Goal: Information Seeking & Learning: Learn about a topic

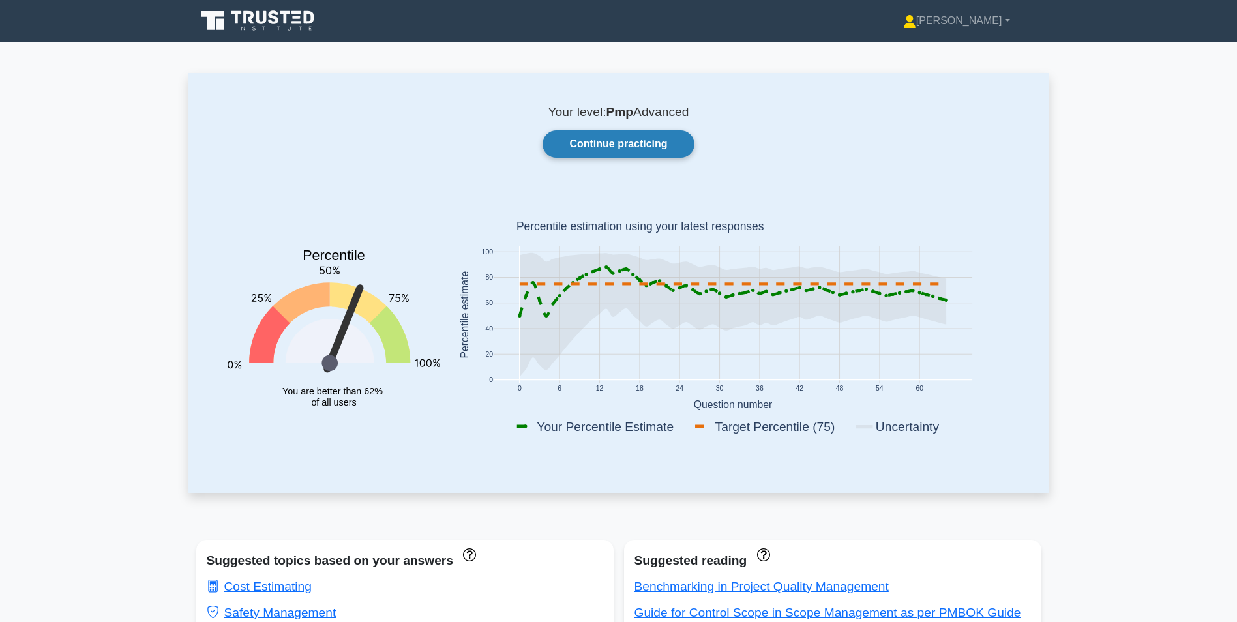
click at [631, 136] on link "Continue practicing" at bounding box center [618, 143] width 151 height 27
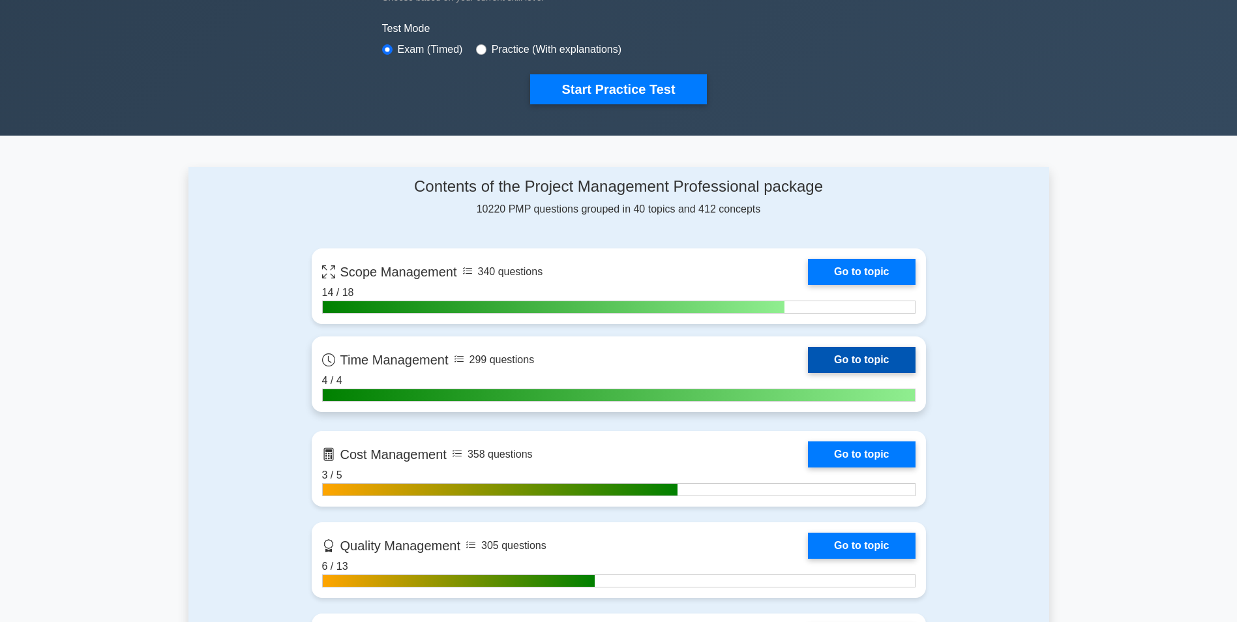
scroll to position [391, 0]
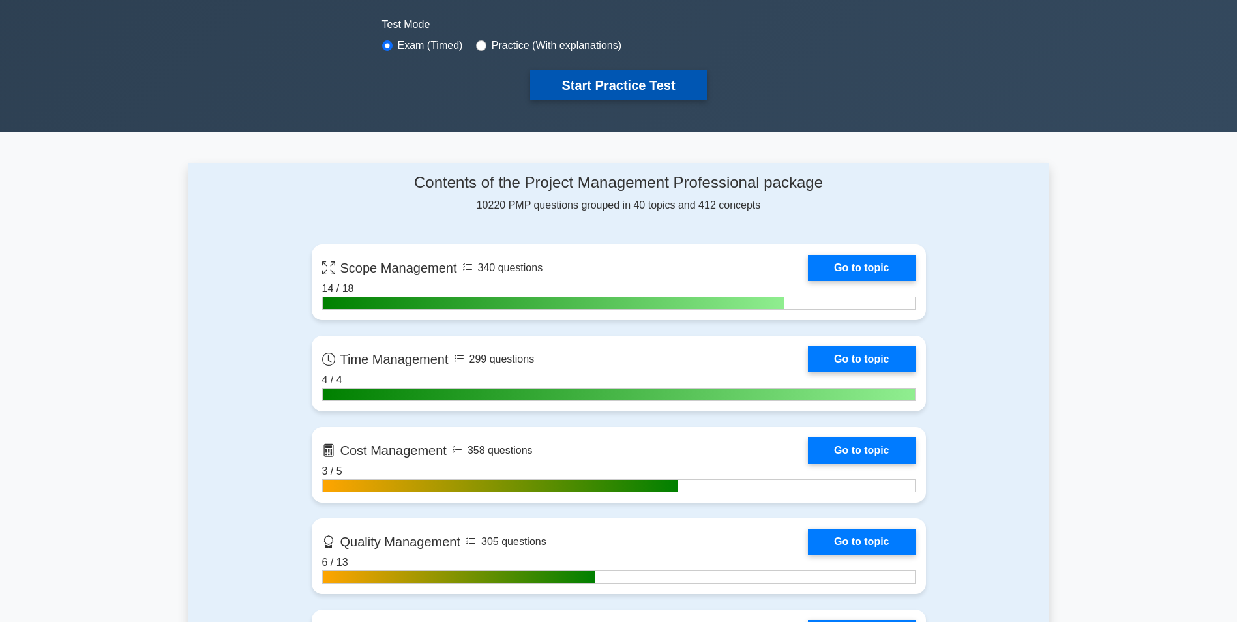
click at [599, 87] on button "Start Practice Test" at bounding box center [618, 85] width 176 height 30
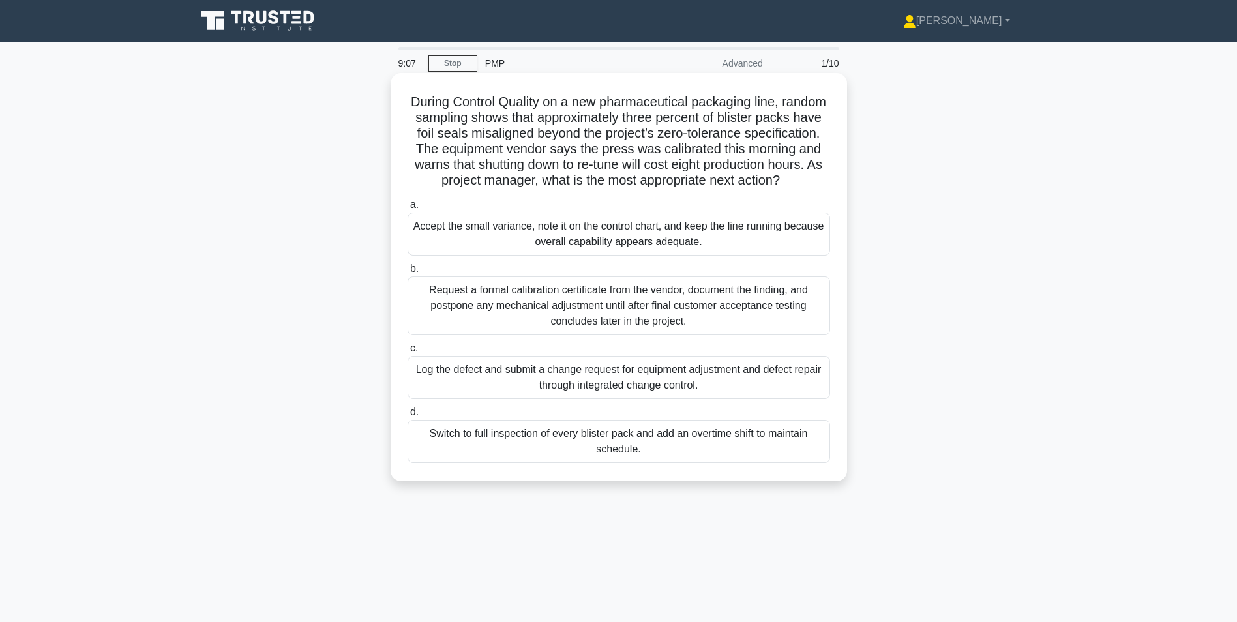
click at [532, 318] on div "Request a formal calibration certificate from the vendor, document the finding,…" at bounding box center [619, 306] width 423 height 59
click at [408, 273] on input "b. Request a formal calibration certificate from the vendor, document the findi…" at bounding box center [408, 269] width 0 height 8
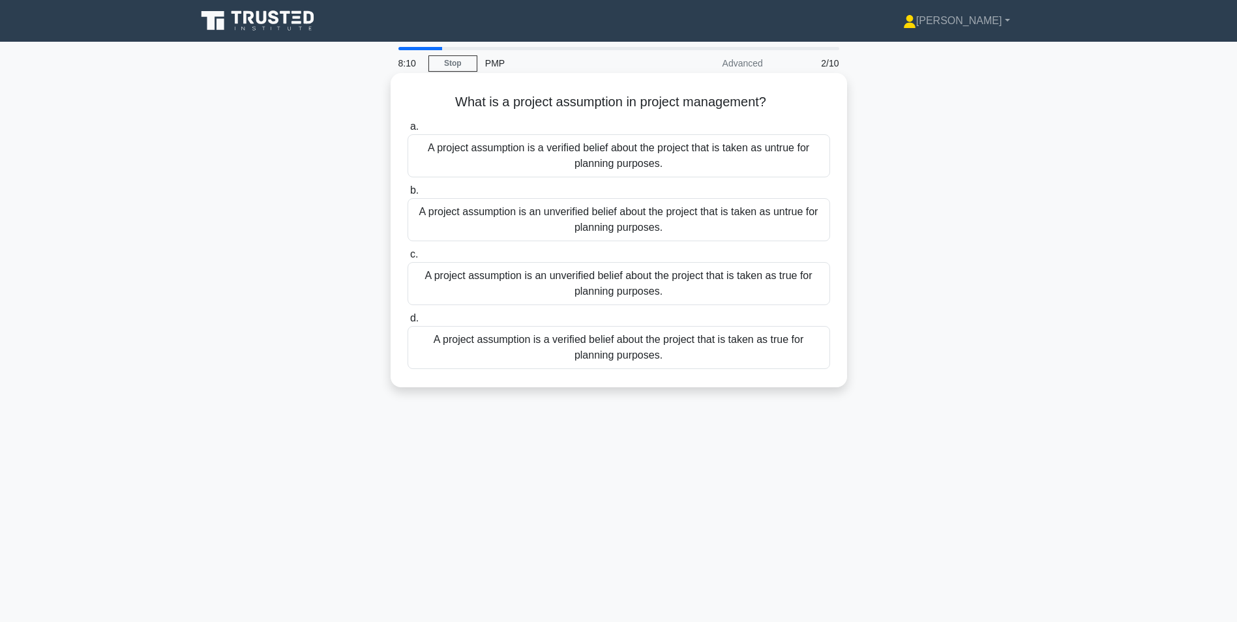
click at [574, 280] on div "A project assumption is an unverified belief about the project that is taken as…" at bounding box center [619, 283] width 423 height 43
click at [408, 259] on input "c. A project assumption is an unverified belief about the project that is taken…" at bounding box center [408, 254] width 0 height 8
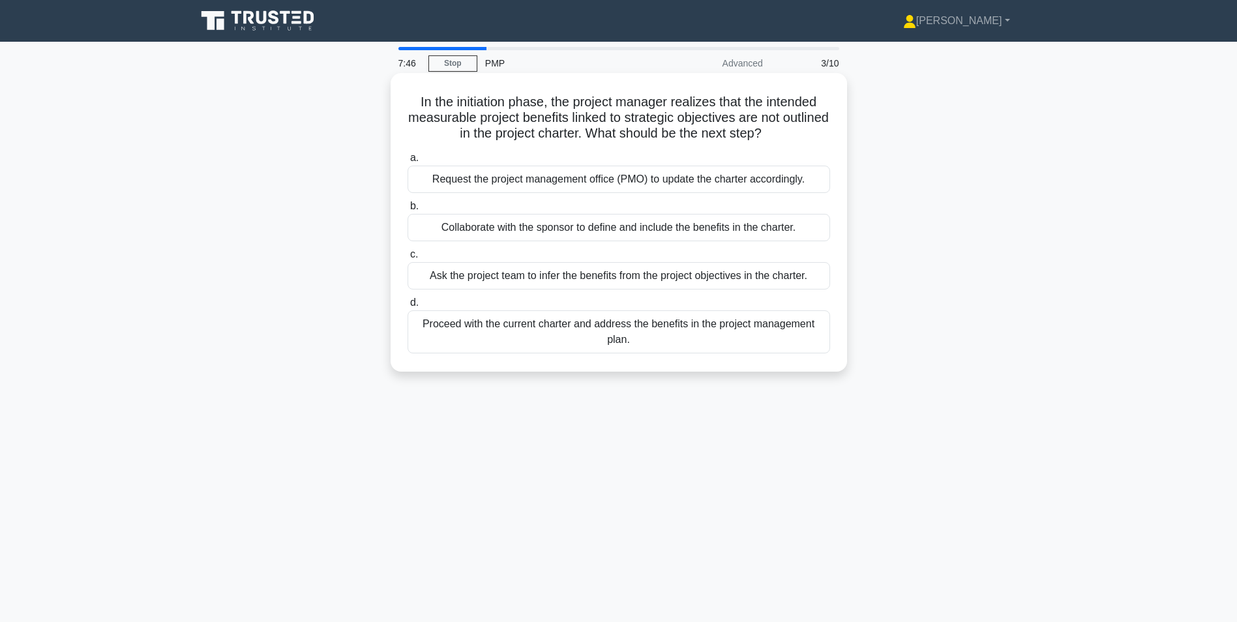
click at [554, 228] on div "Collaborate with the sponsor to define and include the benefits in the charter." at bounding box center [619, 227] width 423 height 27
click at [408, 211] on input "b. Collaborate with the sponsor to define and include the benefits in the chart…" at bounding box center [408, 206] width 0 height 8
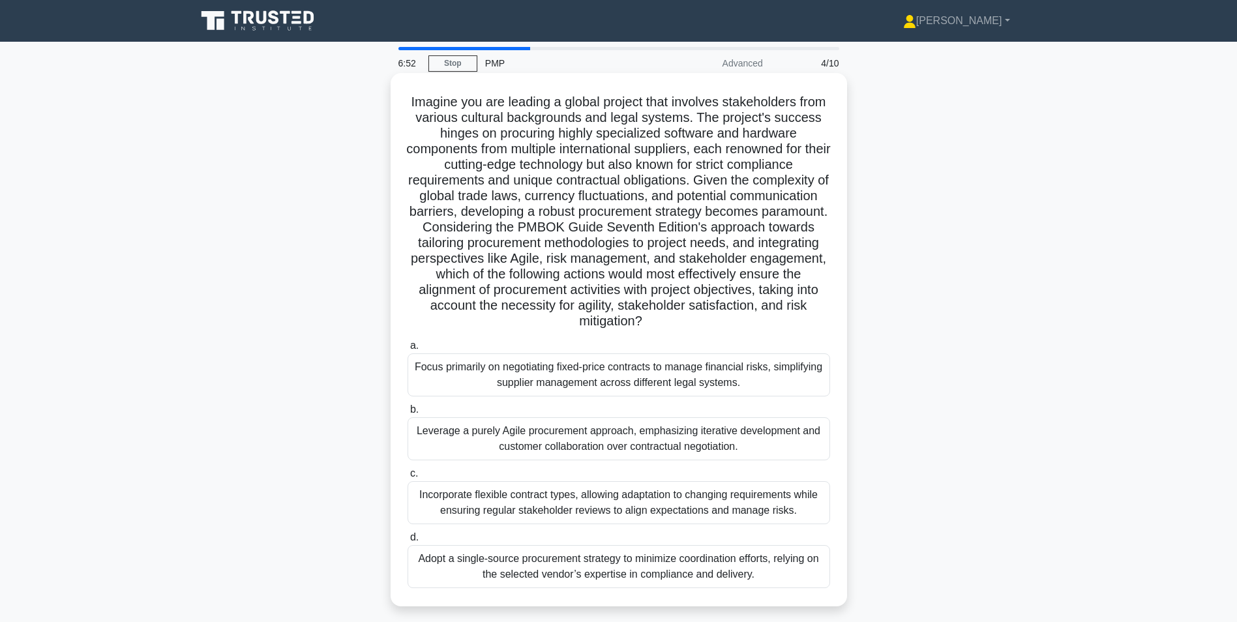
click at [544, 499] on div "Incorporate flexible contract types, allowing adaptation to changing requiremen…" at bounding box center [619, 502] width 423 height 43
click at [408, 478] on input "c. Incorporate flexible contract types, allowing adaptation to changing require…" at bounding box center [408, 474] width 0 height 8
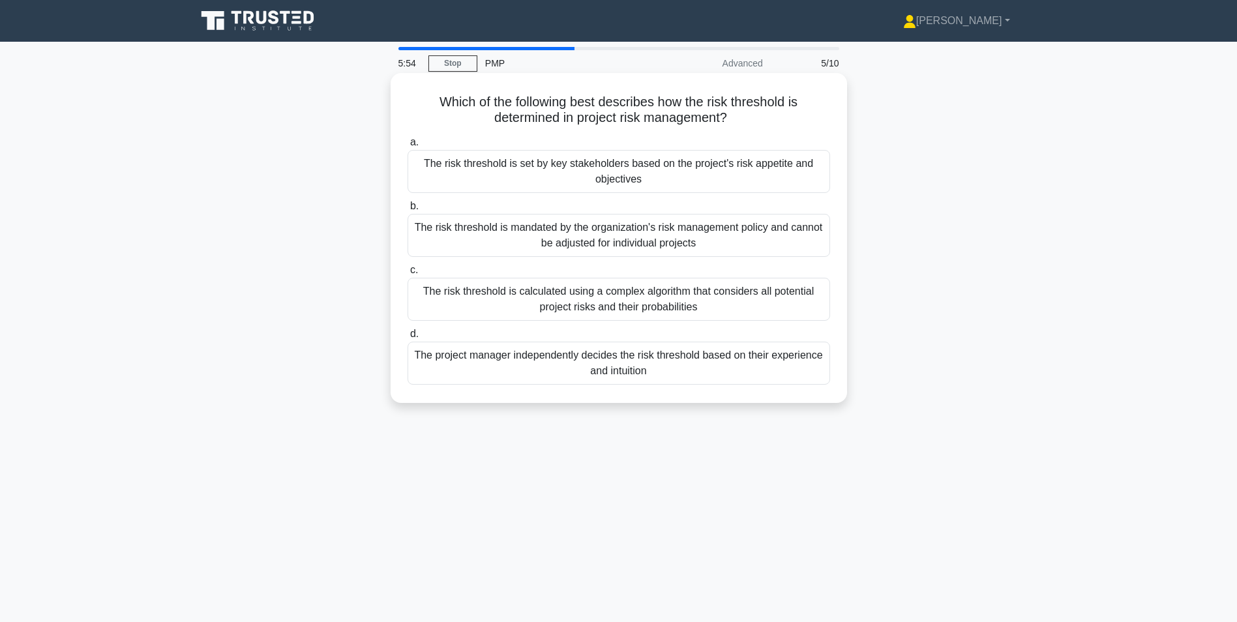
click at [497, 291] on div "The risk threshold is calculated using a complex algorithm that considers all p…" at bounding box center [619, 299] width 423 height 43
click at [408, 275] on input "c. The risk threshold is calculated using a complex algorithm that considers al…" at bounding box center [408, 270] width 0 height 8
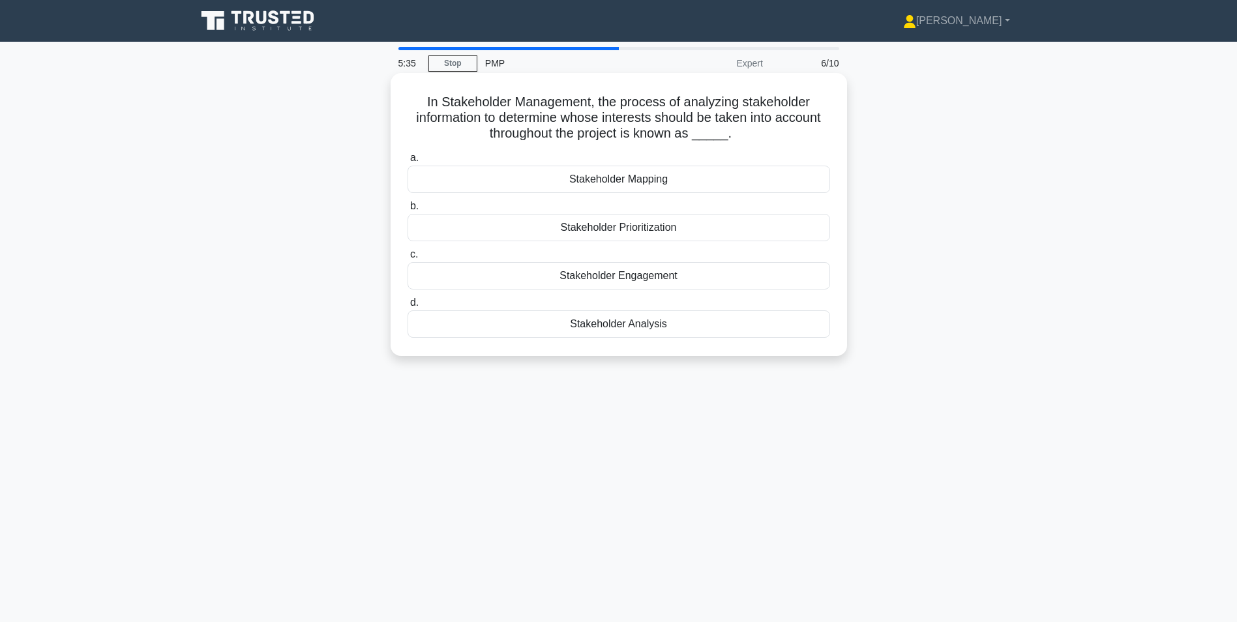
click at [655, 327] on div "Stakeholder Analysis" at bounding box center [619, 323] width 423 height 27
click at [408, 307] on input "d. Stakeholder Analysis" at bounding box center [408, 303] width 0 height 8
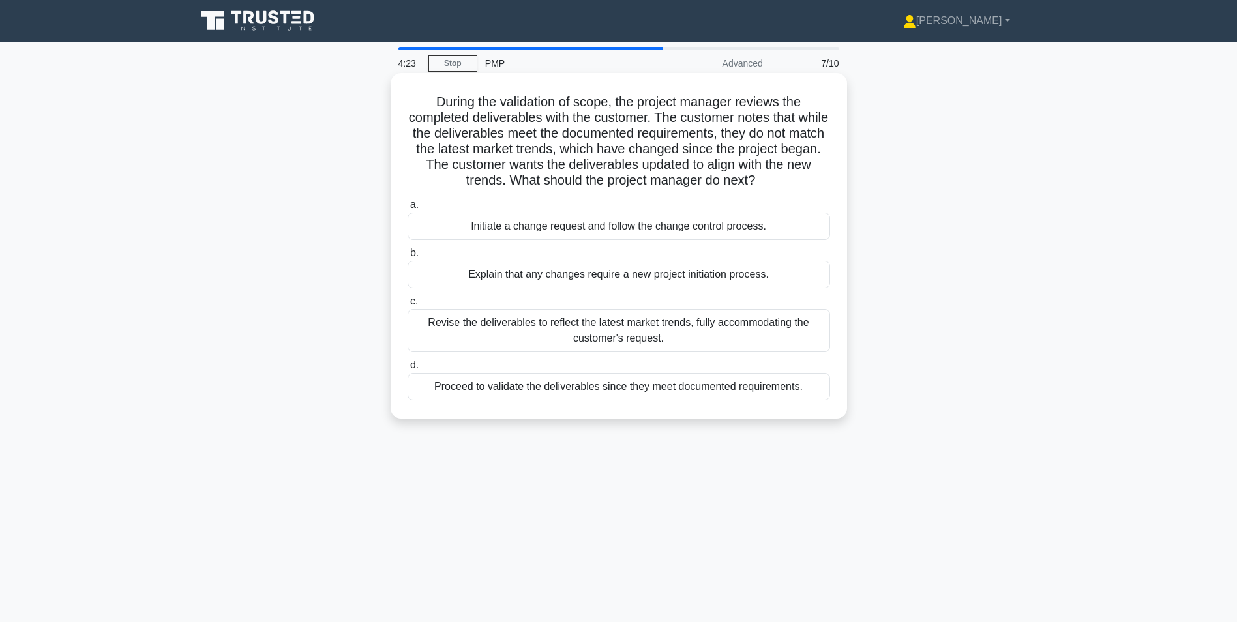
click at [570, 387] on div "Proceed to validate the deliverables since they meet documented requirements." at bounding box center [619, 386] width 423 height 27
click at [408, 370] on input "d. Proceed to validate the deliverables since they meet documented requirements." at bounding box center [408, 365] width 0 height 8
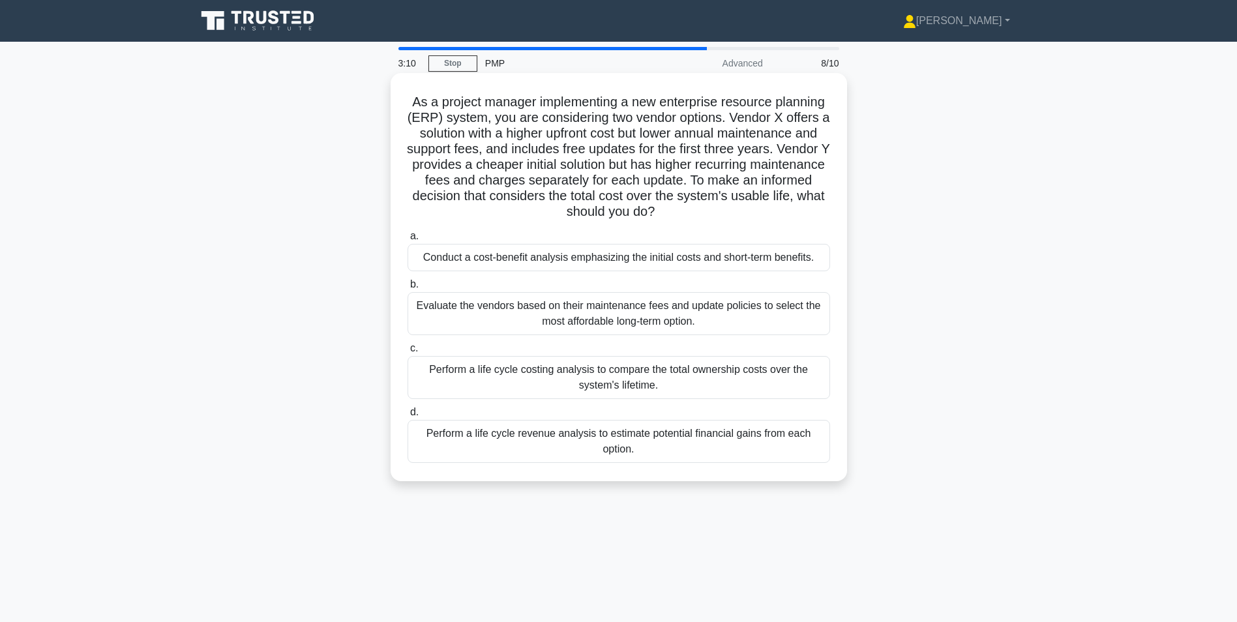
click at [680, 374] on div "Perform a life cycle costing analysis to compare the total ownership costs over…" at bounding box center [619, 377] width 423 height 43
click at [408, 353] on input "c. Perform a life cycle costing analysis to compare the total ownership costs o…" at bounding box center [408, 348] width 0 height 8
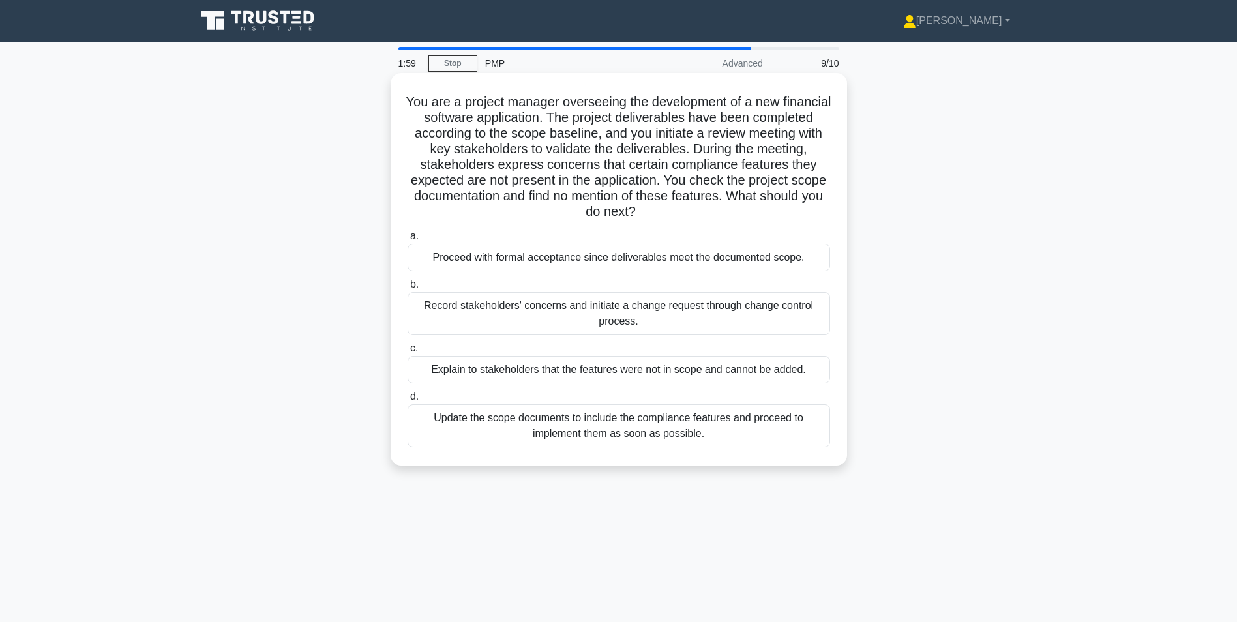
click at [486, 421] on div "Update the scope documents to include the compliance features and proceed to im…" at bounding box center [619, 425] width 423 height 43
click at [408, 401] on input "d. Update the scope documents to include the compliance features and proceed to…" at bounding box center [408, 397] width 0 height 8
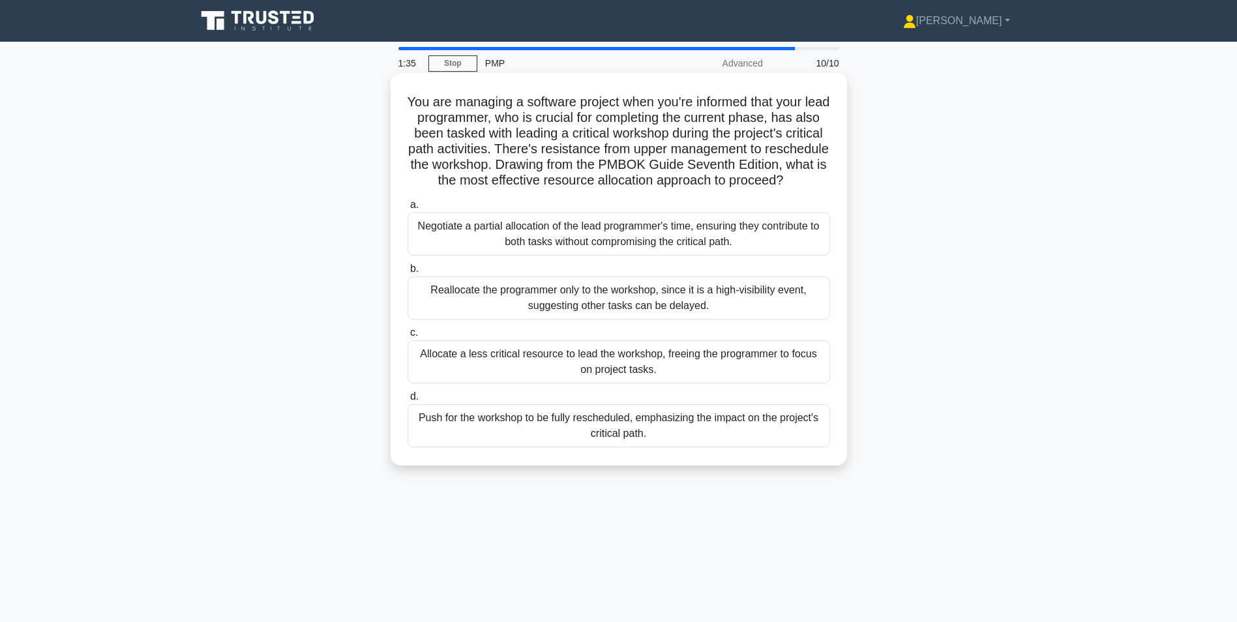
click at [505, 250] on div "Negotiate a partial allocation of the lead programmer's time, ensuring they con…" at bounding box center [619, 234] width 423 height 43
click at [408, 209] on input "a. Negotiate a partial allocation of the lead programmer's time, ensuring they …" at bounding box center [408, 205] width 0 height 8
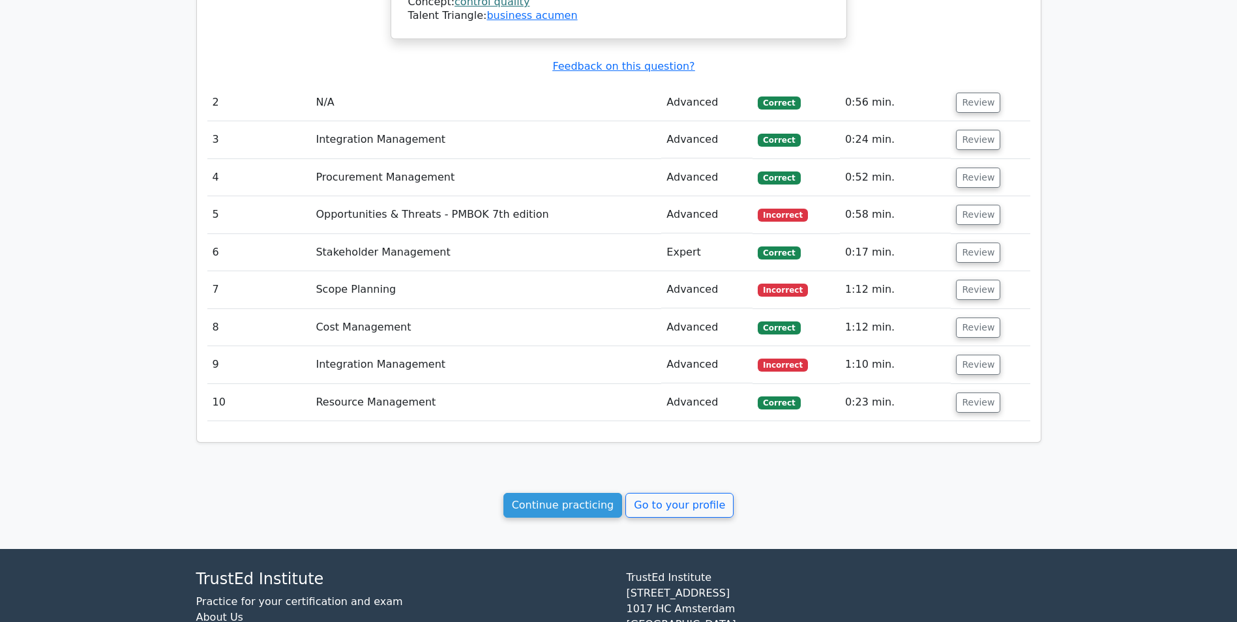
scroll to position [1632, 0]
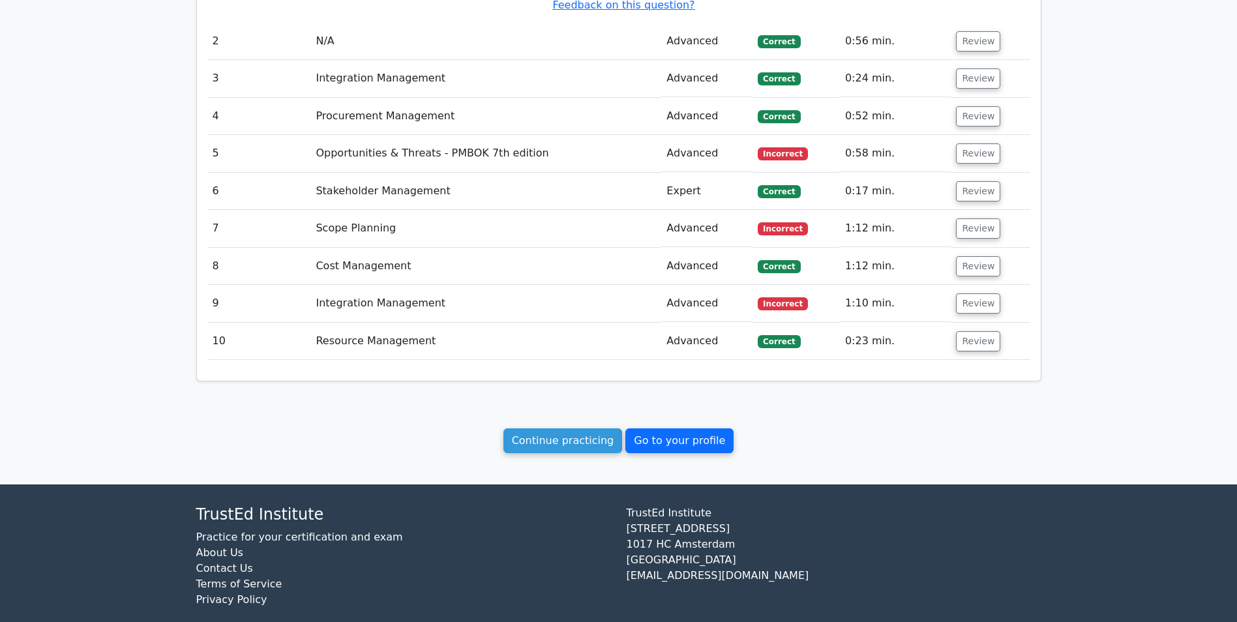
click at [662, 430] on link "Go to your profile" at bounding box center [679, 440] width 108 height 25
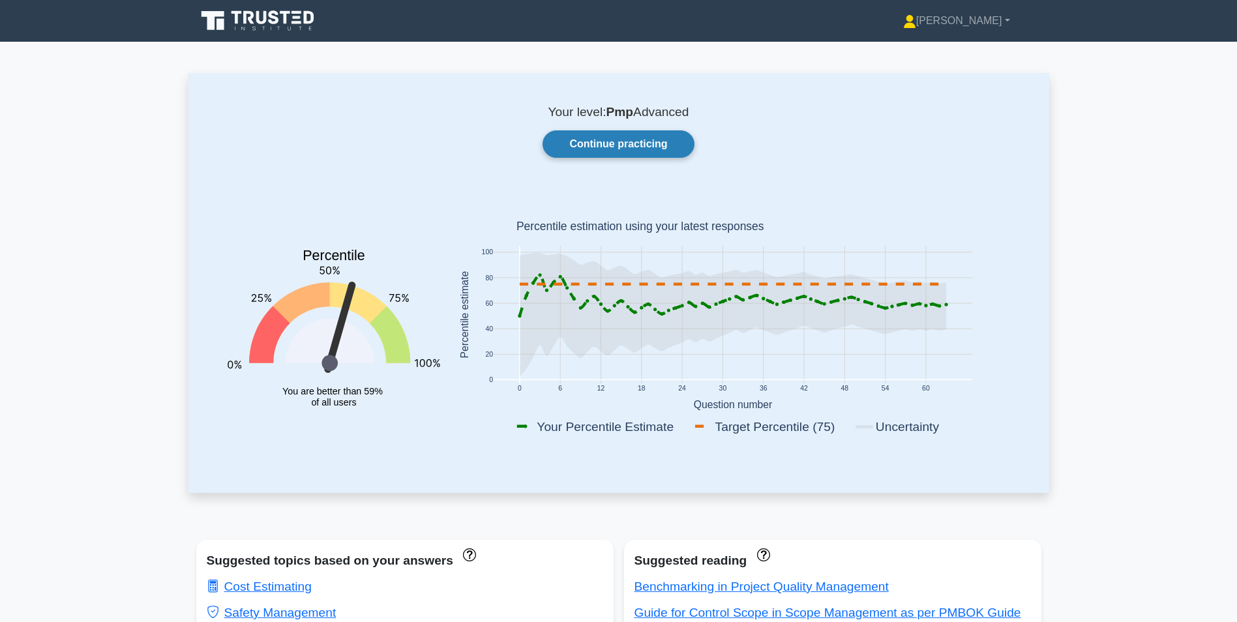
click at [611, 147] on link "Continue practicing" at bounding box center [618, 143] width 151 height 27
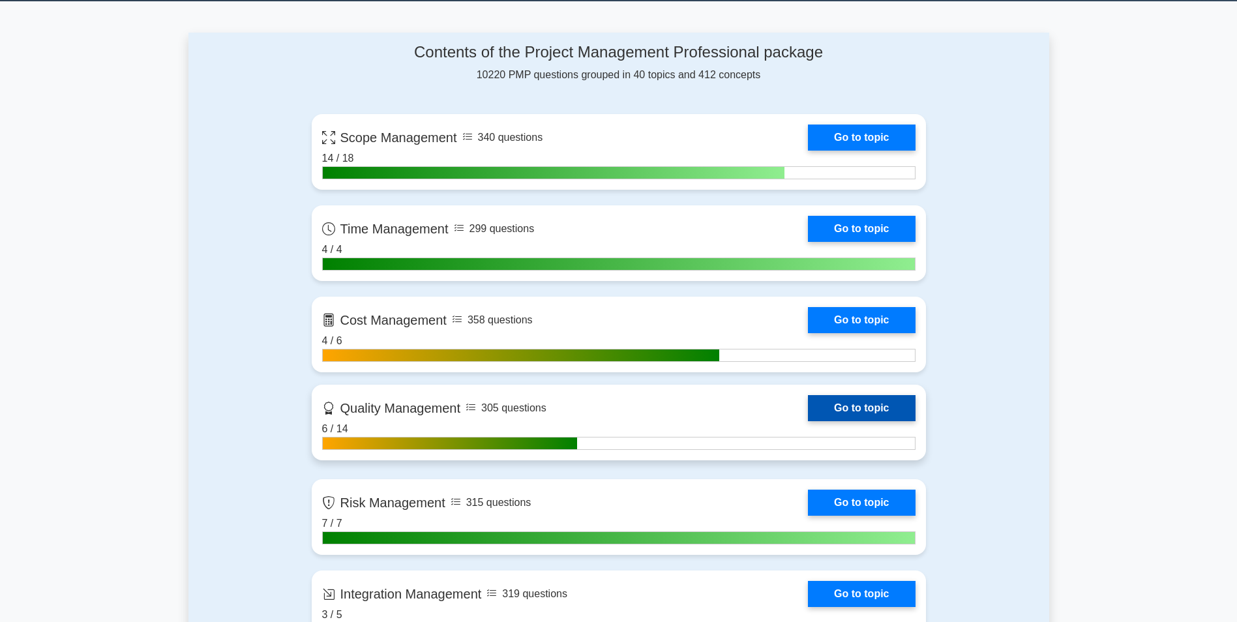
scroll to position [130, 0]
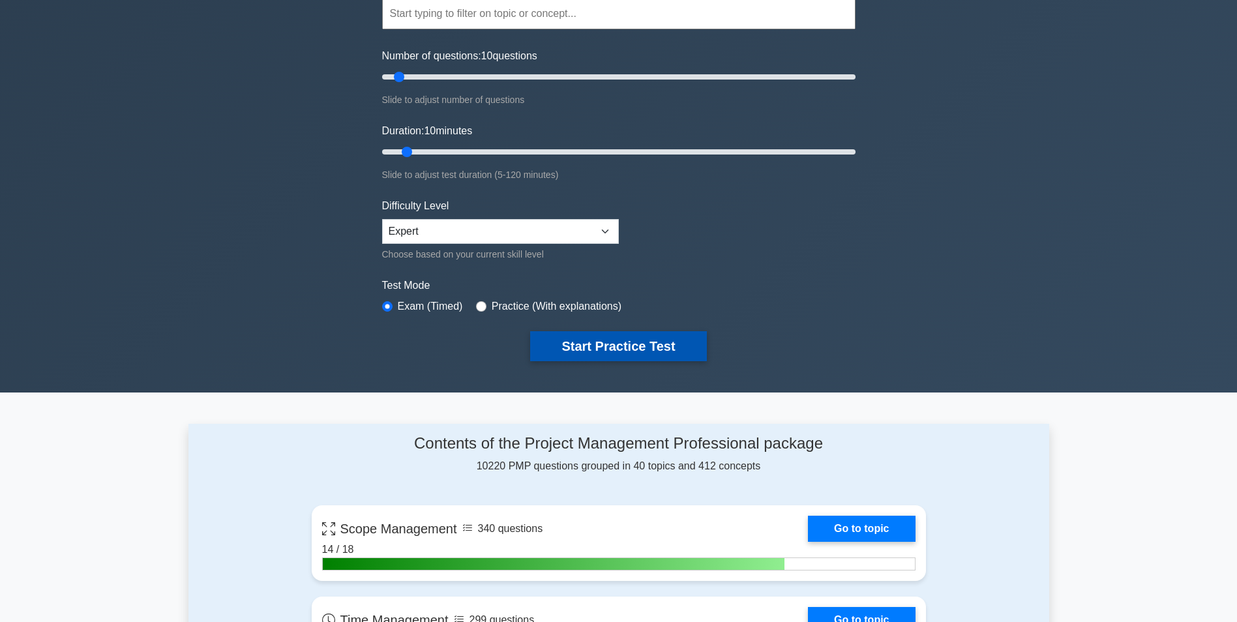
click at [615, 351] on button "Start Practice Test" at bounding box center [618, 346] width 176 height 30
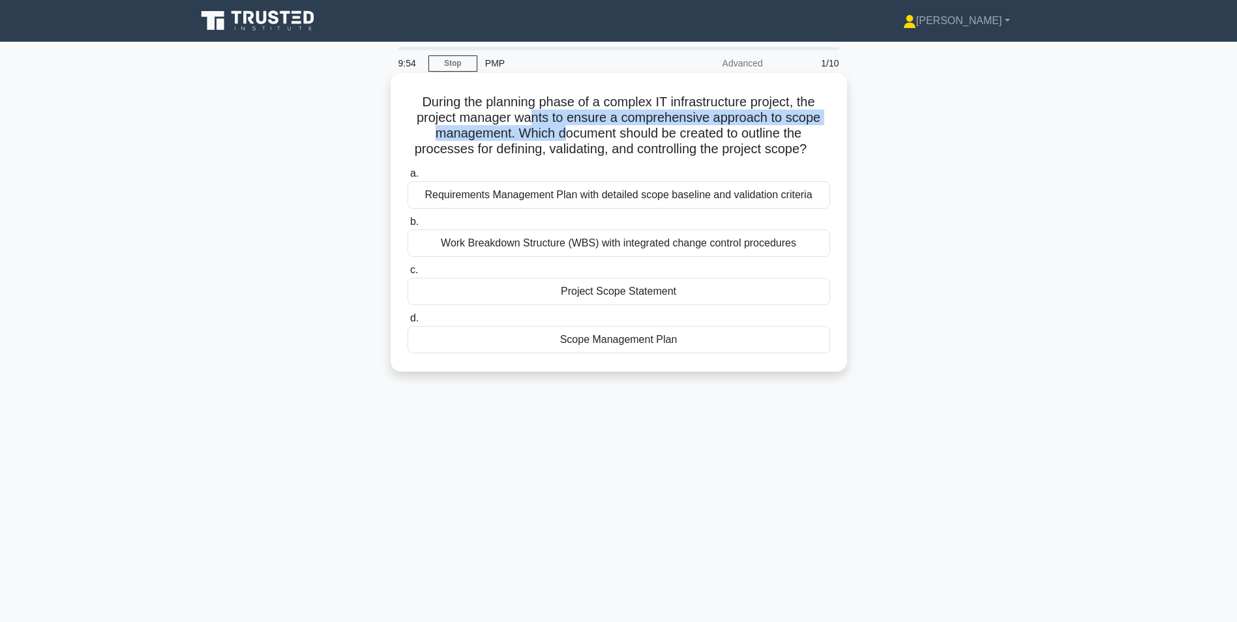
drag, startPoint x: 533, startPoint y: 112, endPoint x: 566, endPoint y: 140, distance: 43.5
click at [566, 140] on h5 "During the planning phase of a complex IT infrastructure project, the project m…" at bounding box center [618, 126] width 425 height 64
drag, startPoint x: 566, startPoint y: 140, endPoint x: 656, endPoint y: 139, distance: 90.0
click at [651, 138] on h5 "During the planning phase of a complex IT infrastructure project, the project m…" at bounding box center [618, 126] width 425 height 64
click at [633, 290] on div "Project Scope Statement" at bounding box center [619, 291] width 423 height 27
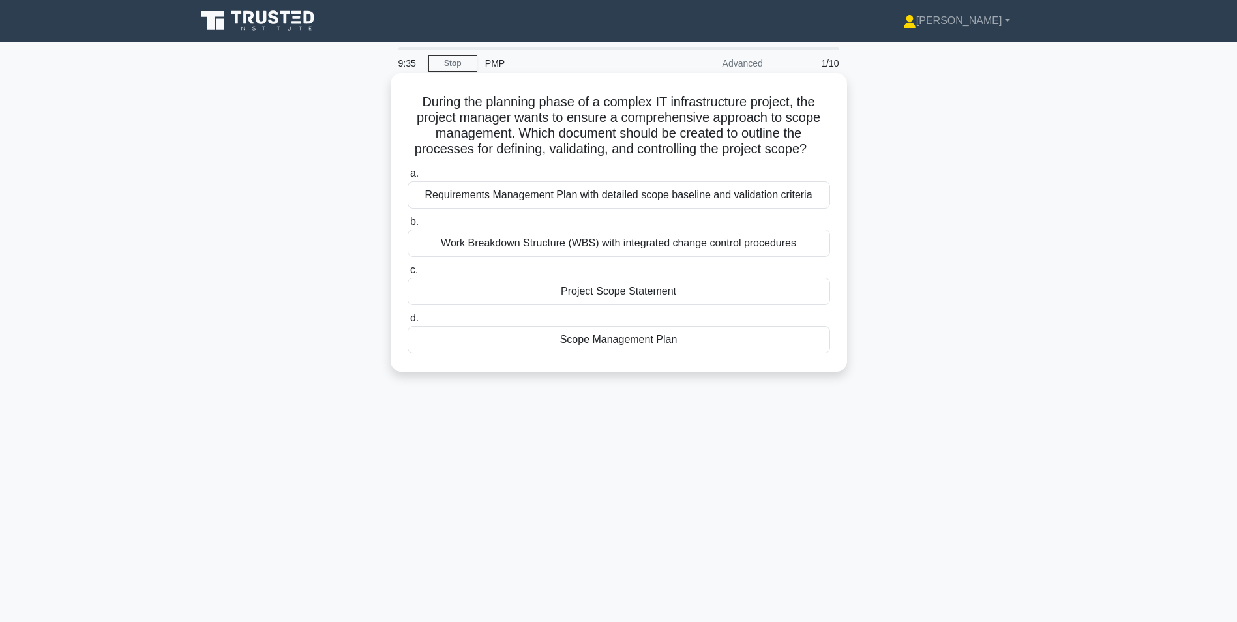
click at [408, 275] on input "c. Project Scope Statement" at bounding box center [408, 270] width 0 height 8
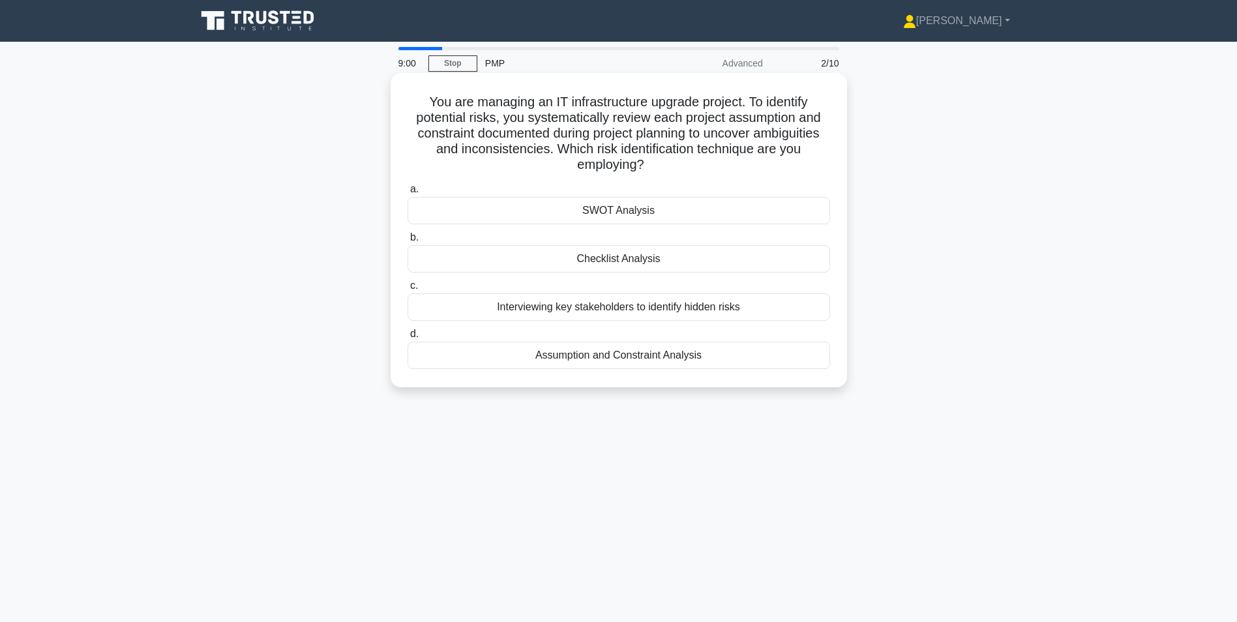
click at [657, 361] on div "Assumption and Constraint Analysis" at bounding box center [619, 355] width 423 height 27
click at [408, 338] on input "d. Assumption and Constraint Analysis" at bounding box center [408, 334] width 0 height 8
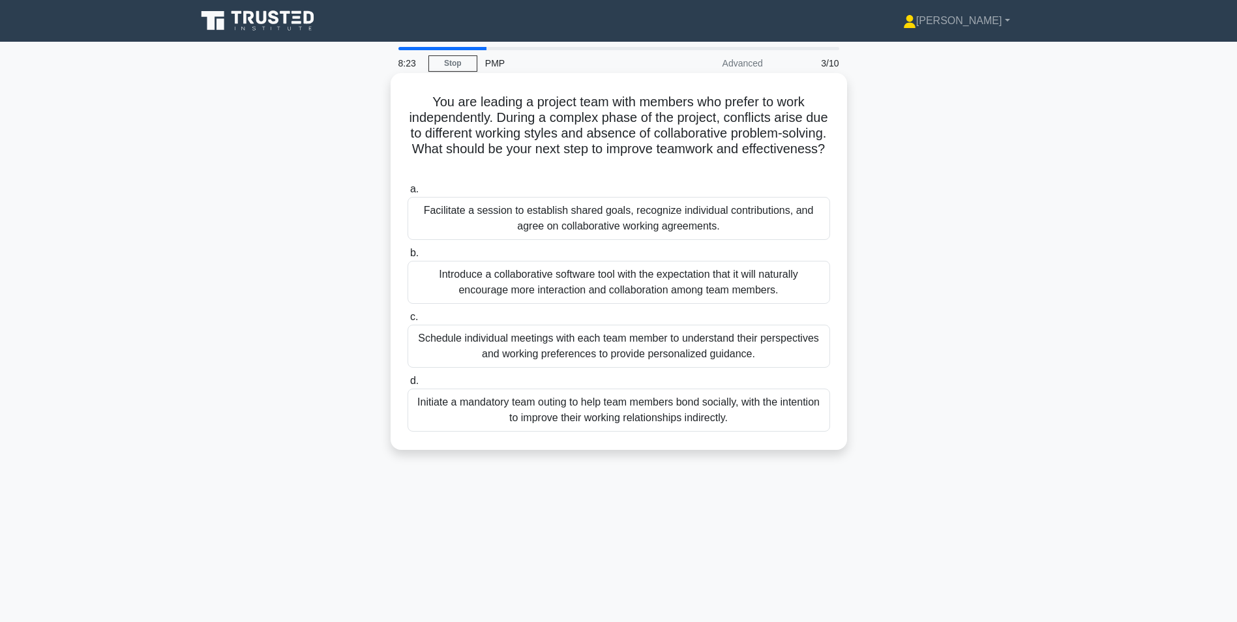
click at [620, 209] on div "Facilitate a session to establish shared goals, recognize individual contributi…" at bounding box center [619, 218] width 423 height 43
click at [408, 194] on input "a. Facilitate a session to establish shared goals, recognize individual contrib…" at bounding box center [408, 189] width 0 height 8
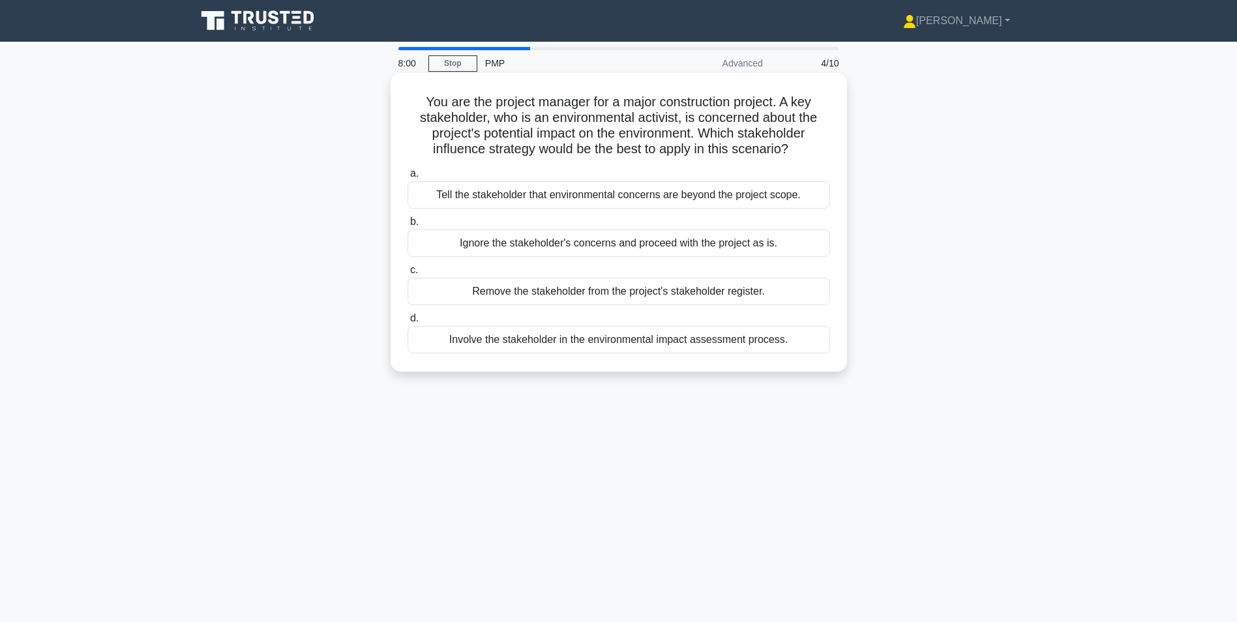
click at [528, 342] on div "Involve the stakeholder in the environmental impact assessment process." at bounding box center [619, 339] width 423 height 27
click at [408, 323] on input "d. Involve the stakeholder in the environmental impact assessment process." at bounding box center [408, 318] width 0 height 8
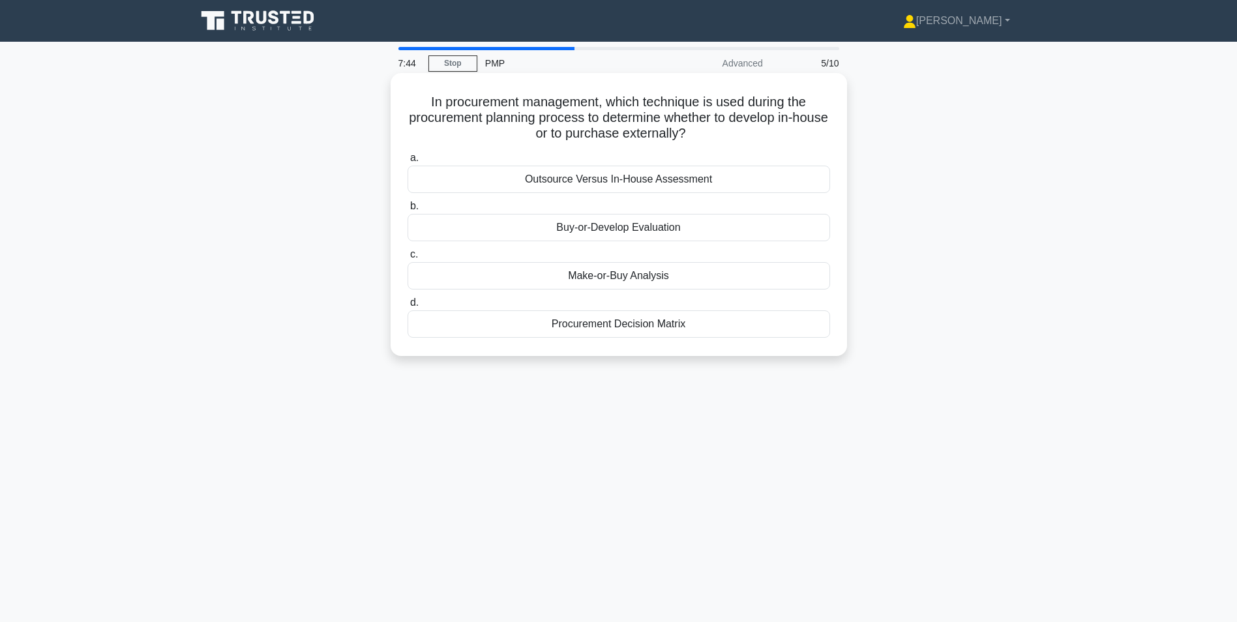
click at [627, 272] on div "Make-or-Buy Analysis" at bounding box center [619, 275] width 423 height 27
click at [408, 259] on input "c. Make-or-Buy Analysis" at bounding box center [408, 254] width 0 height 8
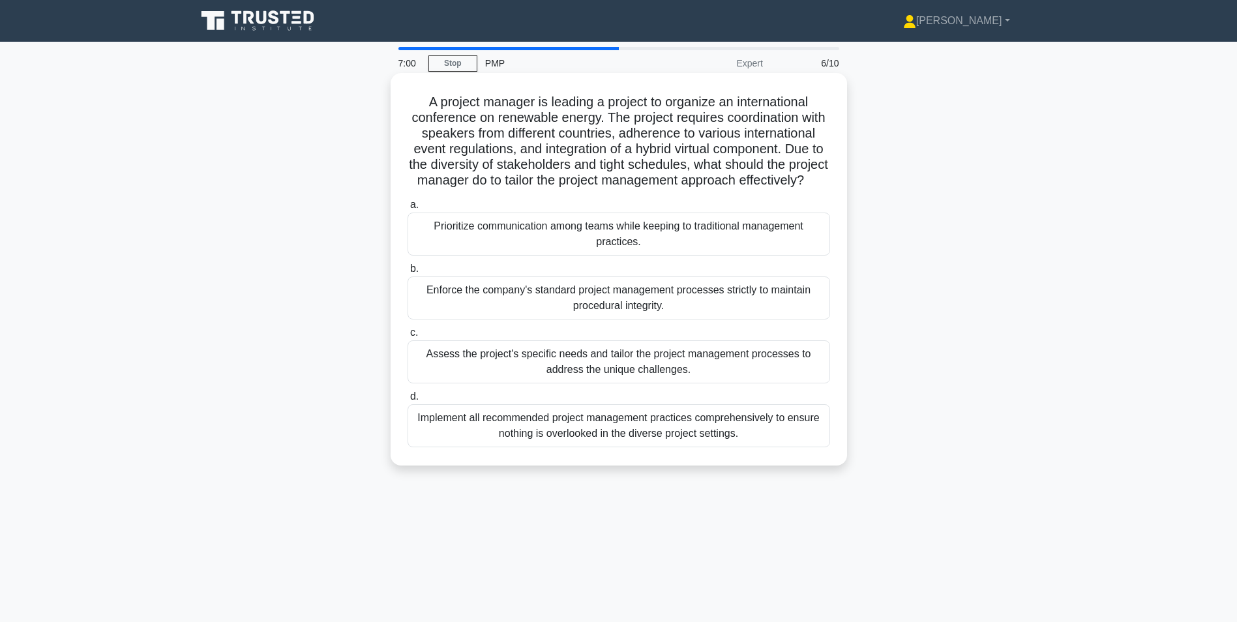
click at [552, 366] on div "Assess the project's specific needs and tailor the project management processes…" at bounding box center [619, 361] width 423 height 43
click at [408, 337] on input "c. Assess the project's specific needs and tailor the project management proces…" at bounding box center [408, 333] width 0 height 8
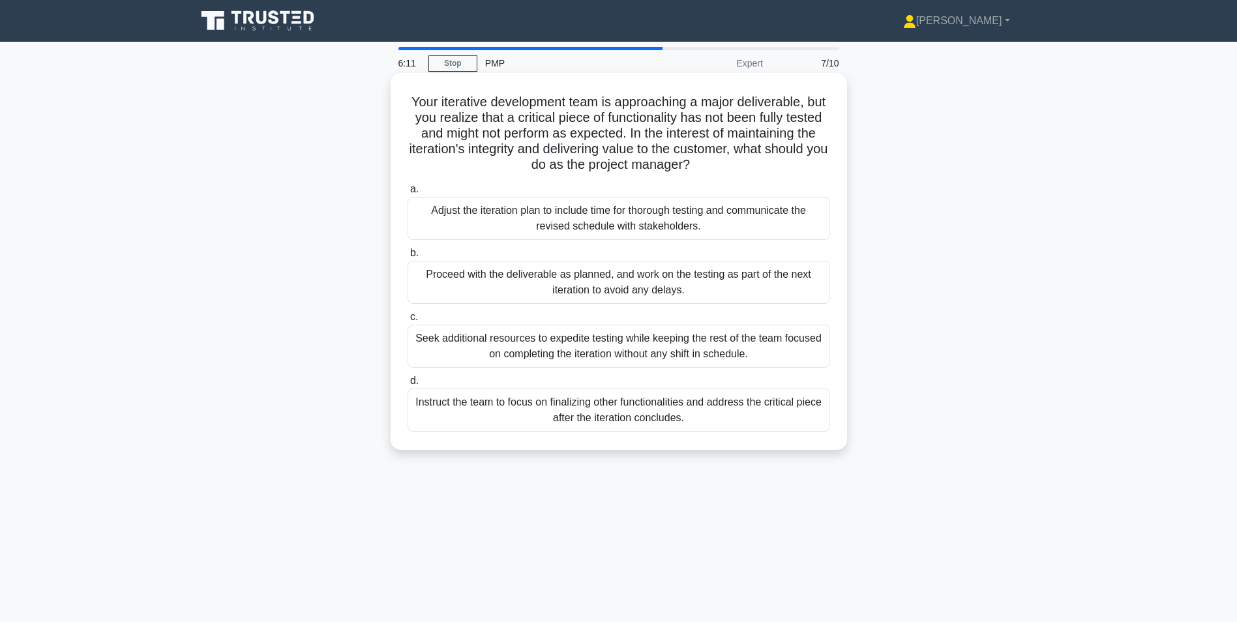
click at [532, 281] on div "Proceed with the deliverable as planned, and work on the testing as part of the…" at bounding box center [619, 282] width 423 height 43
click at [408, 258] on input "b. Proceed with the deliverable as planned, and work on the testing as part of …" at bounding box center [408, 253] width 0 height 8
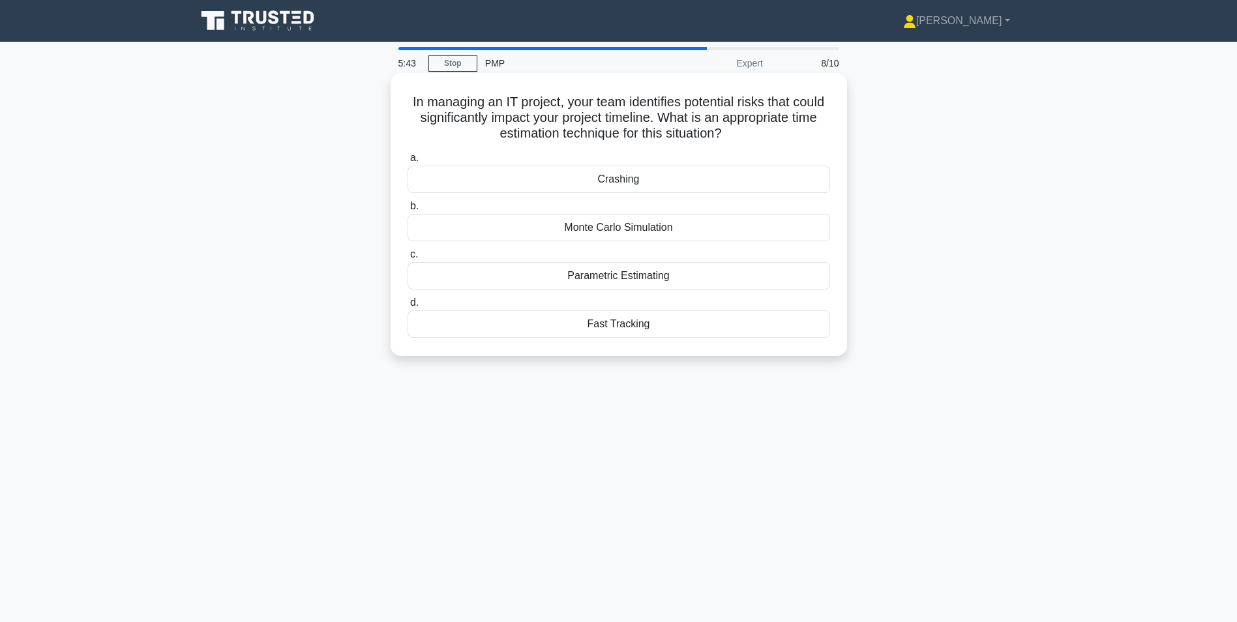
click at [614, 280] on div "Parametric Estimating" at bounding box center [619, 275] width 423 height 27
click at [408, 259] on input "c. Parametric Estimating" at bounding box center [408, 254] width 0 height 8
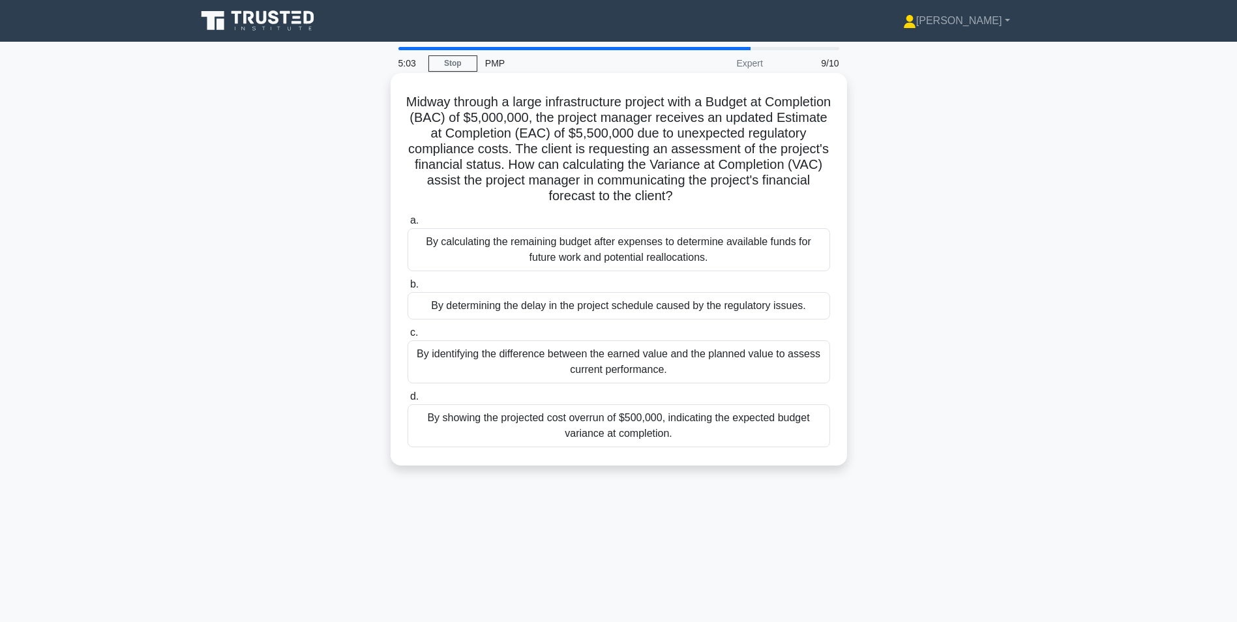
click at [599, 431] on div "By showing the projected cost overrun of $500,000, indicating the expected budg…" at bounding box center [619, 425] width 423 height 43
click at [408, 401] on input "d. By showing the projected cost overrun of $500,000, indicating the expected b…" at bounding box center [408, 397] width 0 height 8
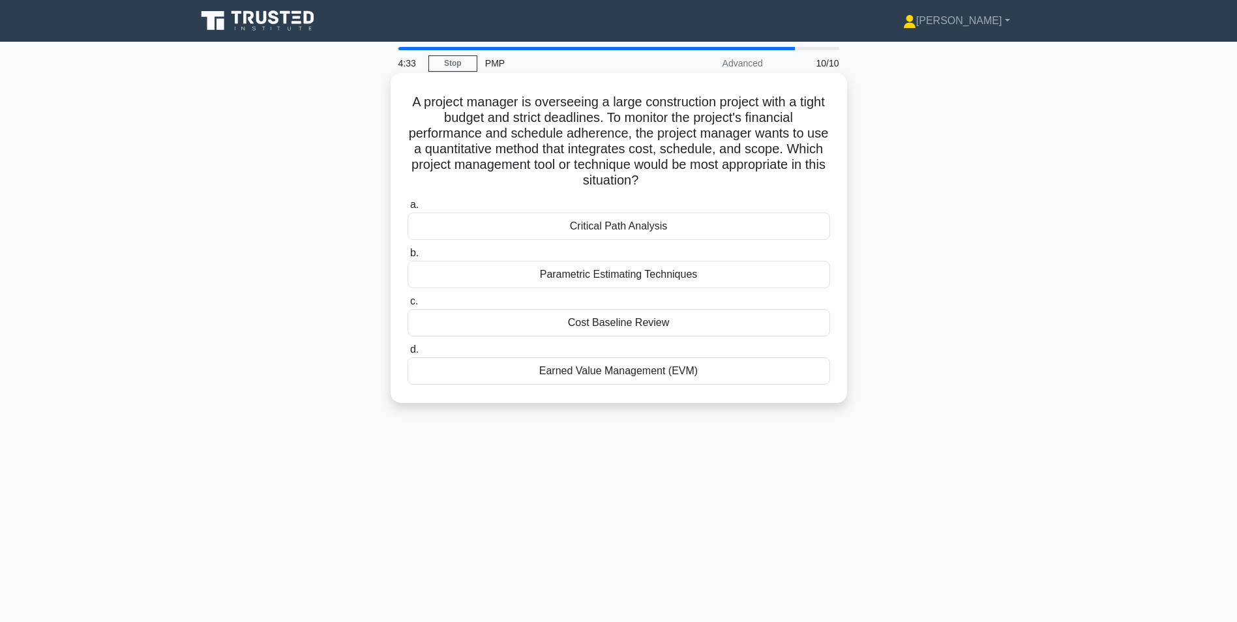
click at [607, 370] on div "Earned Value Management (EVM)" at bounding box center [619, 370] width 423 height 27
click at [408, 354] on input "d. Earned Value Management (EVM)" at bounding box center [408, 350] width 0 height 8
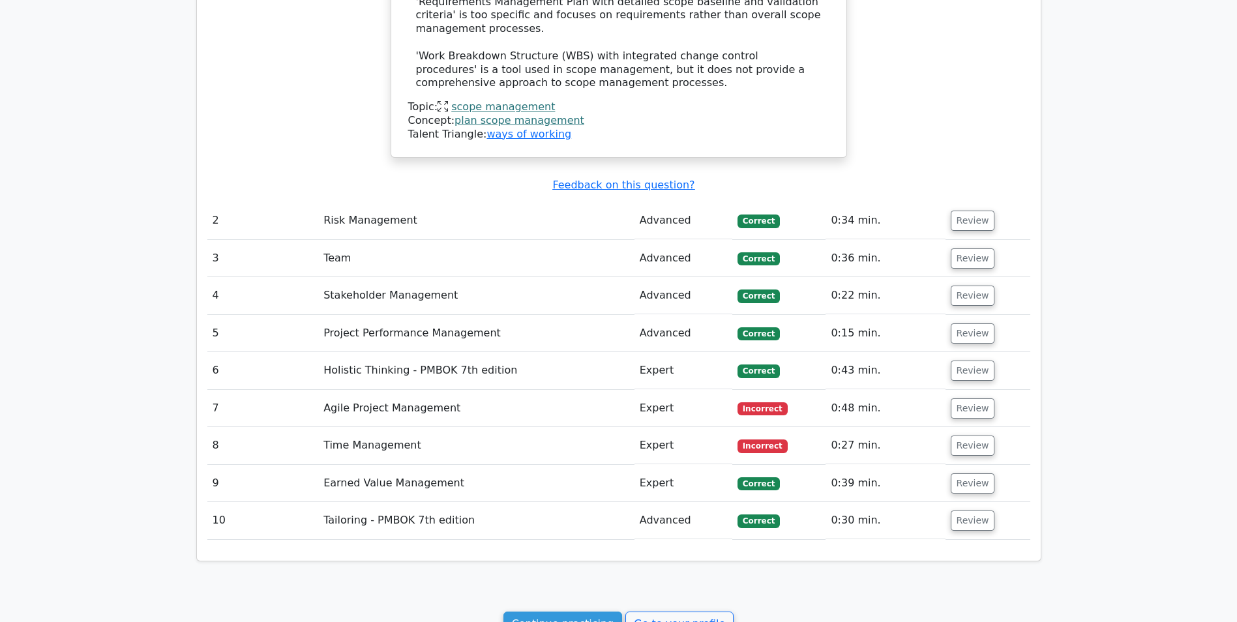
scroll to position [1565, 0]
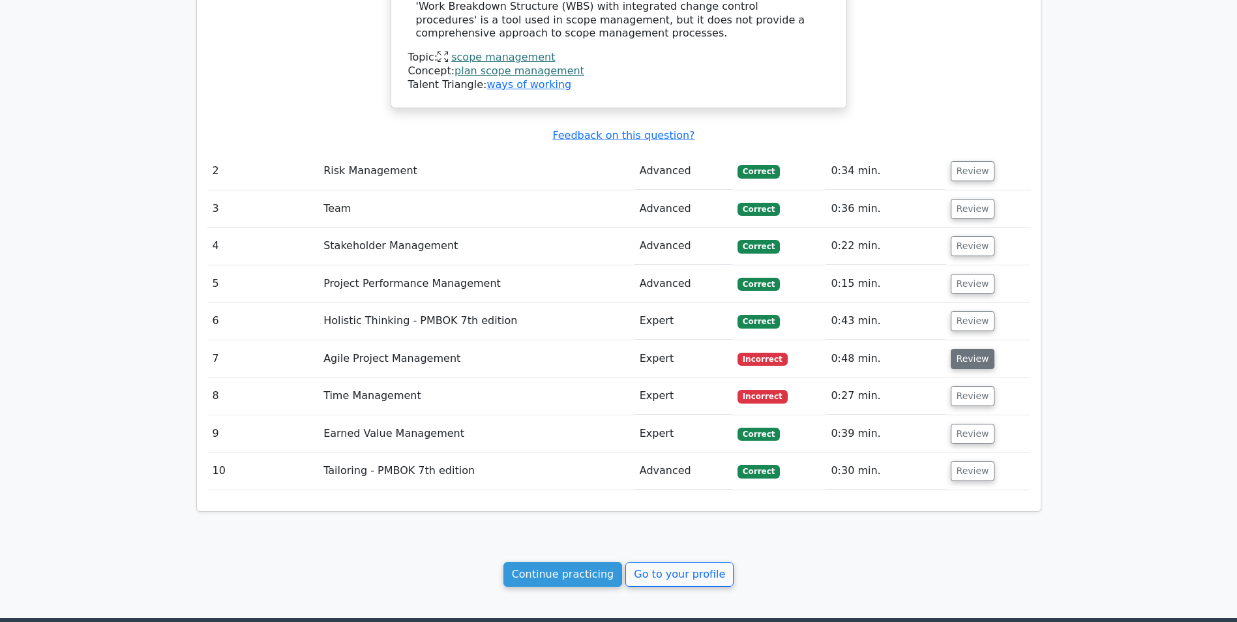
click at [965, 349] on button "Review" at bounding box center [973, 359] width 44 height 20
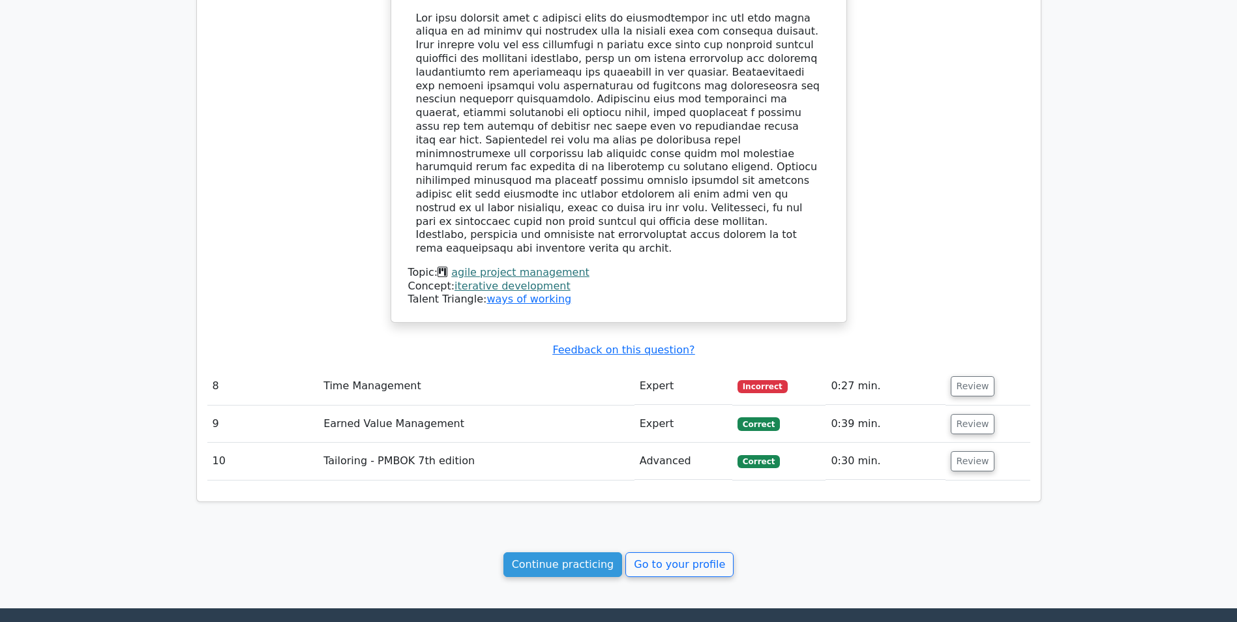
scroll to position [2348, 0]
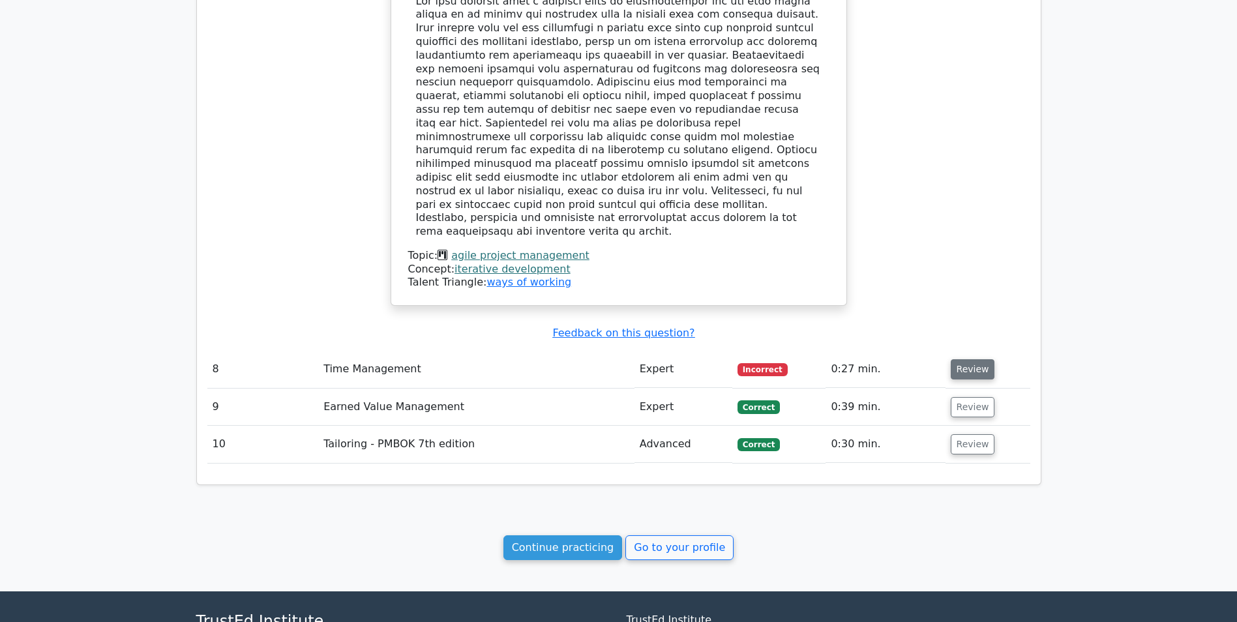
click at [975, 359] on button "Review" at bounding box center [973, 369] width 44 height 20
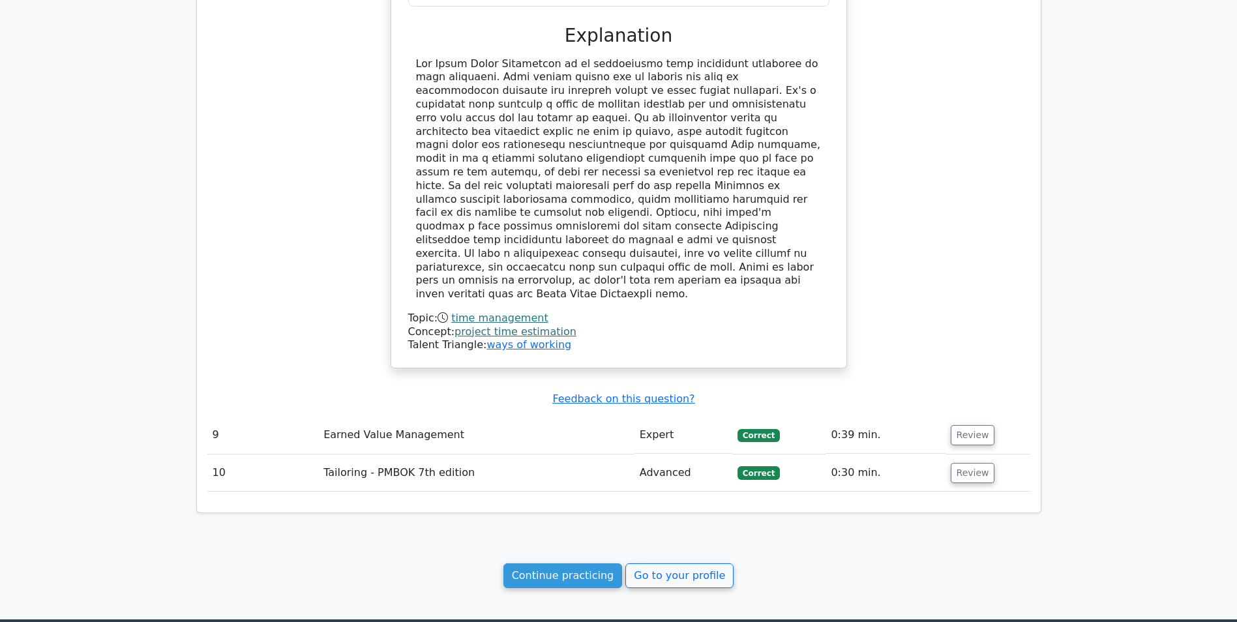
scroll to position [2996, 0]
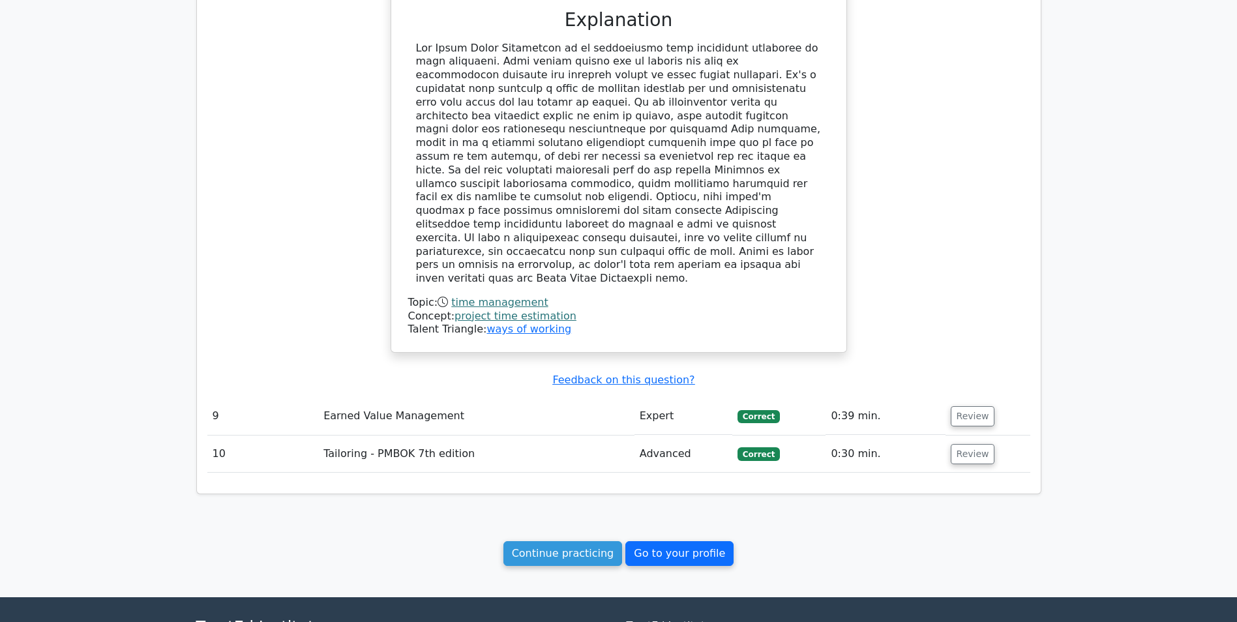
click at [661, 541] on link "Go to your profile" at bounding box center [679, 553] width 108 height 25
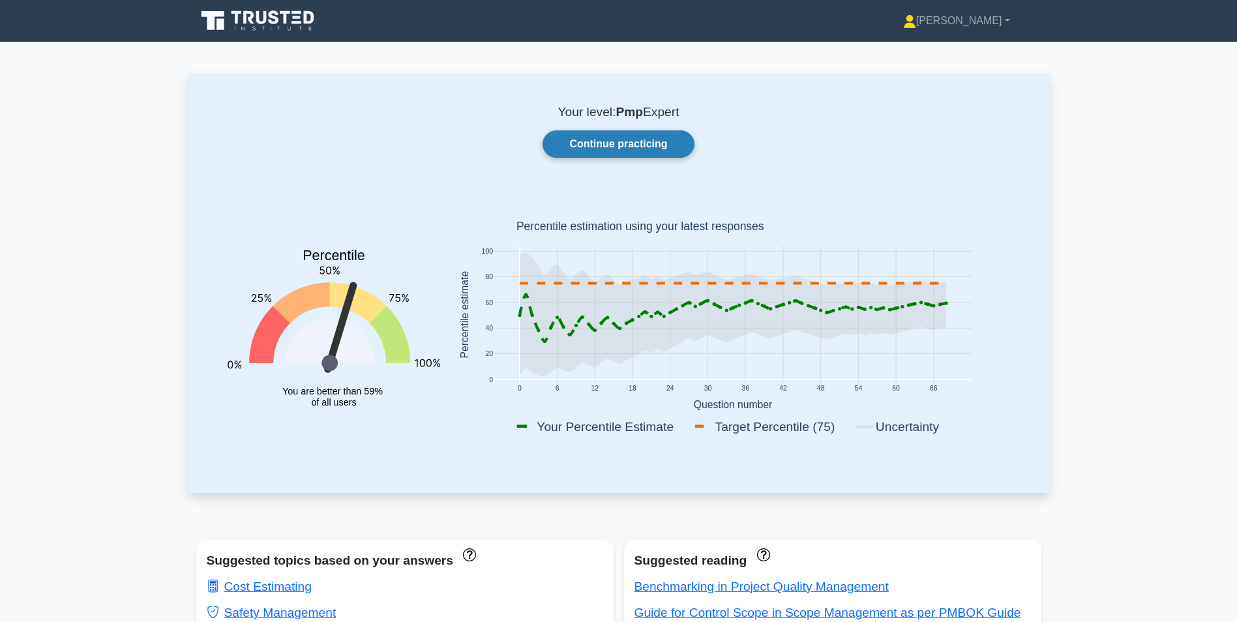
click at [603, 140] on link "Continue practicing" at bounding box center [618, 143] width 151 height 27
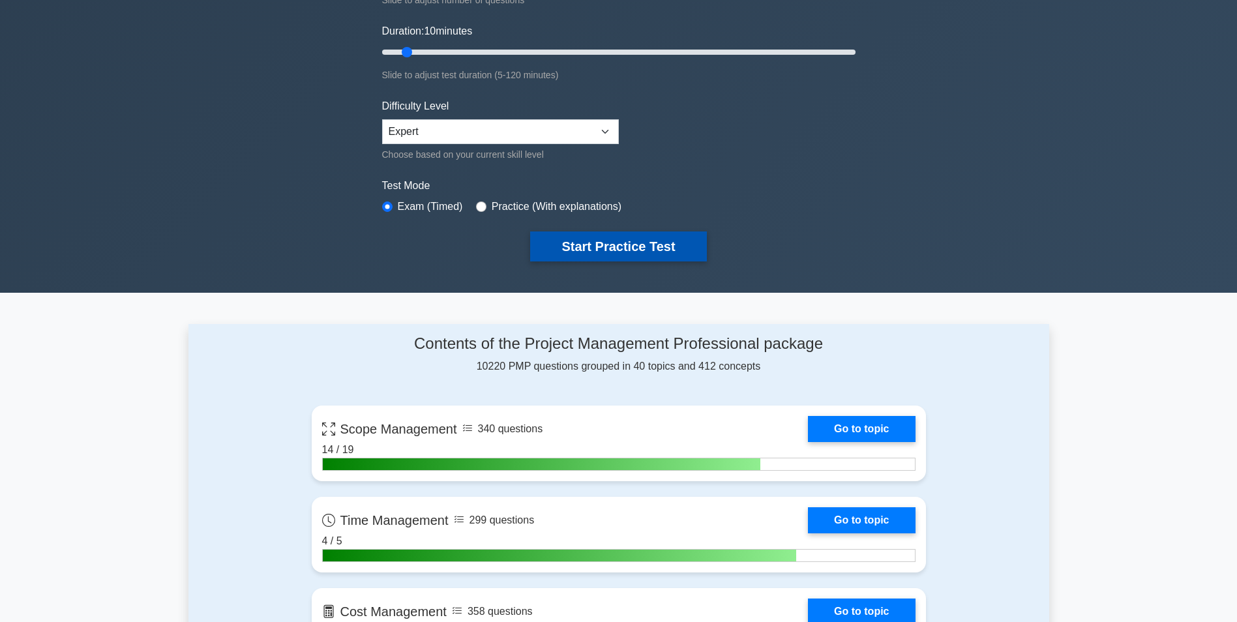
scroll to position [261, 0]
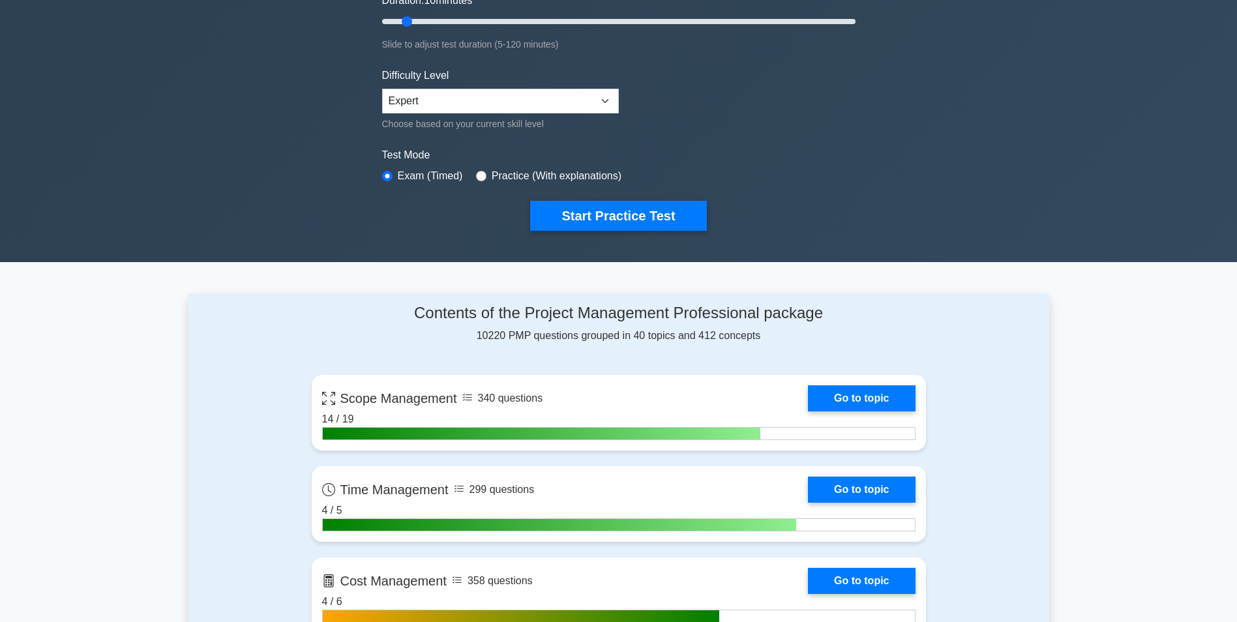
click at [597, 253] on div "Project Management Professional Customize Your Next Practice Test Topics Scope …" at bounding box center [618, 21] width 489 height 481
click at [599, 214] on button "Start Practice Test" at bounding box center [618, 216] width 176 height 30
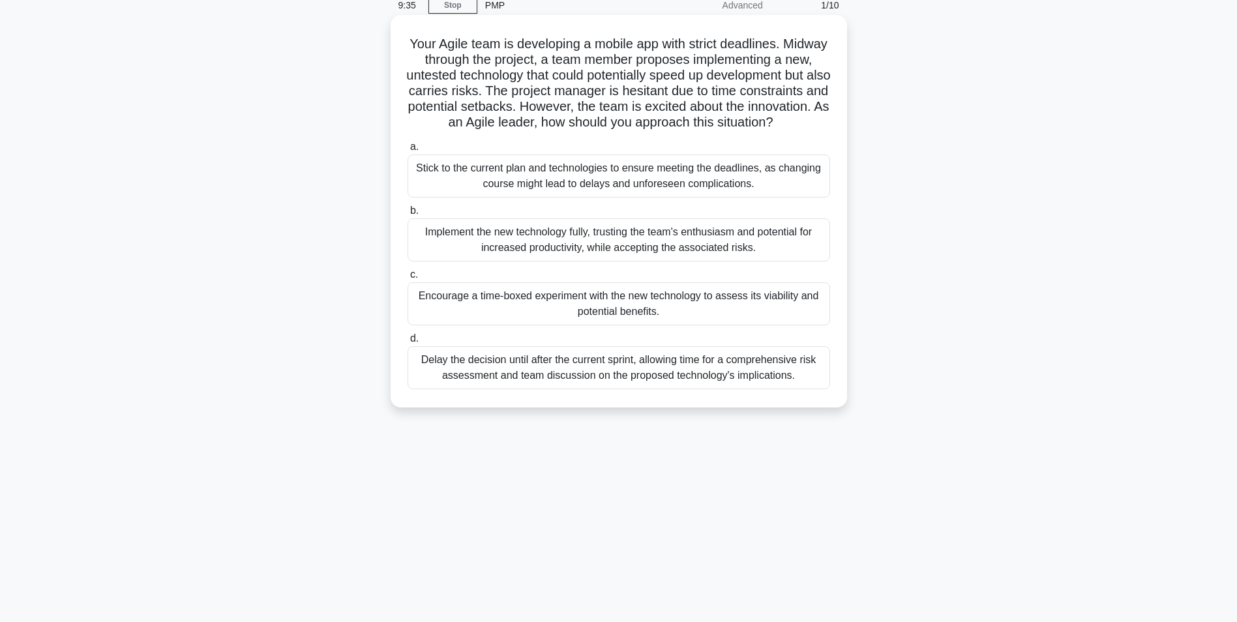
scroll to position [82, 0]
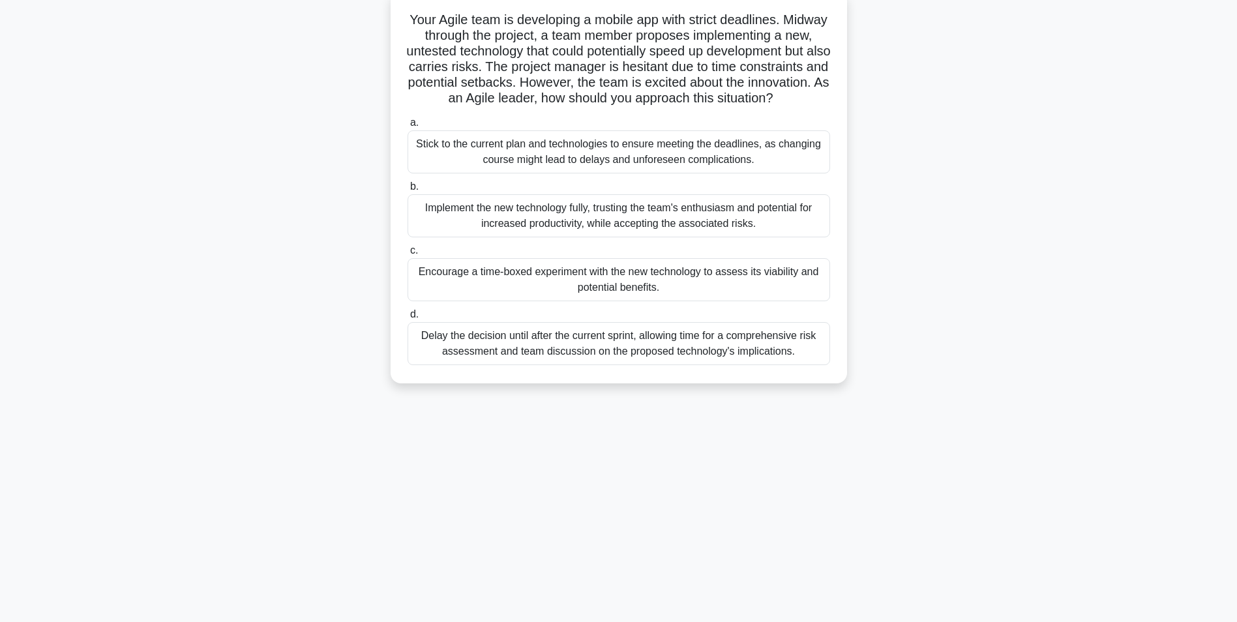
click at [468, 296] on div "Encourage a time-boxed experiment with the new technology to assess its viabili…" at bounding box center [619, 279] width 423 height 43
click at [408, 255] on input "c. Encourage a time-boxed experiment with the new technology to assess its viab…" at bounding box center [408, 251] width 0 height 8
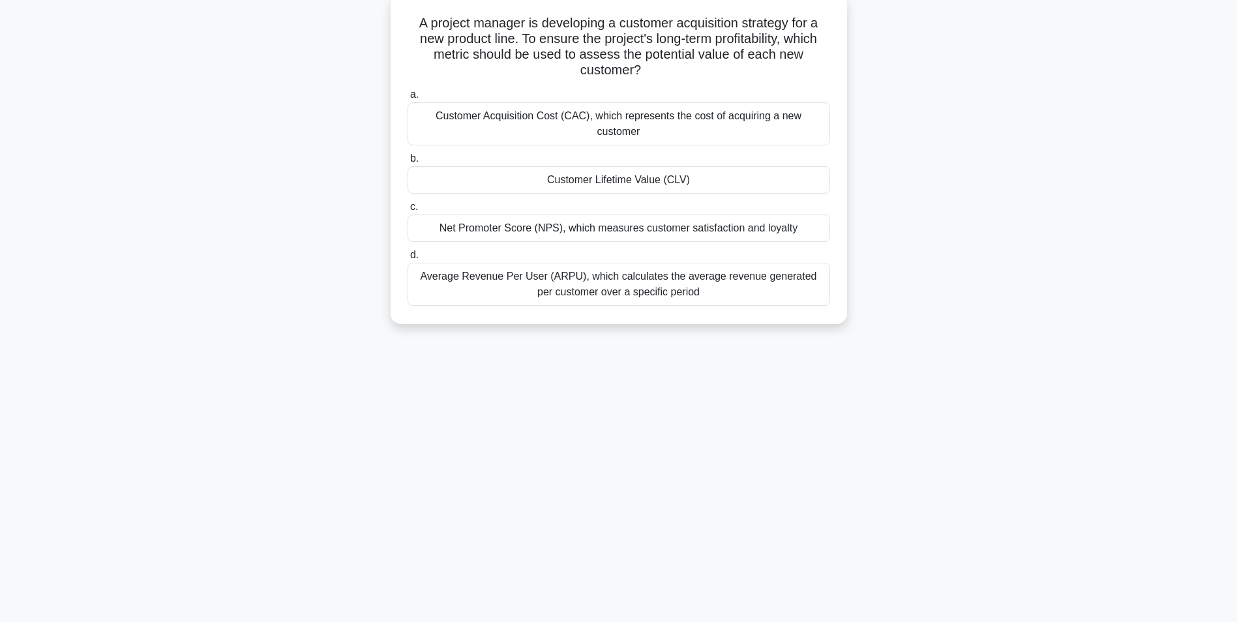
scroll to position [0, 0]
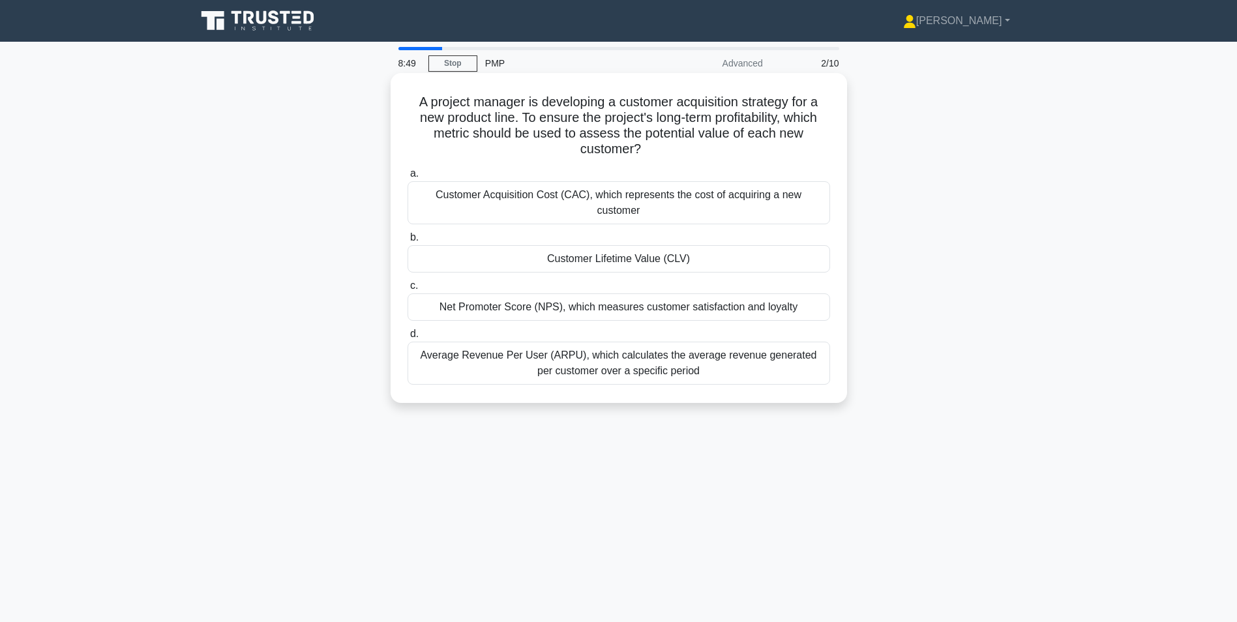
click at [531, 352] on div "Average Revenue Per User (ARPU), which calculates the average revenue generated…" at bounding box center [619, 363] width 423 height 43
click at [408, 338] on input "d. Average Revenue Per User (ARPU), which calculates the average revenue genera…" at bounding box center [408, 334] width 0 height 8
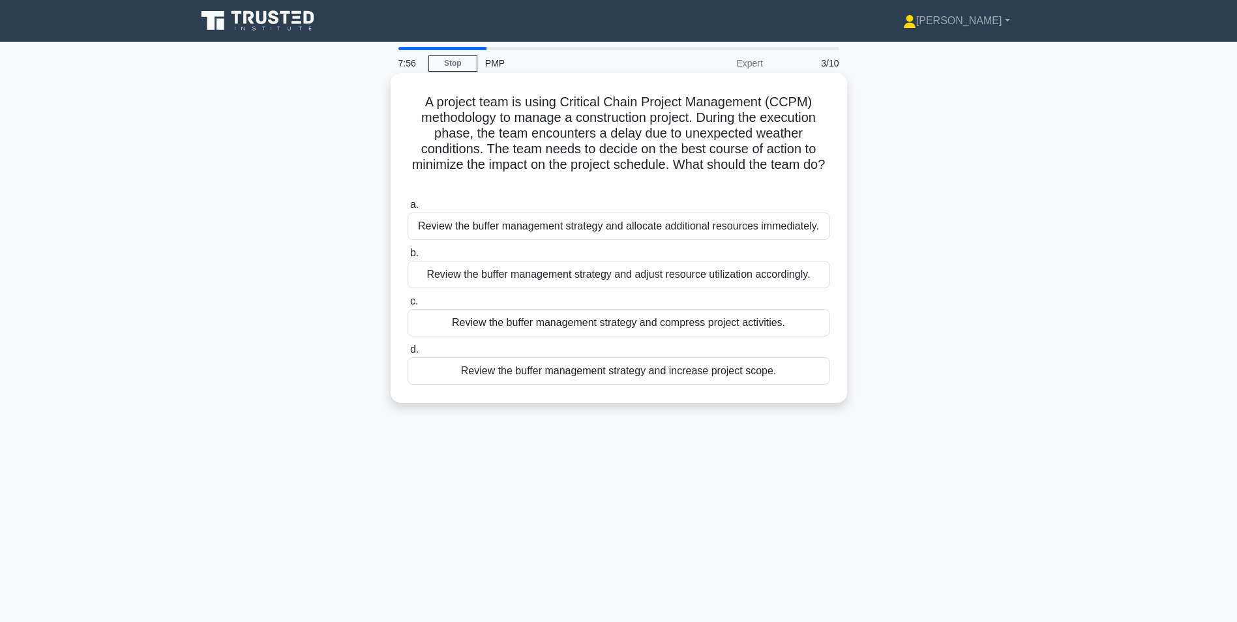
click at [659, 271] on div "Review the buffer management strategy and adjust resource utilization according…" at bounding box center [619, 274] width 423 height 27
click at [408, 258] on input "b. Review the buffer management strategy and adjust resource utilization accord…" at bounding box center [408, 253] width 0 height 8
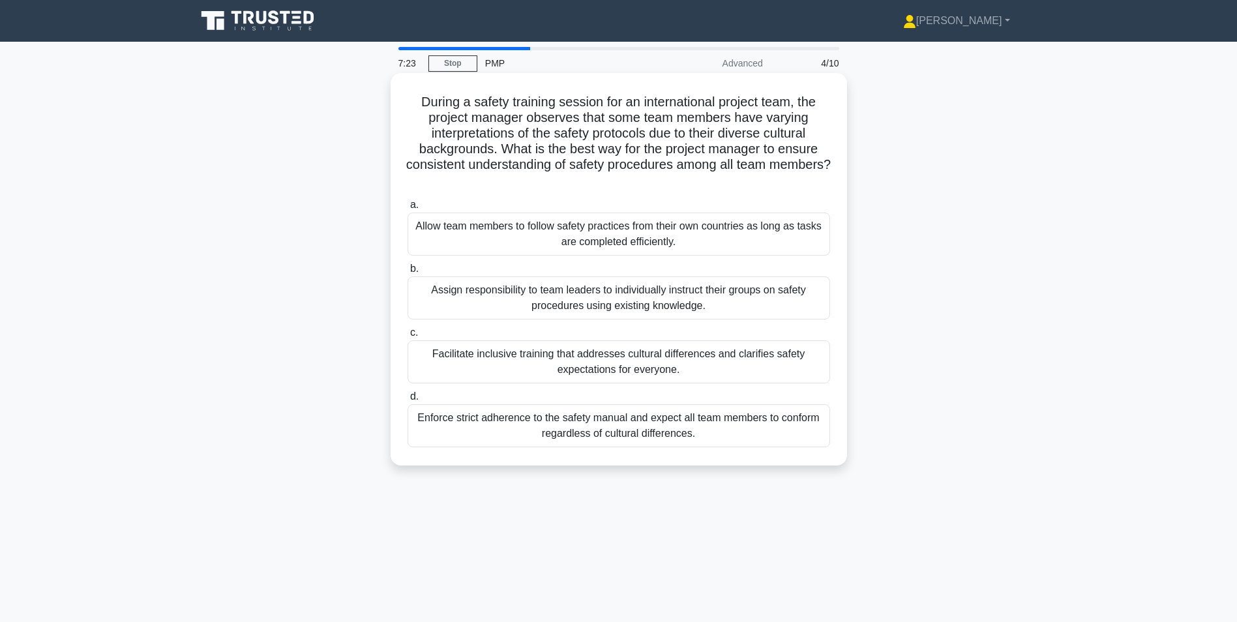
click at [640, 364] on div "Facilitate inclusive training that addresses cultural differences and clarifies…" at bounding box center [619, 361] width 423 height 43
click at [408, 337] on input "c. Facilitate inclusive training that addresses cultural differences and clarif…" at bounding box center [408, 333] width 0 height 8
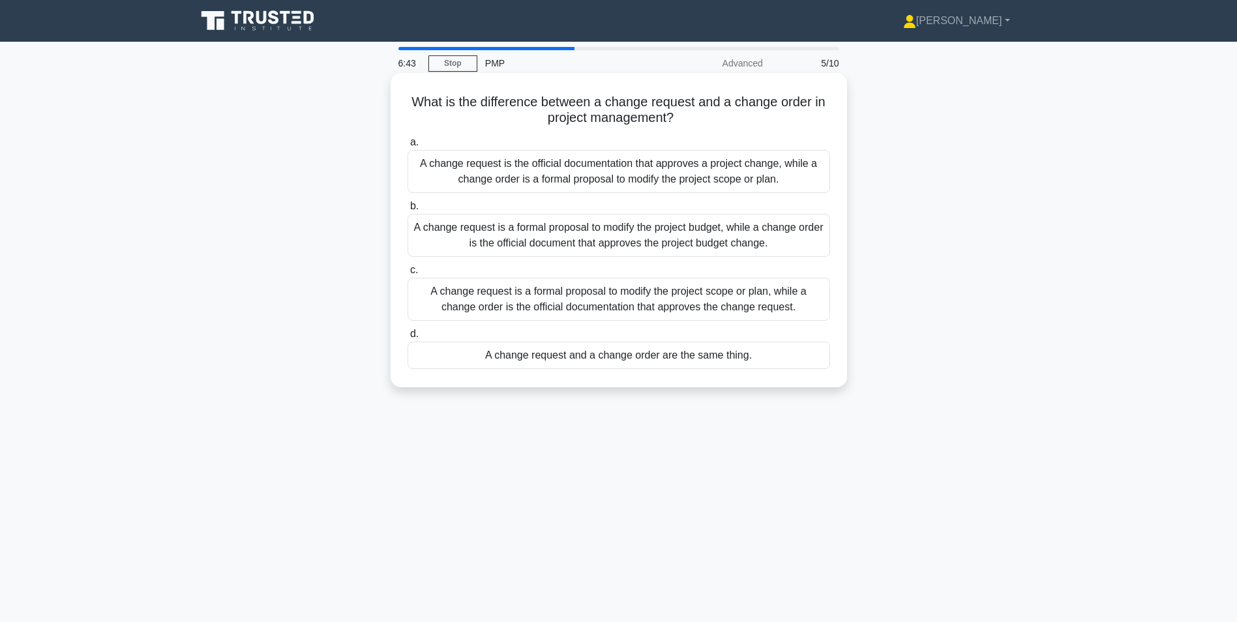
click at [600, 305] on div "A change request is a formal proposal to modify the project scope or plan, whil…" at bounding box center [619, 299] width 423 height 43
click at [408, 275] on input "c. A change request is a formal proposal to modify the project scope or plan, w…" at bounding box center [408, 270] width 0 height 8
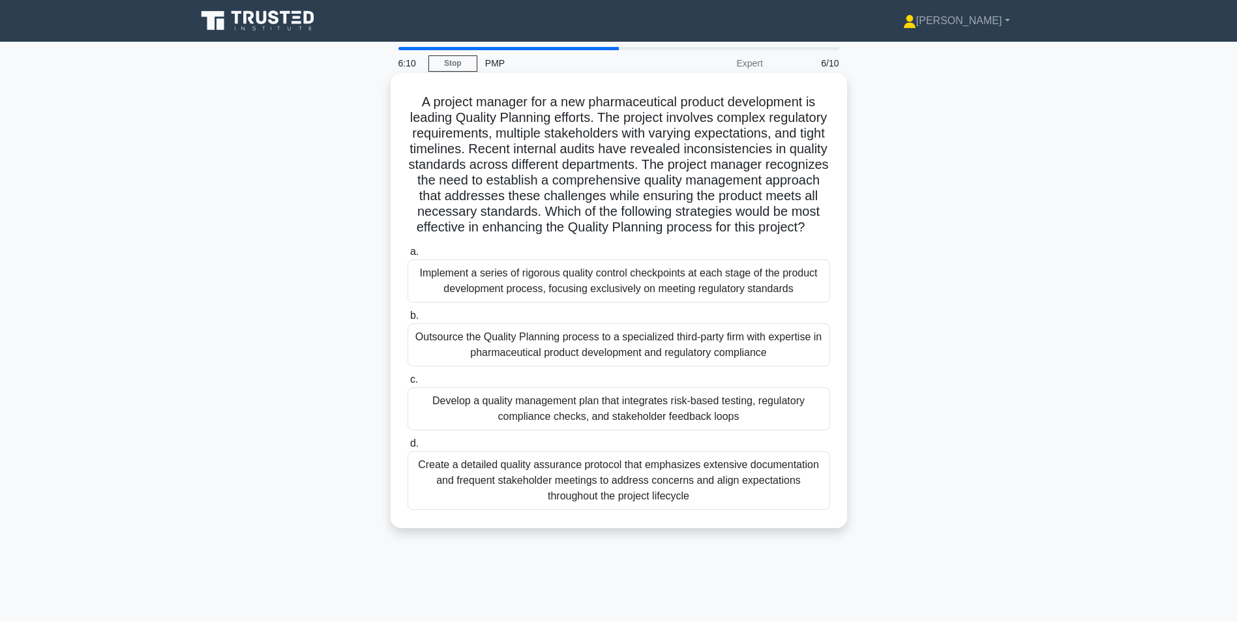
click at [717, 490] on div "Create a detailed quality assurance protocol that emphasizes extensive document…" at bounding box center [619, 480] width 423 height 59
click at [408, 448] on input "d. Create a detailed quality assurance protocol that emphasizes extensive docum…" at bounding box center [408, 444] width 0 height 8
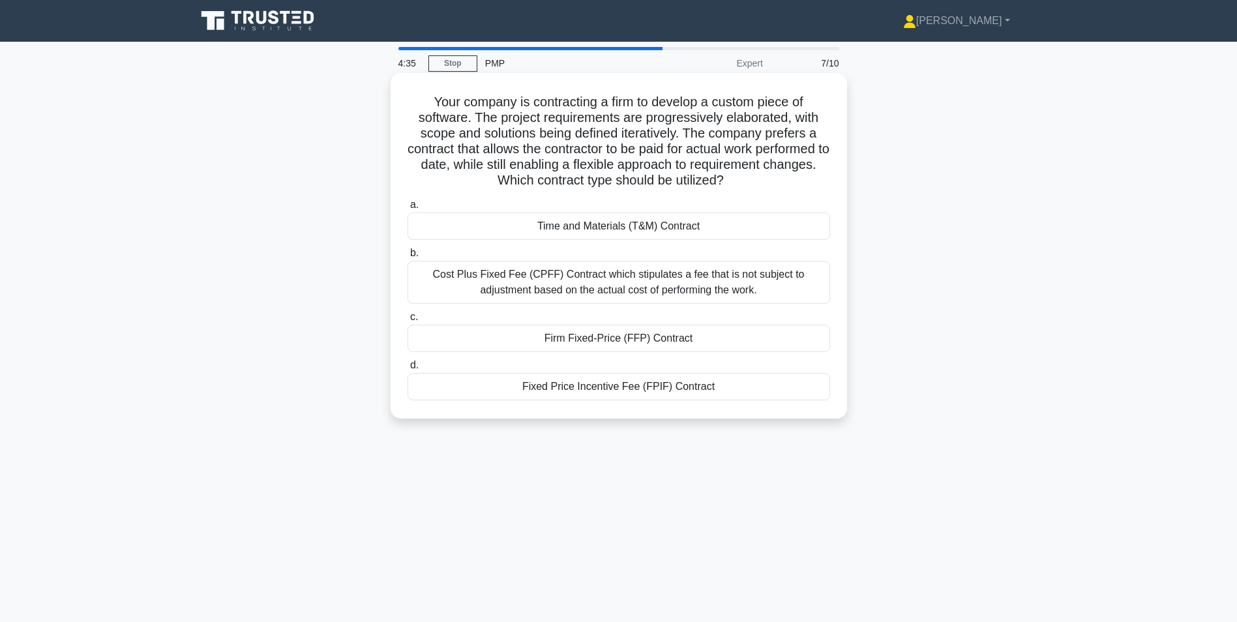
click at [582, 393] on div "Fixed Price Incentive Fee (FPIF) Contract" at bounding box center [619, 386] width 423 height 27
click at [408, 370] on input "d. Fixed Price Incentive Fee (FPIF) Contract" at bounding box center [408, 365] width 0 height 8
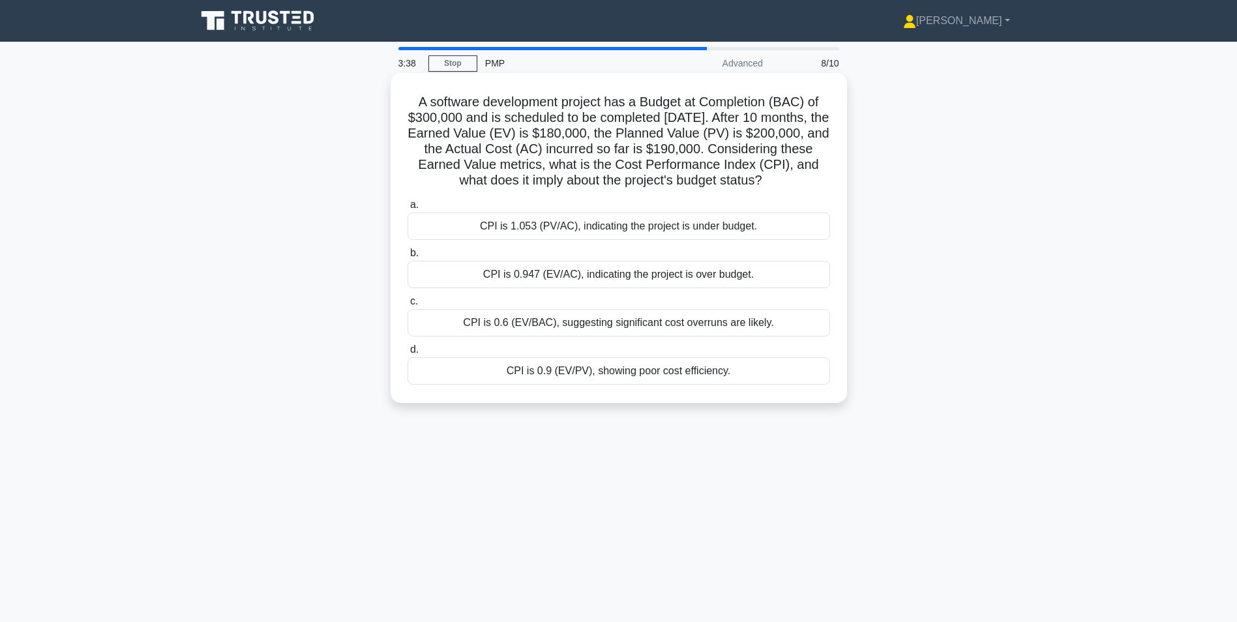
click at [567, 288] on div "CPI is 0.947 (EV/AC), indicating the project is over budget." at bounding box center [619, 274] width 423 height 27
click at [408, 258] on input "b. CPI is 0.947 (EV/AC), indicating the project is over budget." at bounding box center [408, 253] width 0 height 8
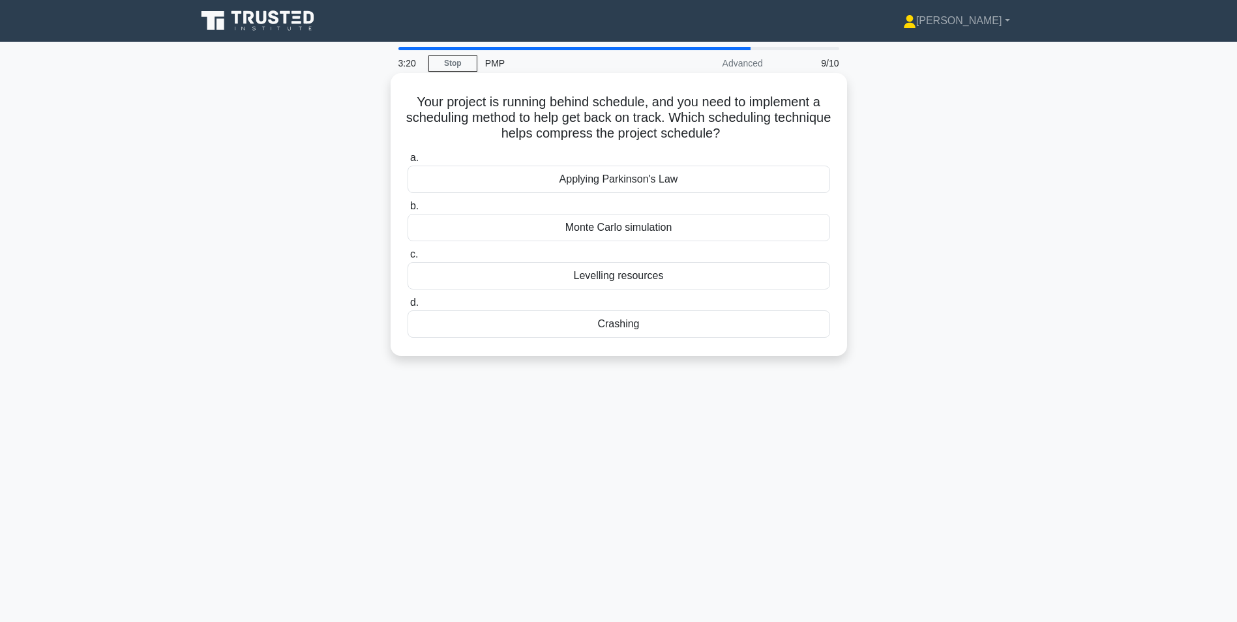
click at [619, 325] on div "Crashing" at bounding box center [619, 323] width 423 height 27
click at [408, 307] on input "d. Crashing" at bounding box center [408, 303] width 0 height 8
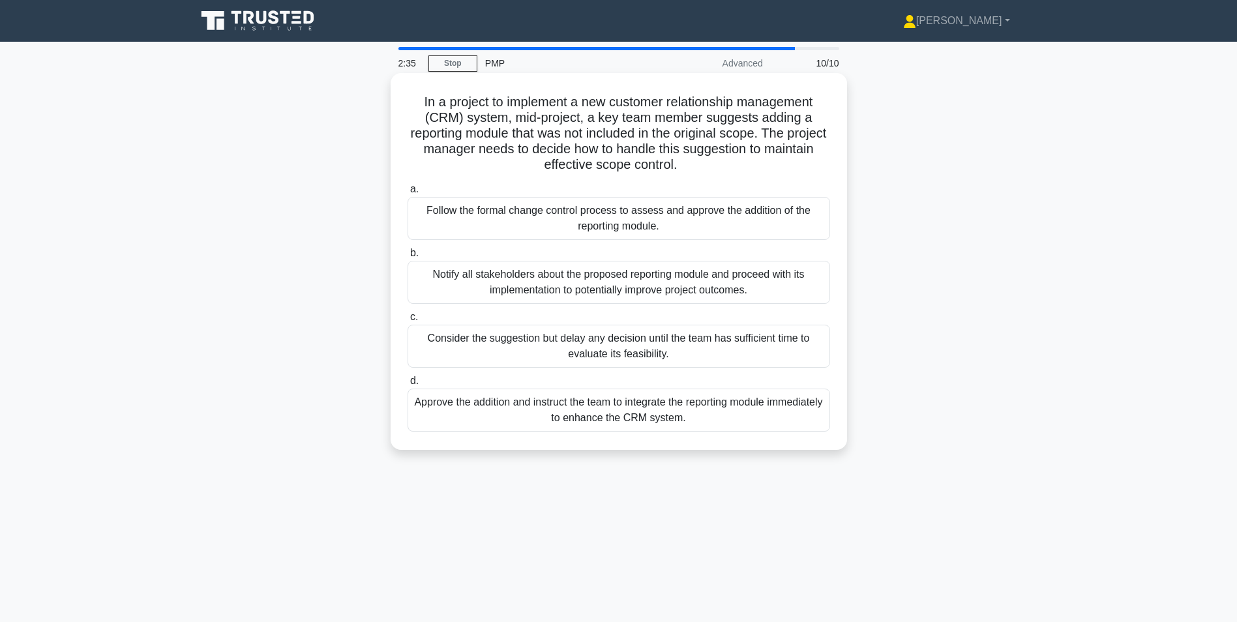
click at [517, 218] on div "Follow the formal change control process to assess and approve the addition of …" at bounding box center [619, 218] width 423 height 43
click at [408, 194] on input "a. Follow the formal change control process to assess and approve the addition …" at bounding box center [408, 189] width 0 height 8
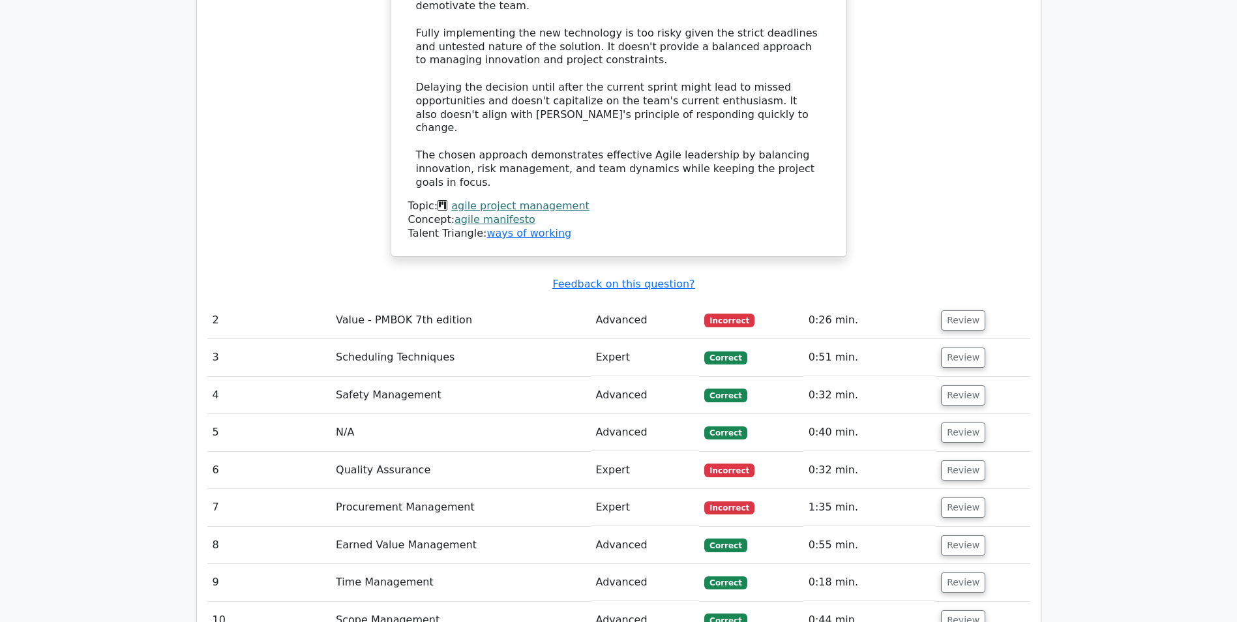
scroll to position [1565, 0]
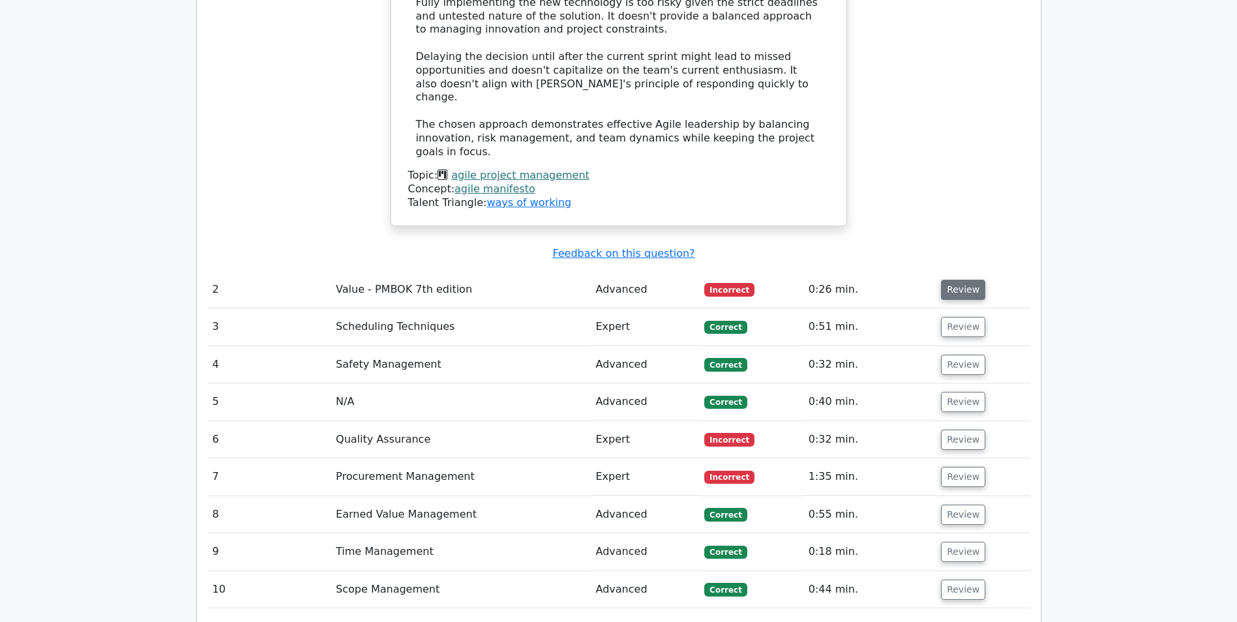
click at [954, 280] on button "Review" at bounding box center [963, 290] width 44 height 20
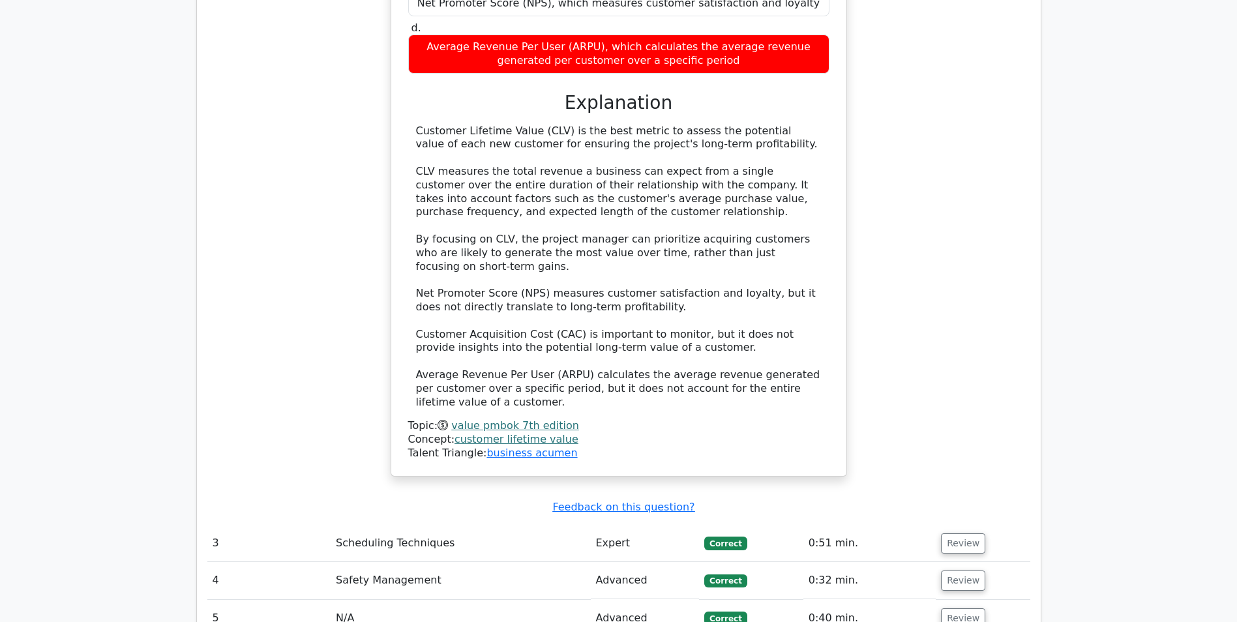
scroll to position [2348, 0]
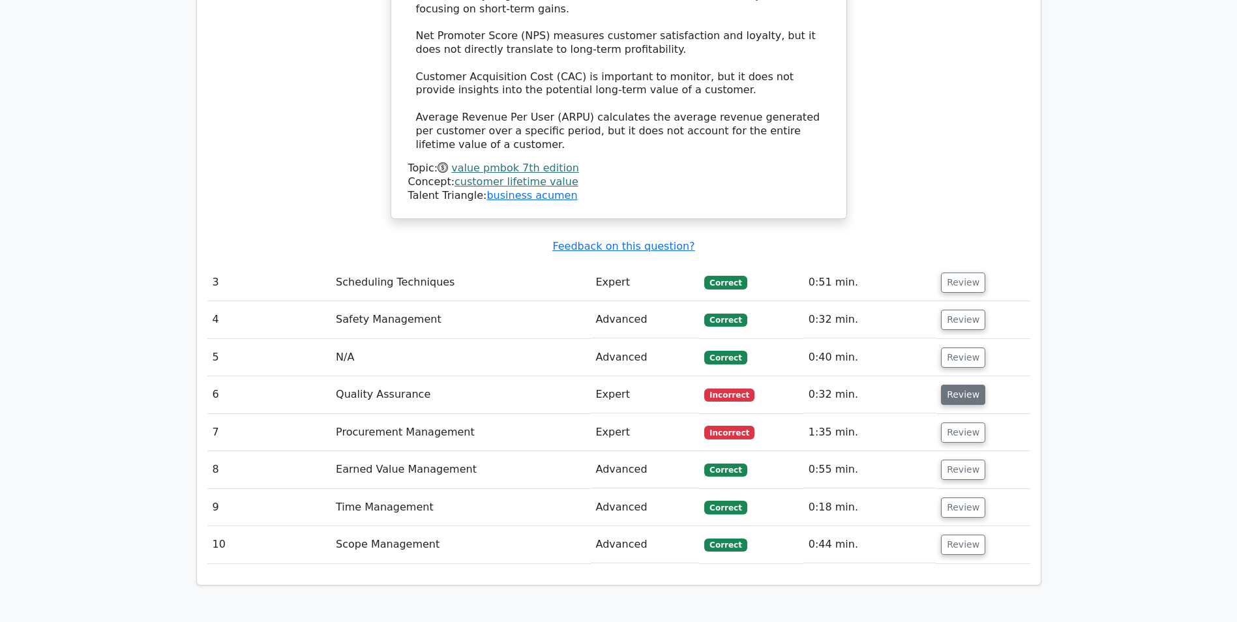
click at [948, 385] on button "Review" at bounding box center [963, 395] width 44 height 20
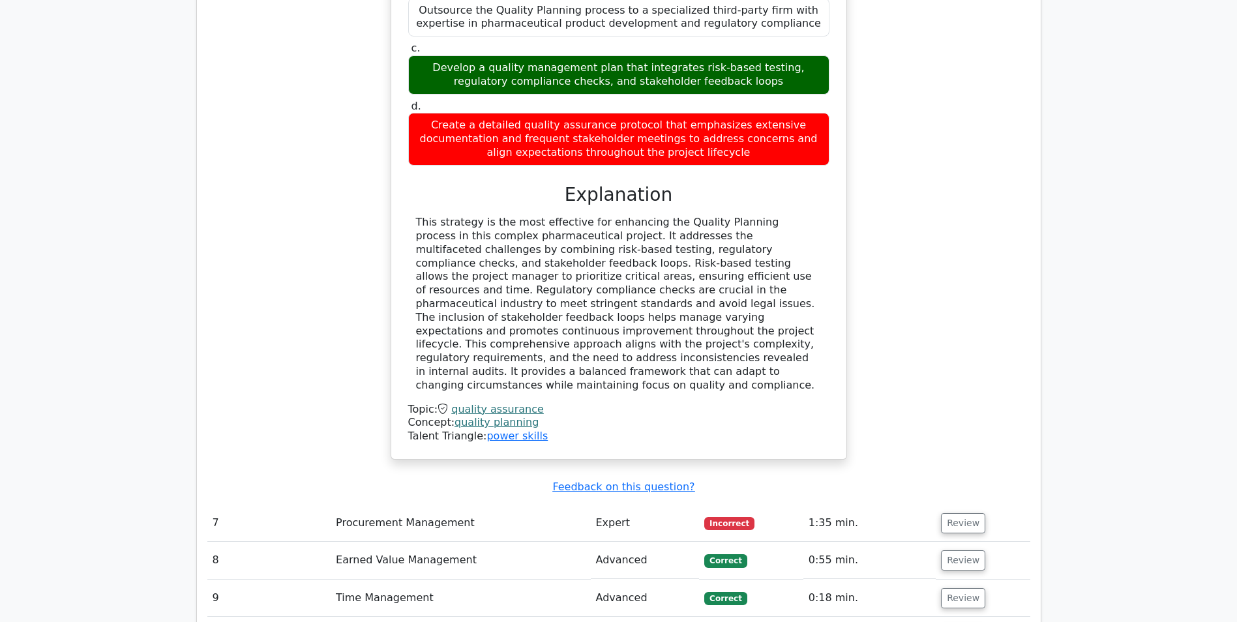
scroll to position [3131, 0]
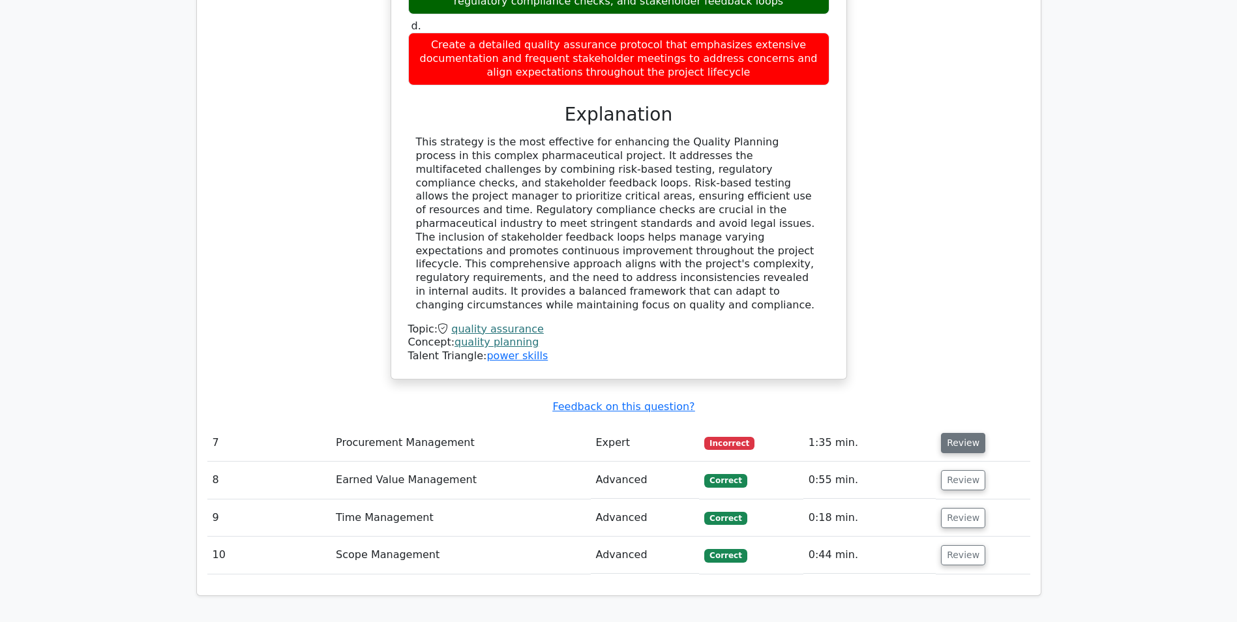
click at [959, 433] on button "Review" at bounding box center [963, 443] width 44 height 20
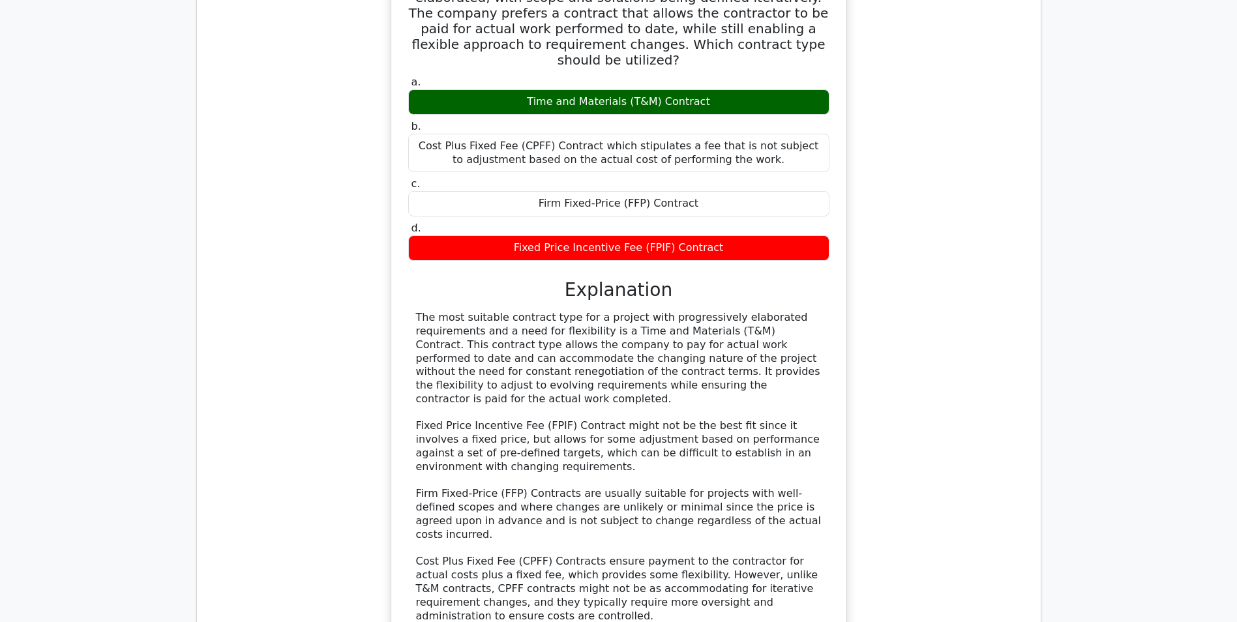
scroll to position [4006, 0]
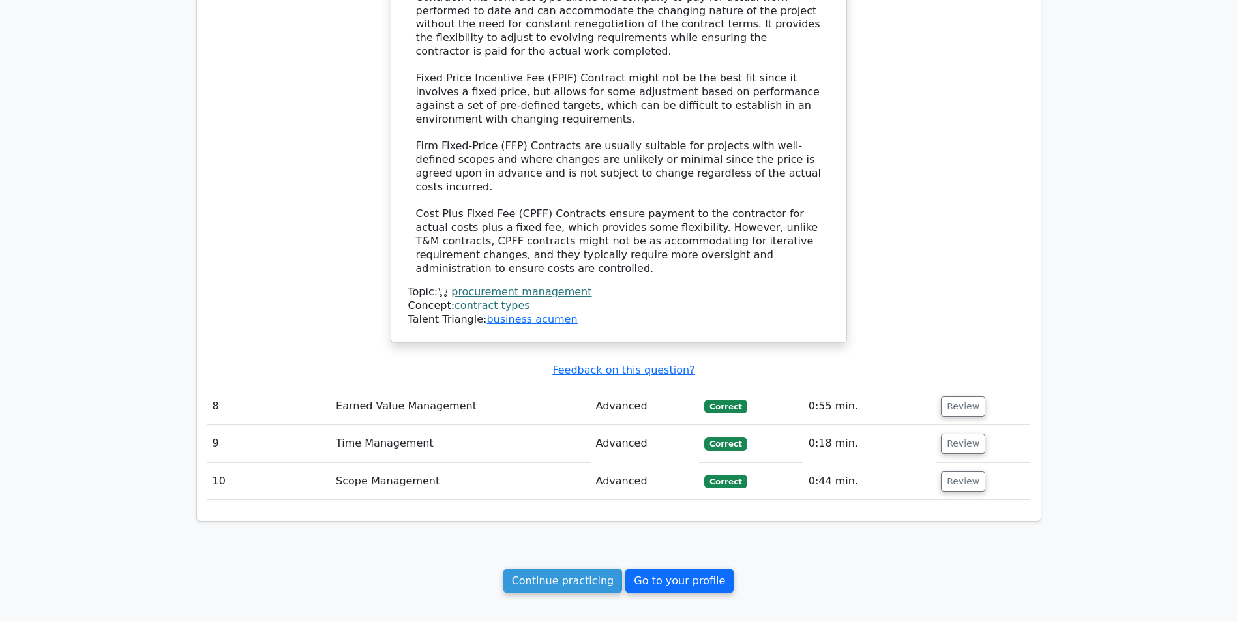
click at [680, 569] on link "Go to your profile" at bounding box center [679, 581] width 108 height 25
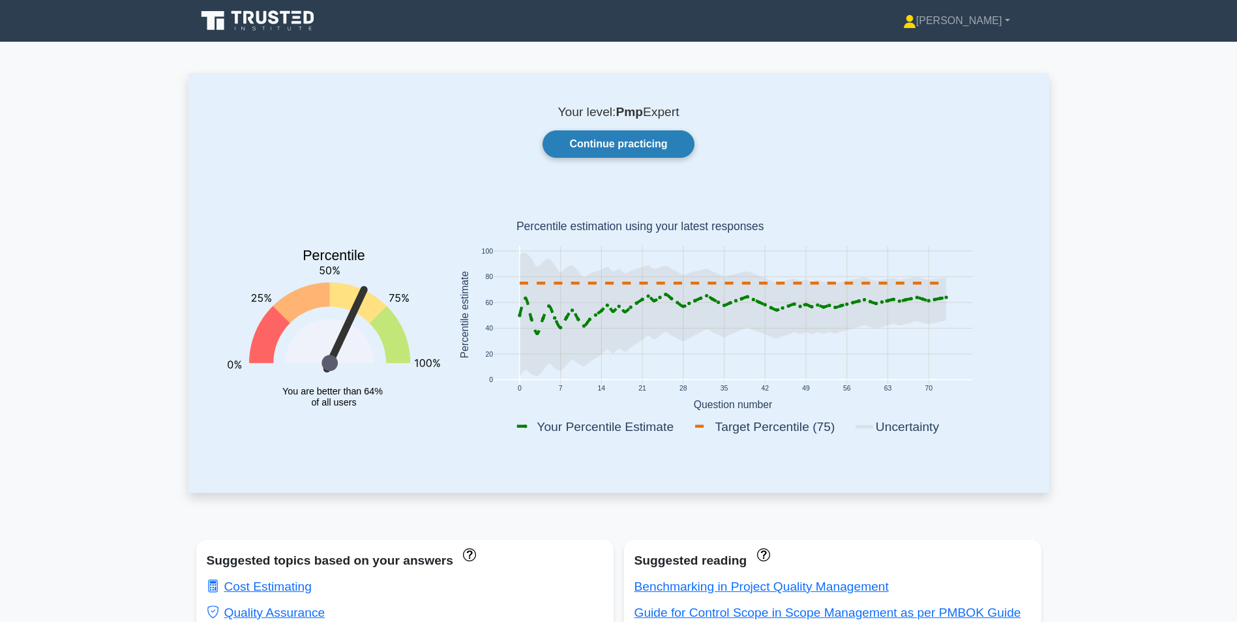
click at [608, 146] on link "Continue practicing" at bounding box center [618, 143] width 151 height 27
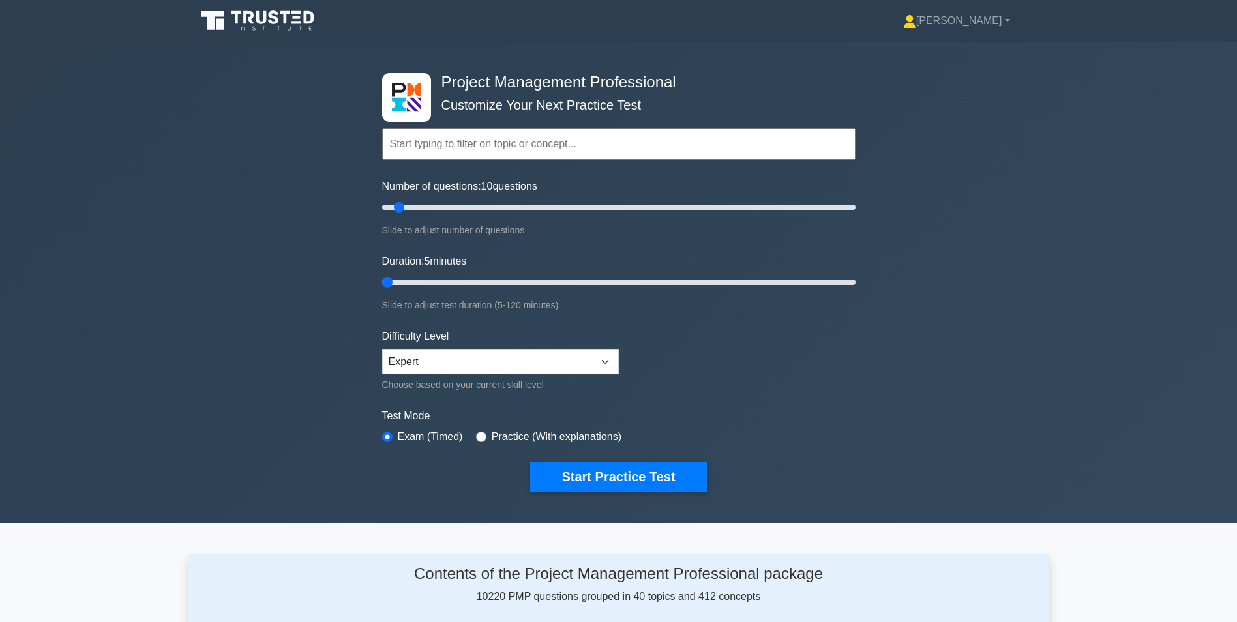
type input "10"
click at [411, 280] on input "Duration: 10 minutes" at bounding box center [618, 283] width 473 height 16
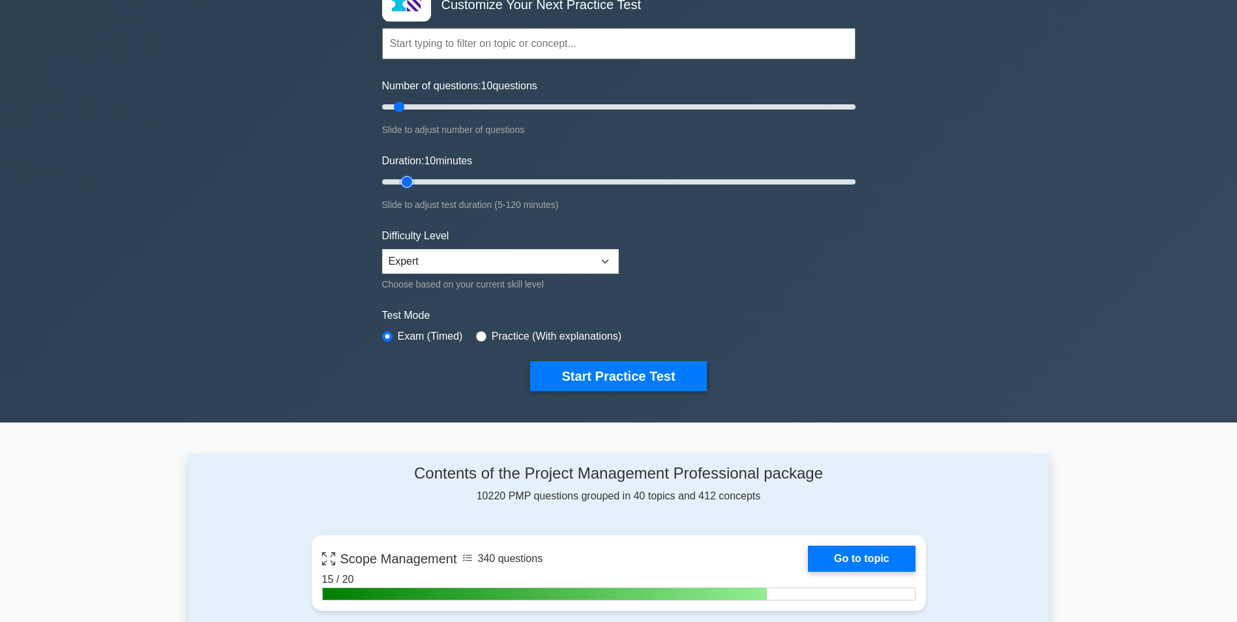
scroll to position [130, 0]
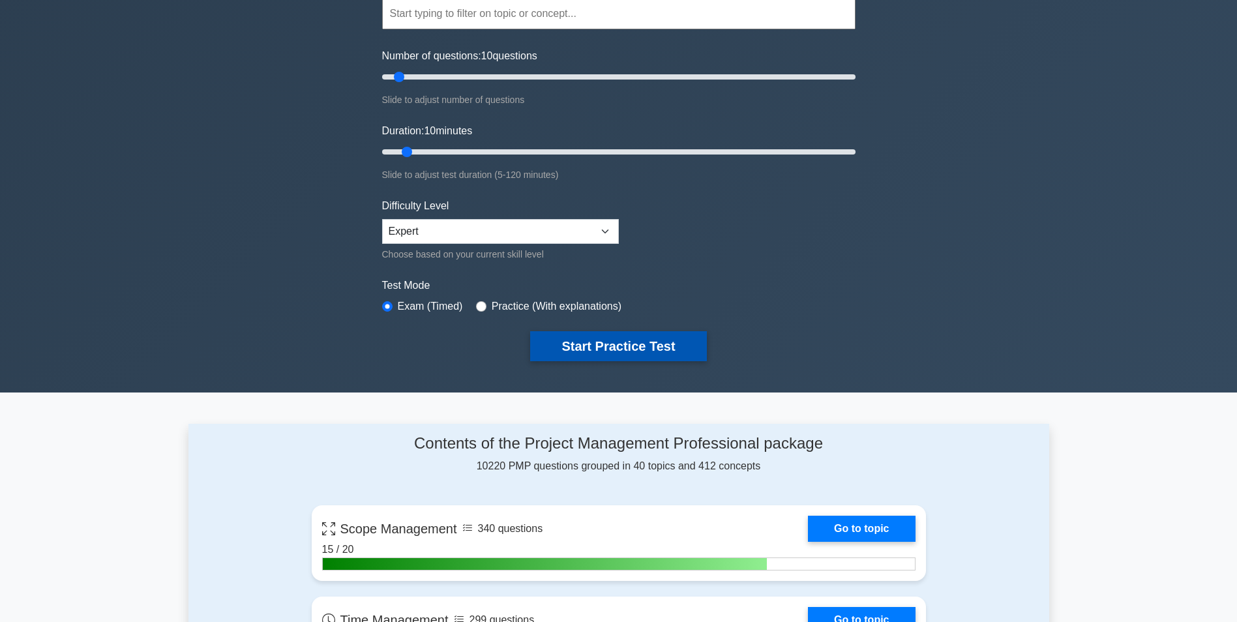
click at [584, 342] on button "Start Practice Test" at bounding box center [618, 346] width 176 height 30
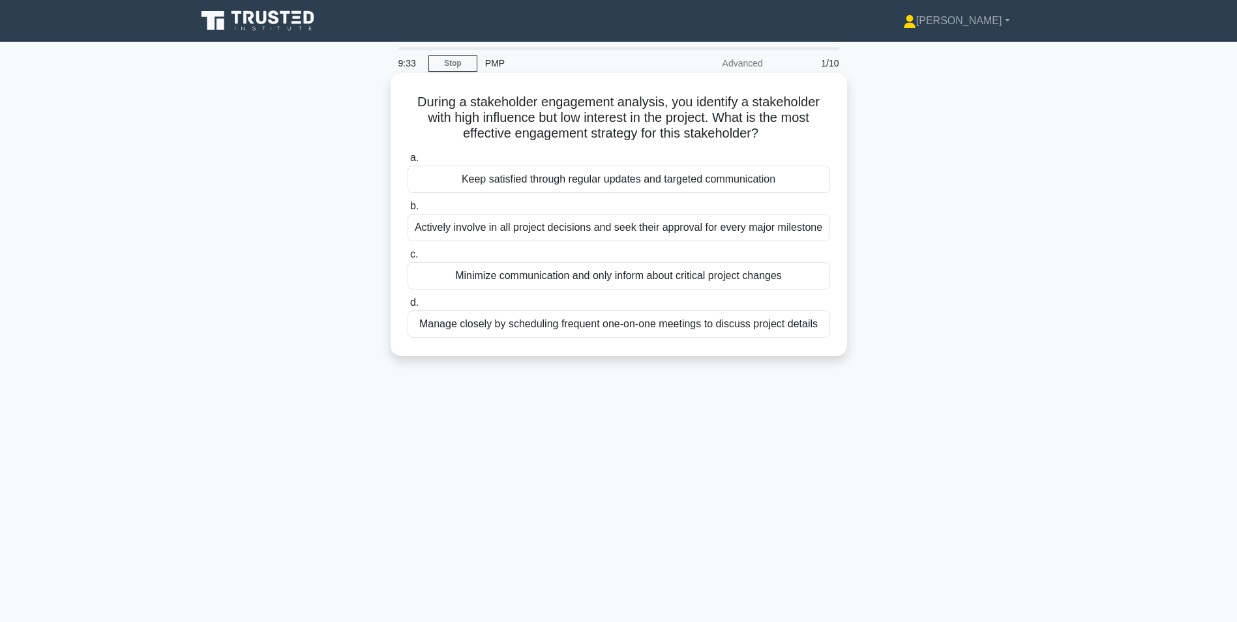
click at [504, 181] on div "Keep satisfied through regular updates and targeted communication" at bounding box center [619, 179] width 423 height 27
click at [408, 162] on input "a. Keep satisfied through regular updates and targeted communication" at bounding box center [408, 158] width 0 height 8
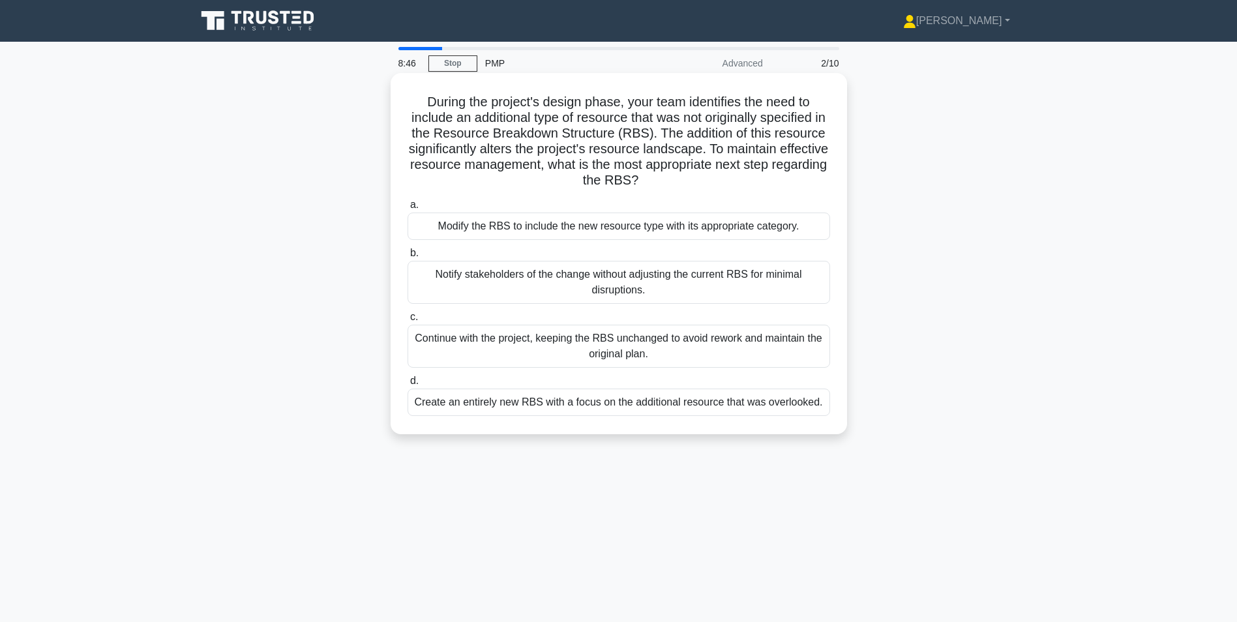
click at [514, 232] on div "Modify the RBS to include the new resource type with its appropriate category." at bounding box center [619, 226] width 423 height 27
click at [408, 209] on input "a. Modify the RBS to include the new resource type with its appropriate categor…" at bounding box center [408, 205] width 0 height 8
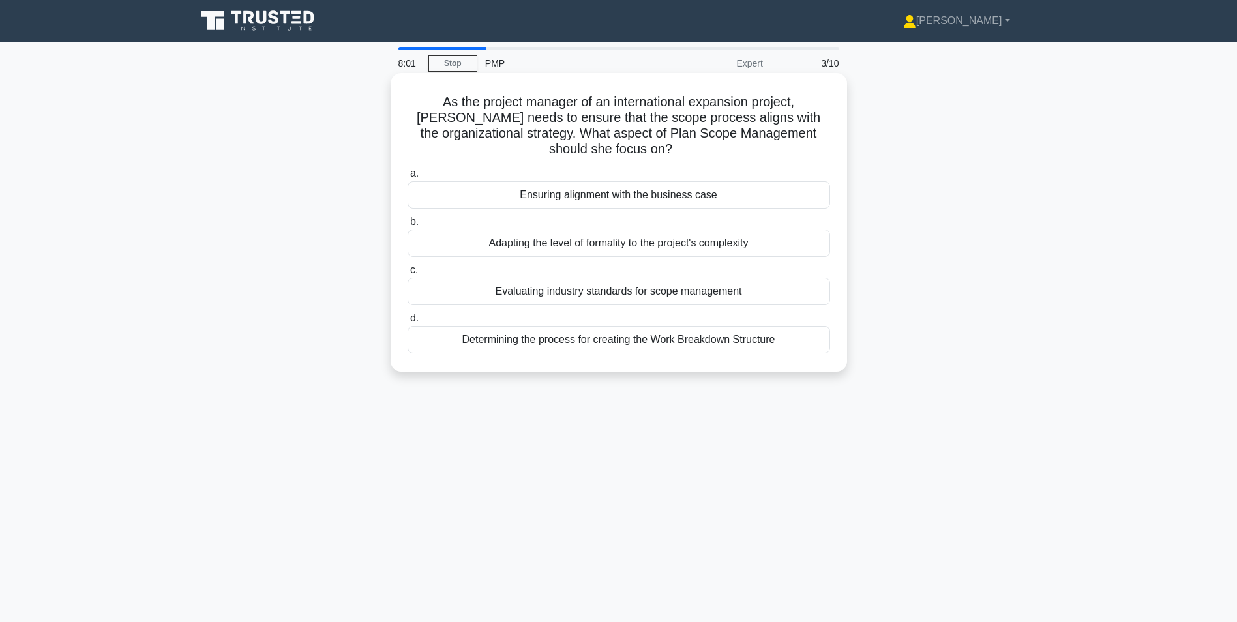
click at [587, 204] on div "Ensuring alignment with the business case" at bounding box center [619, 194] width 423 height 27
click at [408, 178] on input "a. Ensuring alignment with the business case" at bounding box center [408, 174] width 0 height 8
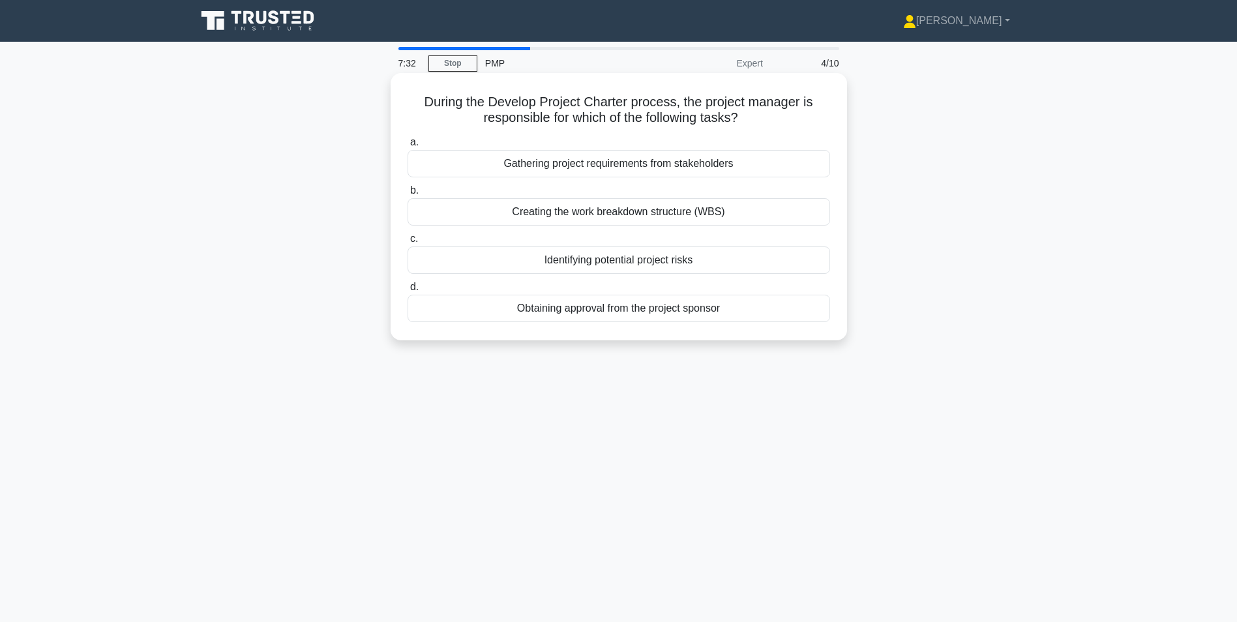
click at [623, 164] on div "Gathering project requirements from stakeholders" at bounding box center [619, 163] width 423 height 27
click at [408, 147] on input "a. Gathering project requirements from stakeholders" at bounding box center [408, 142] width 0 height 8
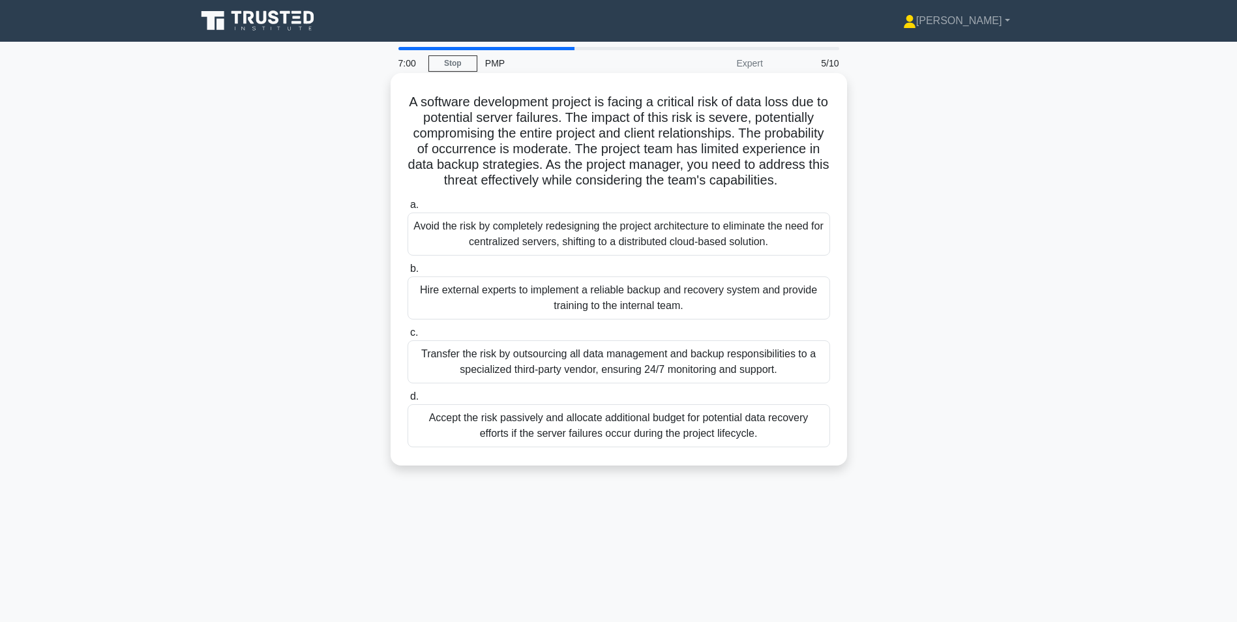
click at [597, 440] on div "Accept the risk passively and allocate additional budget for potential data rec…" at bounding box center [619, 425] width 423 height 43
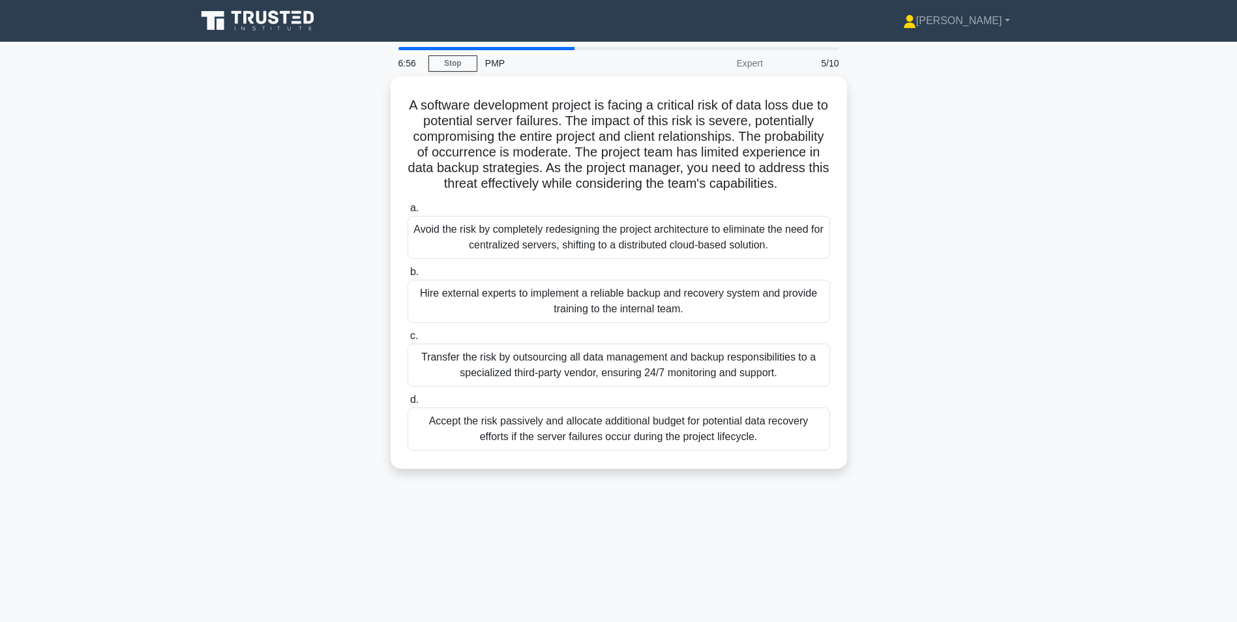
drag, startPoint x: 597, startPoint y: 440, endPoint x: 576, endPoint y: 491, distance: 55.0
click at [576, 485] on div "A software development project is facing a critical risk of data loss due to po…" at bounding box center [618, 280] width 861 height 408
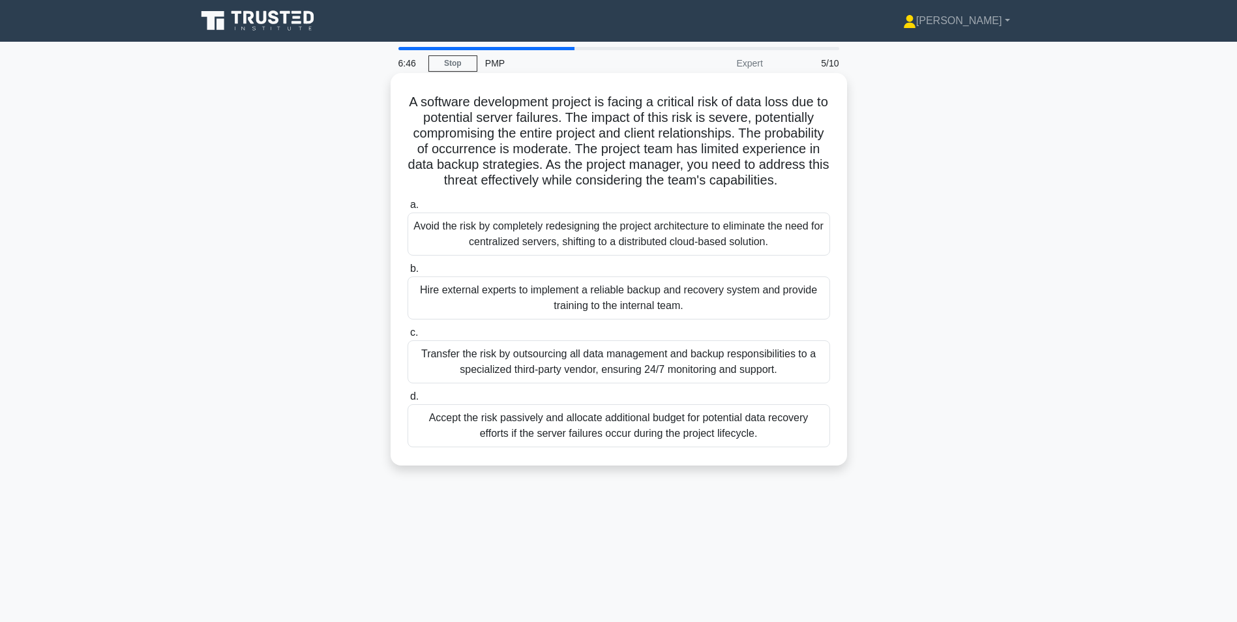
click at [574, 251] on div "Avoid the risk by completely redesigning the project architecture to eliminate …" at bounding box center [619, 234] width 423 height 43
click at [408, 209] on input "a. Avoid the risk by completely redesigning the project architecture to elimina…" at bounding box center [408, 205] width 0 height 8
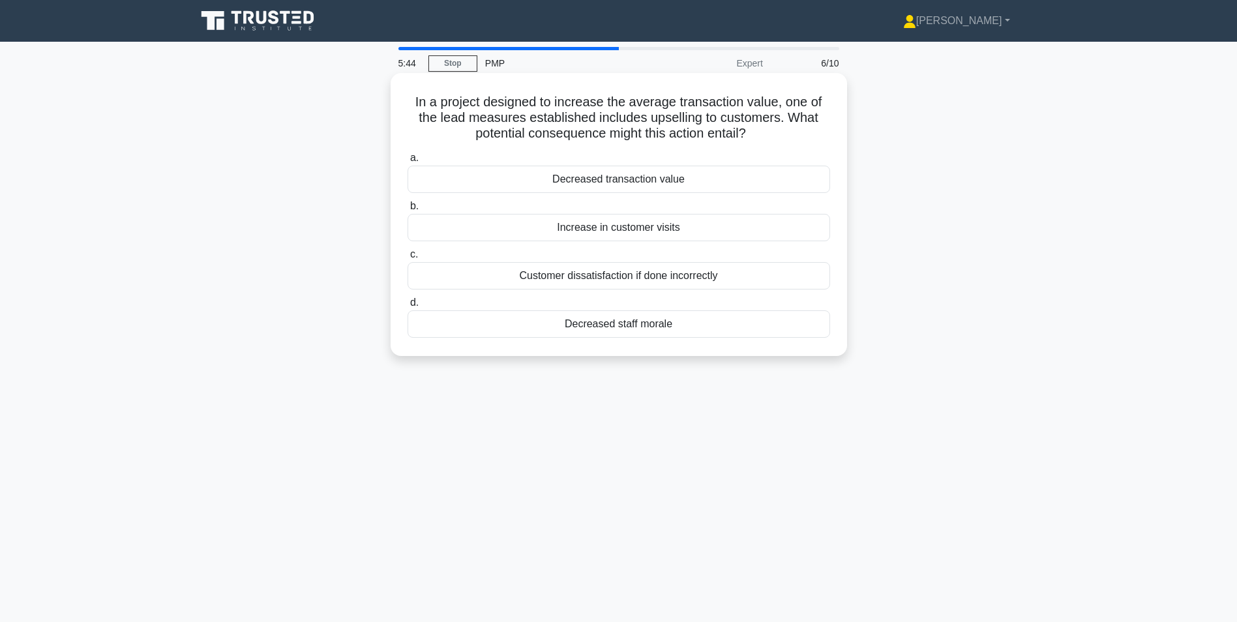
click at [603, 229] on div "Increase in customer visits" at bounding box center [619, 227] width 423 height 27
click at [408, 211] on input "b. Increase in customer visits" at bounding box center [408, 206] width 0 height 8
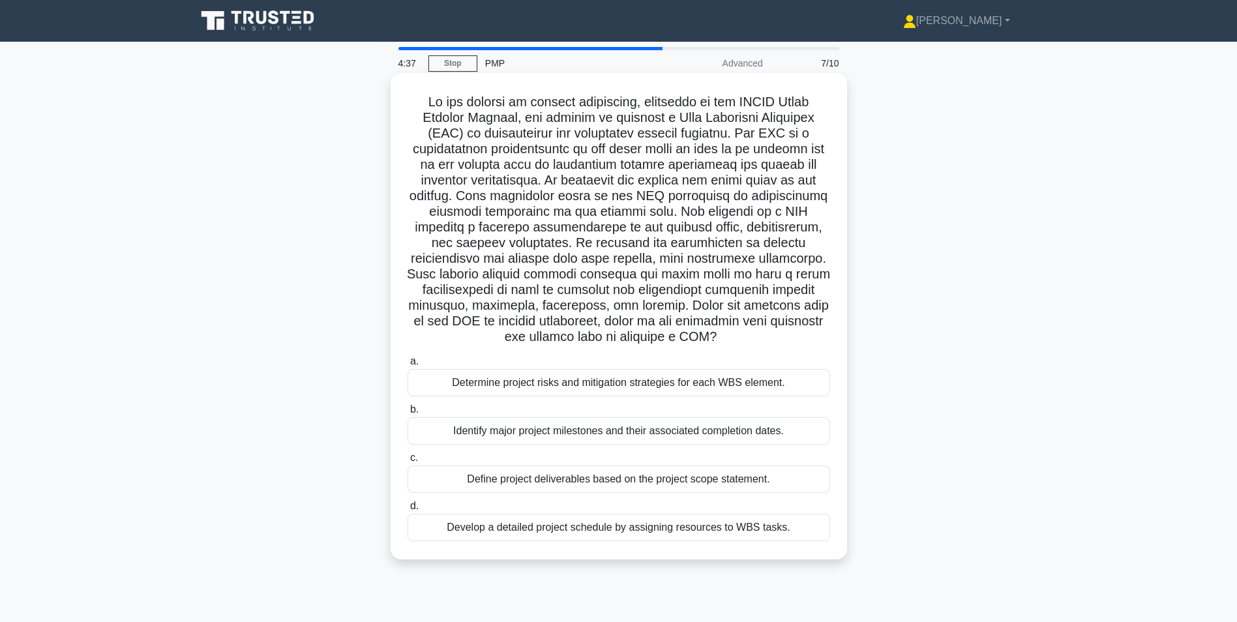
click at [572, 486] on div "Define project deliverables based on the project scope statement." at bounding box center [619, 479] width 423 height 27
click at [408, 462] on input "c. Define project deliverables based on the project scope statement." at bounding box center [408, 458] width 0 height 8
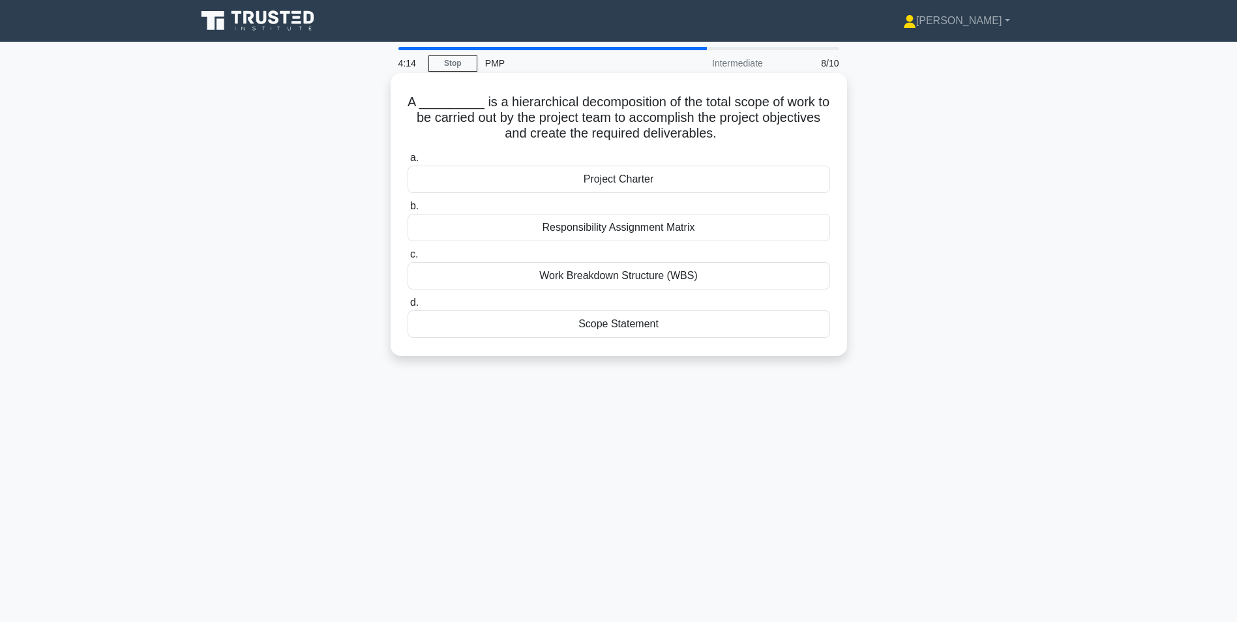
click at [660, 280] on div "Work Breakdown Structure (WBS)" at bounding box center [619, 275] width 423 height 27
click at [408, 259] on input "c. Work Breakdown Structure (WBS)" at bounding box center [408, 254] width 0 height 8
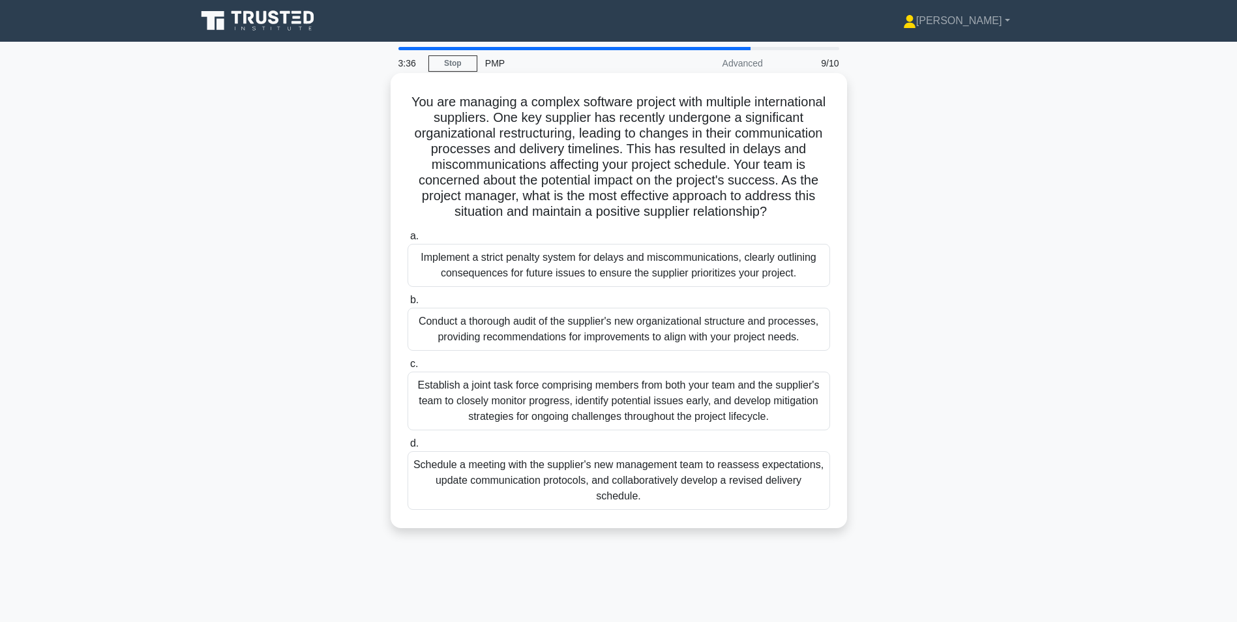
click at [509, 407] on div "Establish a joint task force comprising members from both your team and the sup…" at bounding box center [619, 401] width 423 height 59
click at [408, 368] on input "c. Establish a joint task force comprising members from both your team and the …" at bounding box center [408, 364] width 0 height 8
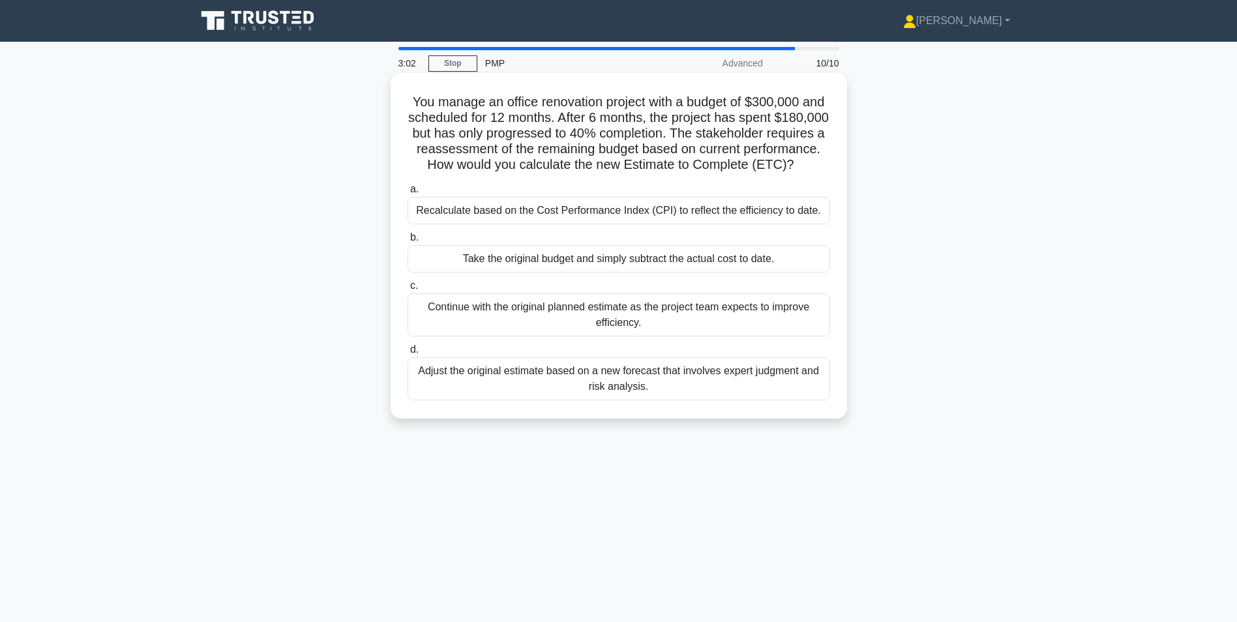
click at [638, 273] on div "Take the original budget and simply subtract the actual cost to date." at bounding box center [619, 258] width 423 height 27
click at [408, 242] on input "b. Take the original budget and simply subtract the actual cost to date." at bounding box center [408, 237] width 0 height 8
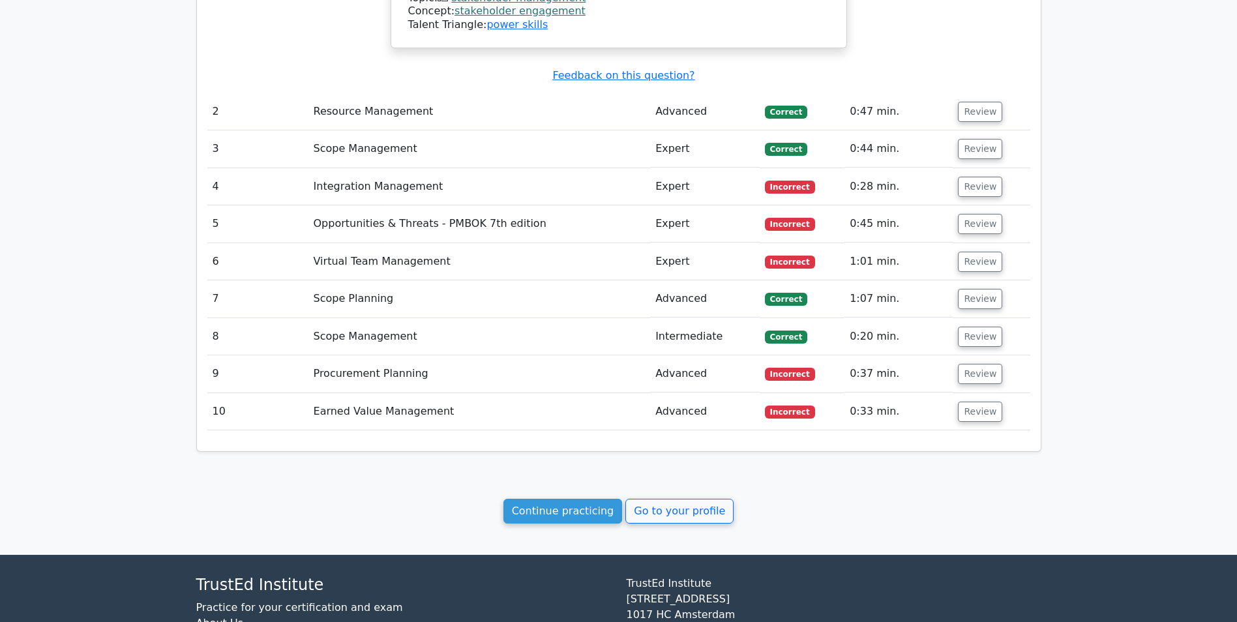
scroll to position [1555, 0]
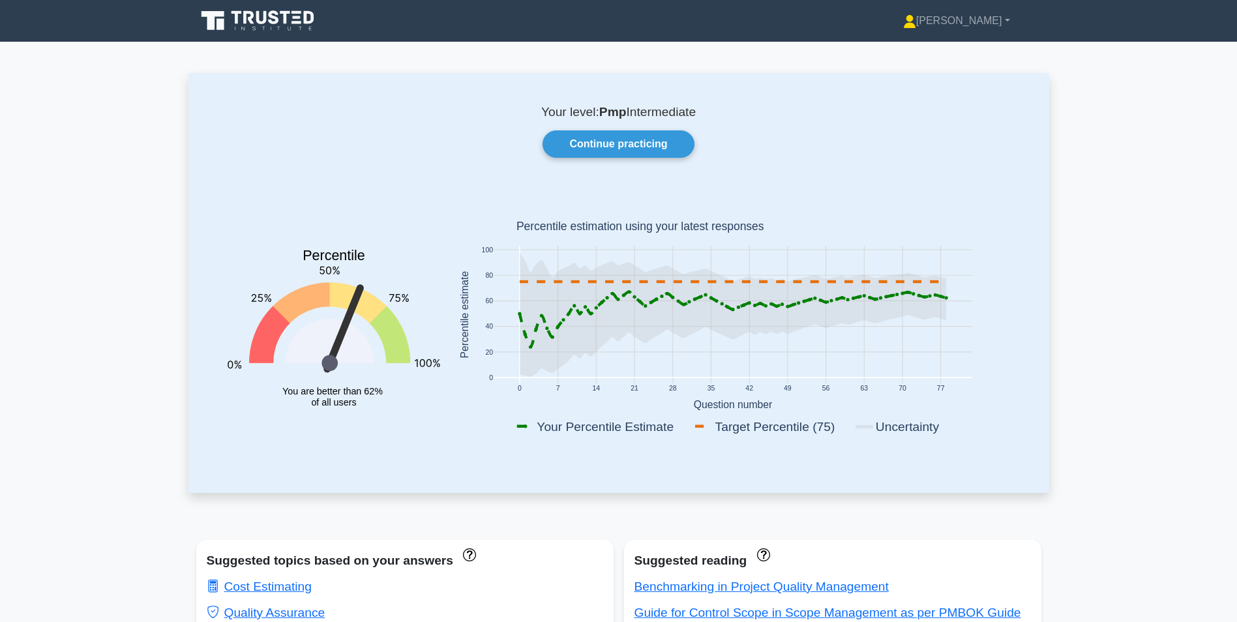
click at [525, 282] on icon at bounding box center [732, 282] width 427 height 0
drag, startPoint x: 525, startPoint y: 283, endPoint x: 582, endPoint y: 281, distance: 56.8
click at [582, 281] on g at bounding box center [733, 315] width 430 height 124
click at [619, 150] on link "Continue practicing" at bounding box center [618, 143] width 151 height 27
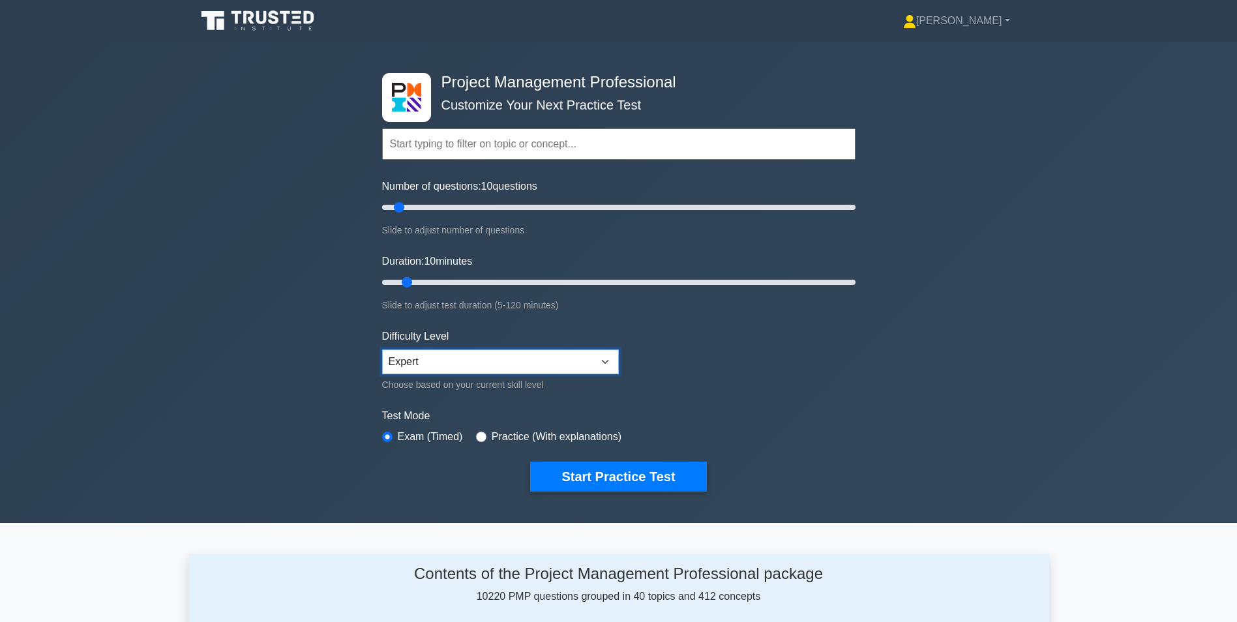
click at [601, 357] on select "Beginner Intermediate Expert" at bounding box center [500, 362] width 237 height 25
select select "beginner"
click at [382, 350] on select "Beginner Intermediate Expert" at bounding box center [500, 362] width 237 height 25
click at [610, 473] on button "Start Practice Test" at bounding box center [618, 477] width 176 height 30
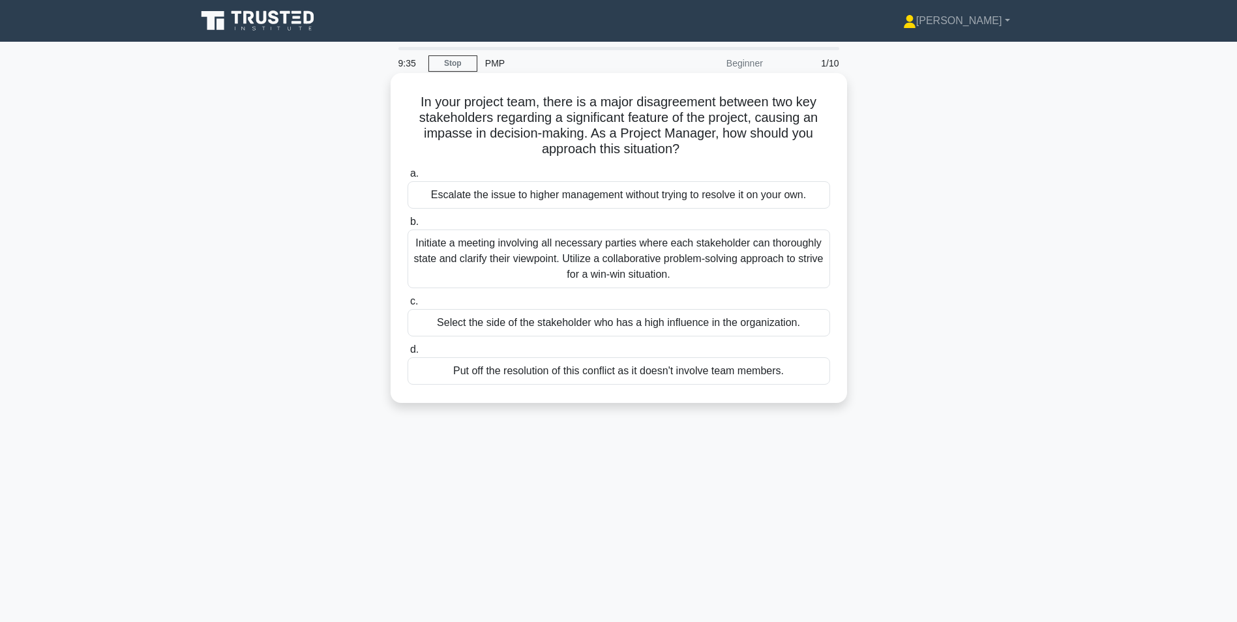
click at [519, 260] on div "Initiate a meeting involving all necessary parties where each stakeholder can t…" at bounding box center [619, 259] width 423 height 59
click at [408, 226] on input "b. Initiate a meeting involving all necessary parties where each stakeholder ca…" at bounding box center [408, 222] width 0 height 8
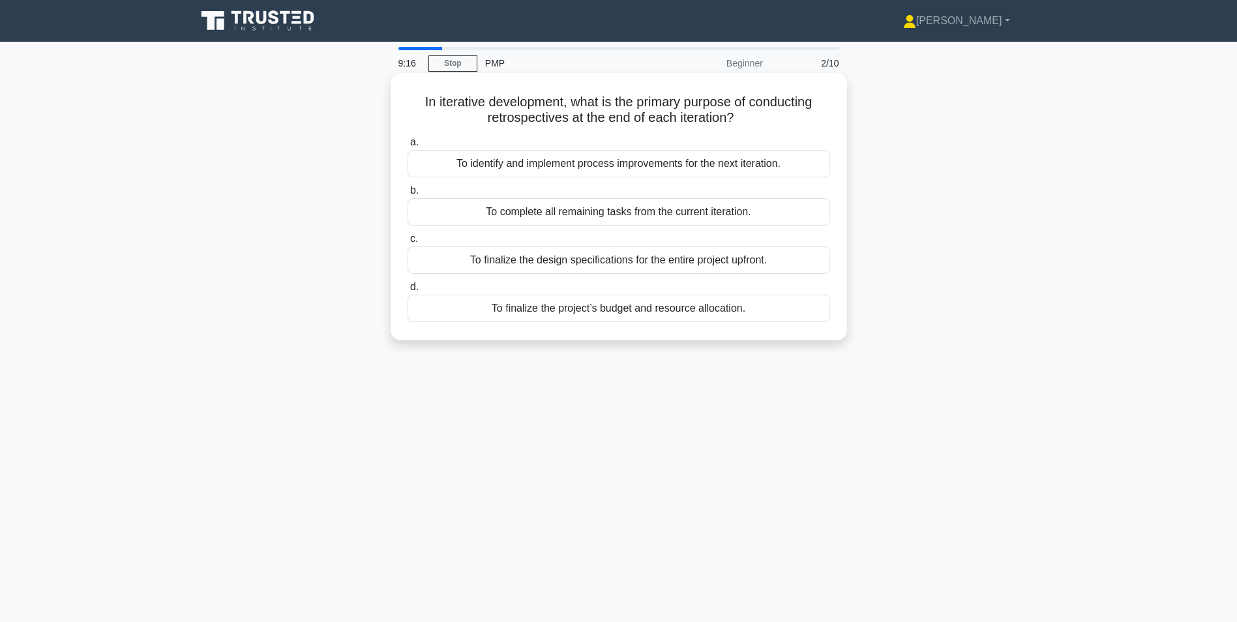
click at [552, 168] on div "To identify and implement process improvements for the next iteration." at bounding box center [619, 163] width 423 height 27
click at [408, 147] on input "a. To identify and implement process improvements for the next iteration." at bounding box center [408, 142] width 0 height 8
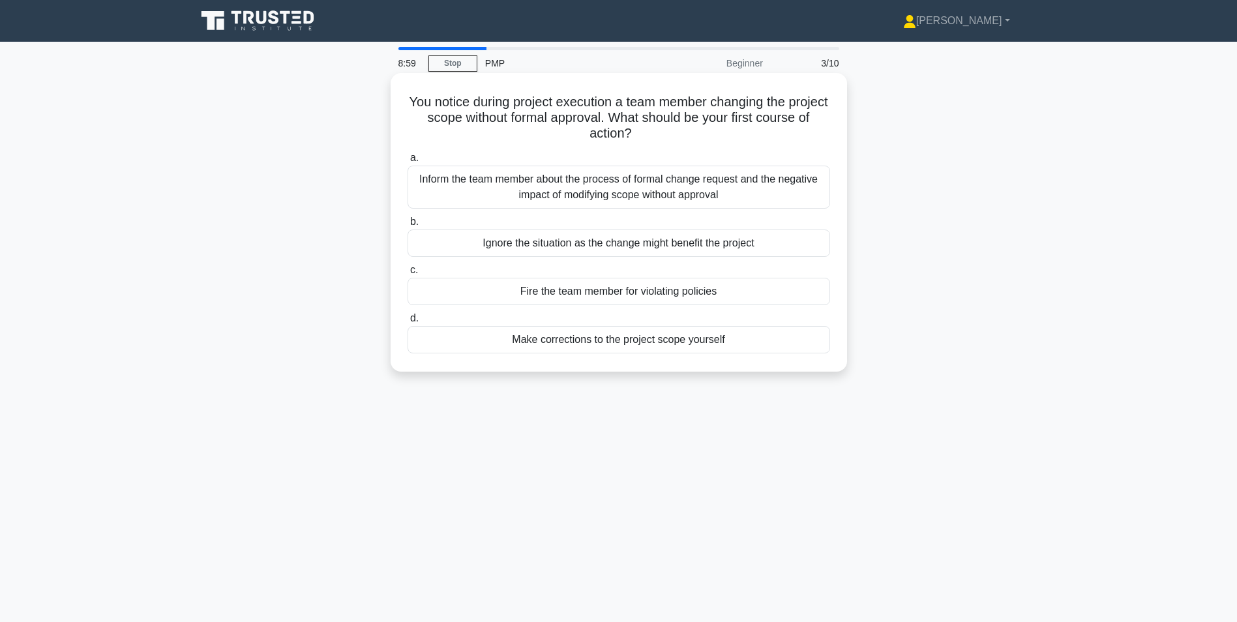
click at [530, 187] on div "Inform the team member about the process of formal change request and the negat…" at bounding box center [619, 187] width 423 height 43
click at [408, 162] on input "a. Inform the team member about the process of formal change request and the ne…" at bounding box center [408, 158] width 0 height 8
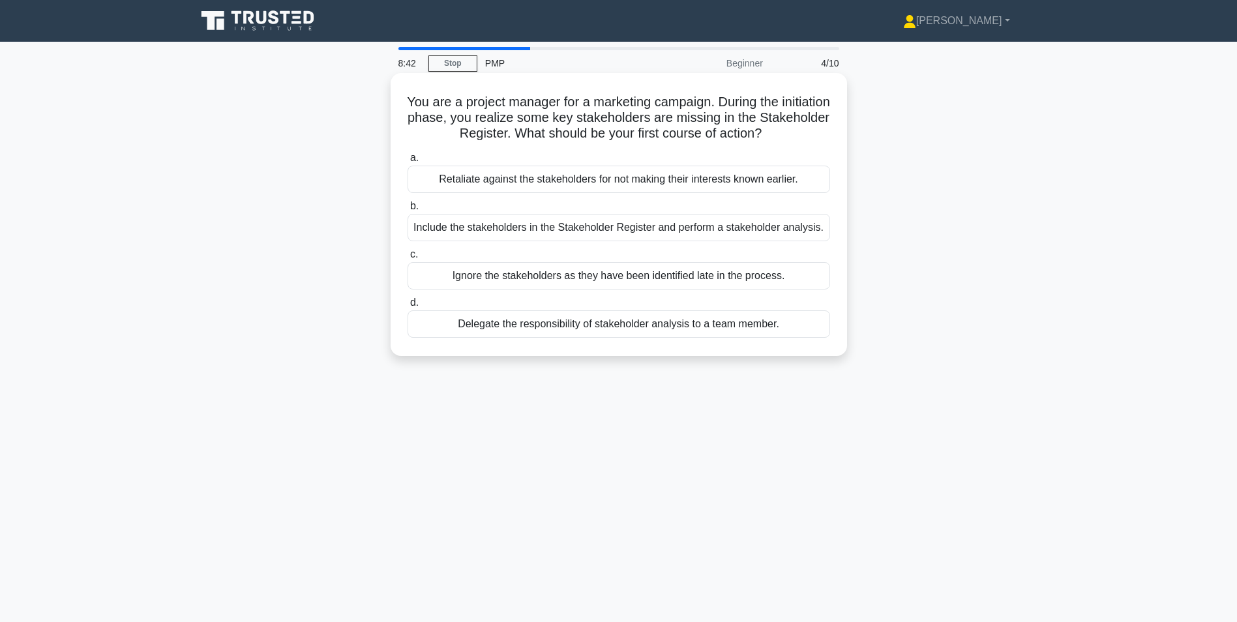
click at [477, 227] on div "Include the stakeholders in the Stakeholder Register and perform a stakeholder …" at bounding box center [619, 227] width 423 height 27
click at [408, 211] on input "b. Include the stakeholders in the Stakeholder Register and perform a stakehold…" at bounding box center [408, 206] width 0 height 8
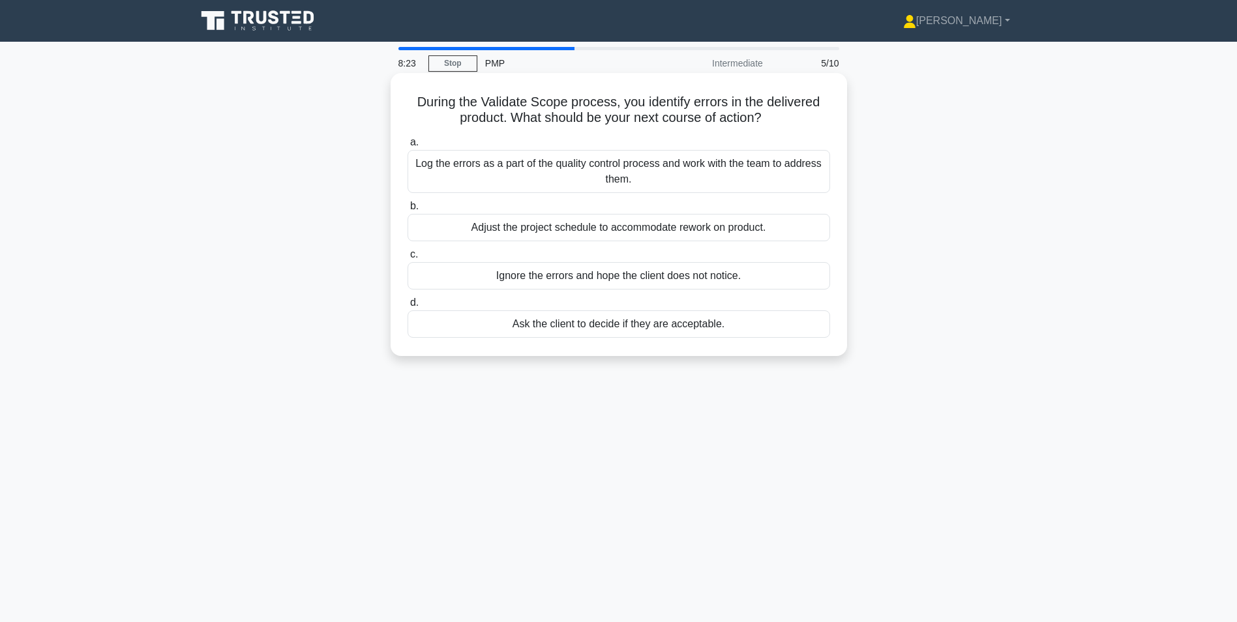
click at [496, 171] on div "Log the errors as a part of the quality control process and work with the team …" at bounding box center [619, 171] width 423 height 43
click at [408, 147] on input "a. Log the errors as a part of the quality control process and work with the te…" at bounding box center [408, 142] width 0 height 8
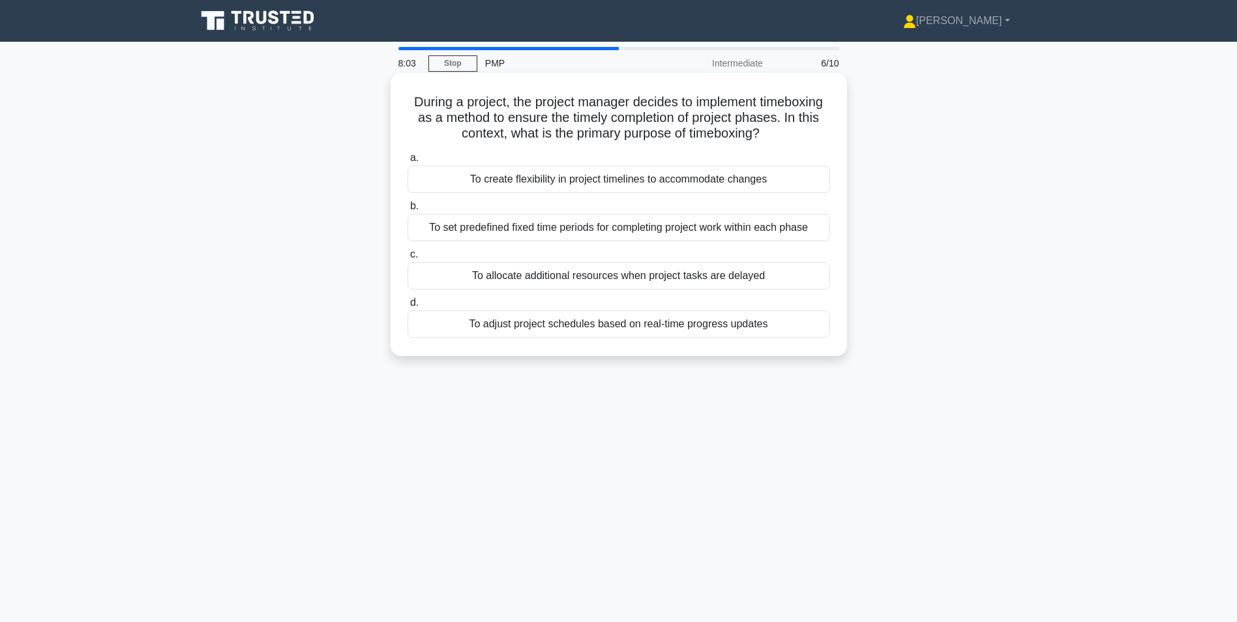
click at [553, 232] on div "To set predefined fixed time periods for completing project work within each ph…" at bounding box center [619, 227] width 423 height 27
click at [408, 211] on input "b. To set predefined fixed time periods for completing project work within each…" at bounding box center [408, 206] width 0 height 8
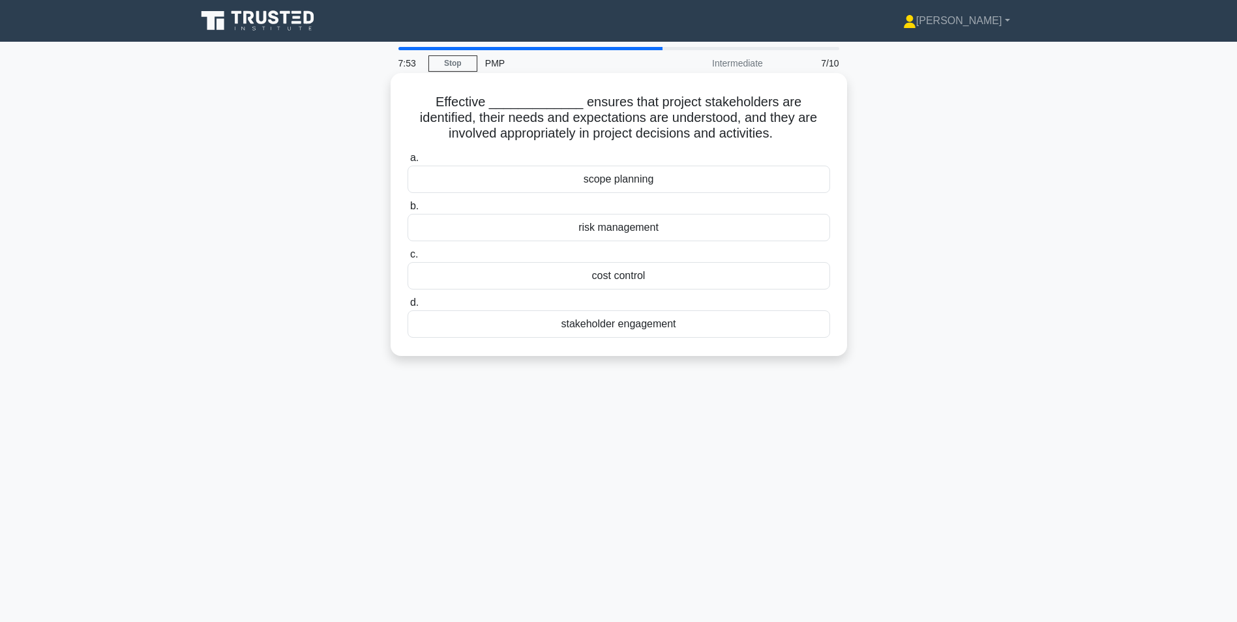
click at [617, 325] on div "stakeholder engagement" at bounding box center [619, 323] width 423 height 27
click at [408, 307] on input "d. stakeholder engagement" at bounding box center [408, 303] width 0 height 8
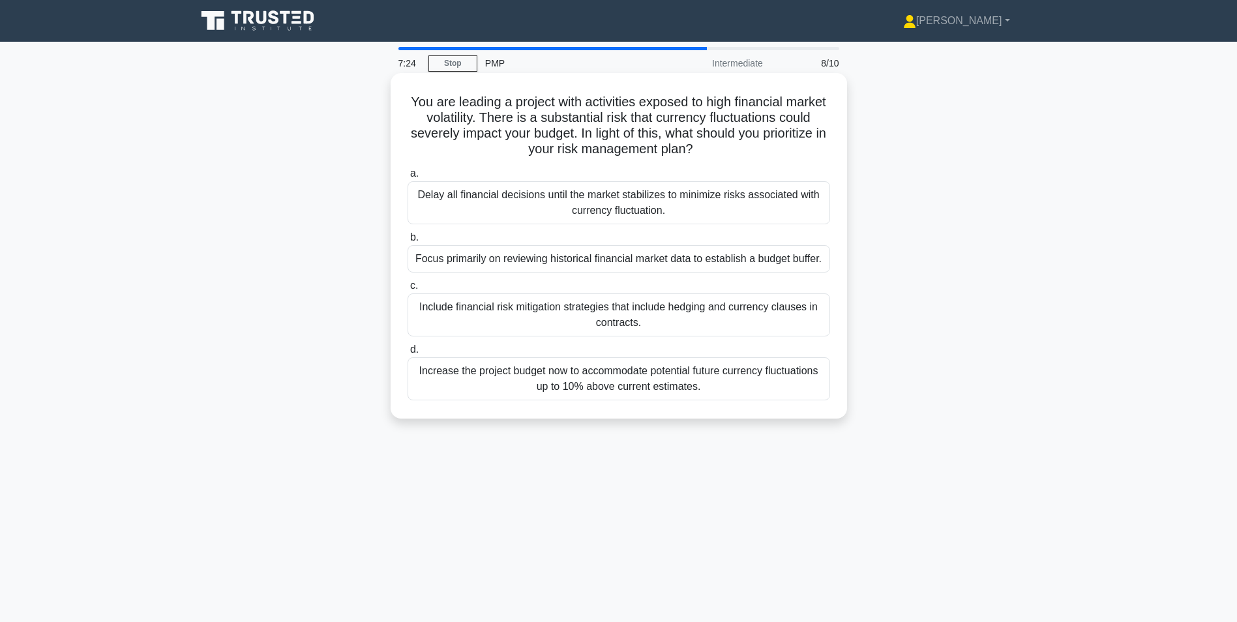
click at [464, 317] on div "Include financial risk mitigation strategies that include hedging and currency …" at bounding box center [619, 314] width 423 height 43
click at [408, 290] on input "c. Include financial risk mitigation strategies that include hedging and curren…" at bounding box center [408, 286] width 0 height 8
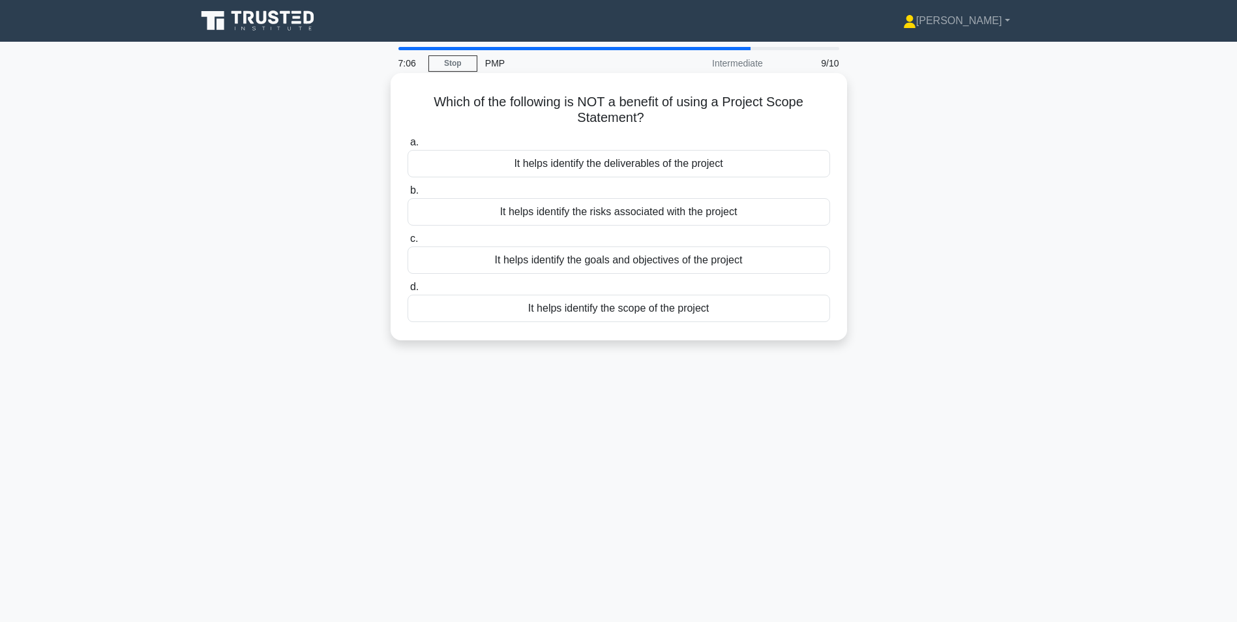
click at [581, 213] on div "It helps identify the risks associated with the project" at bounding box center [619, 211] width 423 height 27
click at [408, 195] on input "b. It helps identify the risks associated with the project" at bounding box center [408, 191] width 0 height 8
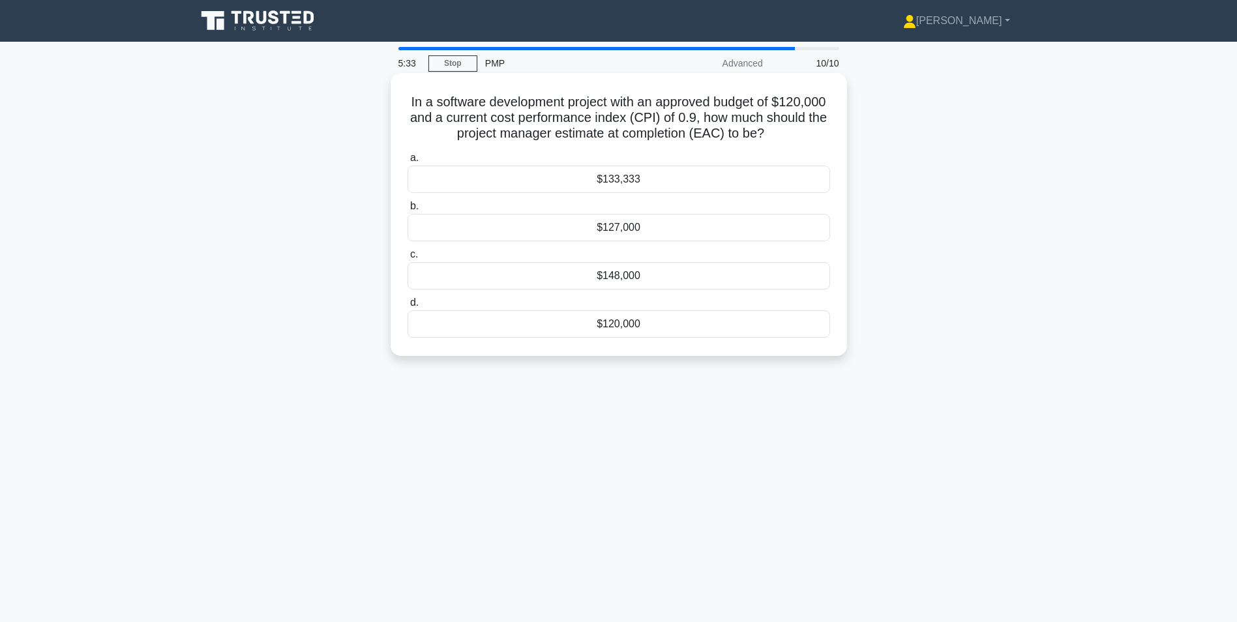
click at [658, 181] on div "$133,333" at bounding box center [619, 179] width 423 height 27
click at [408, 162] on input "a. $133,333" at bounding box center [408, 158] width 0 height 8
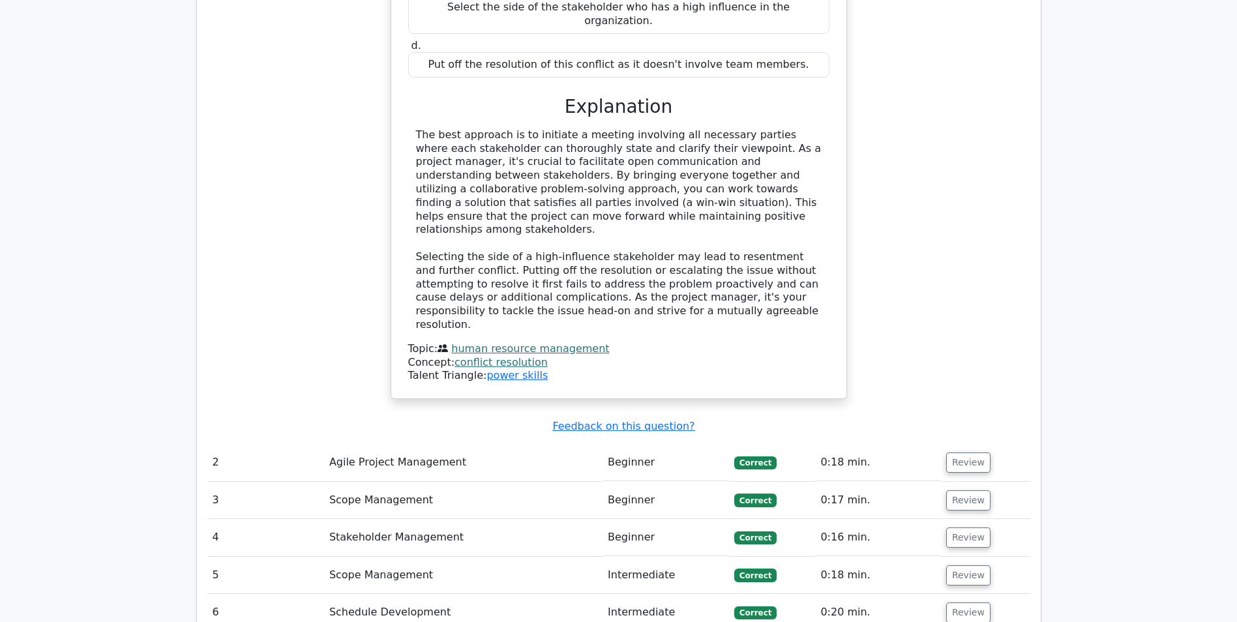
scroll to position [1304, 0]
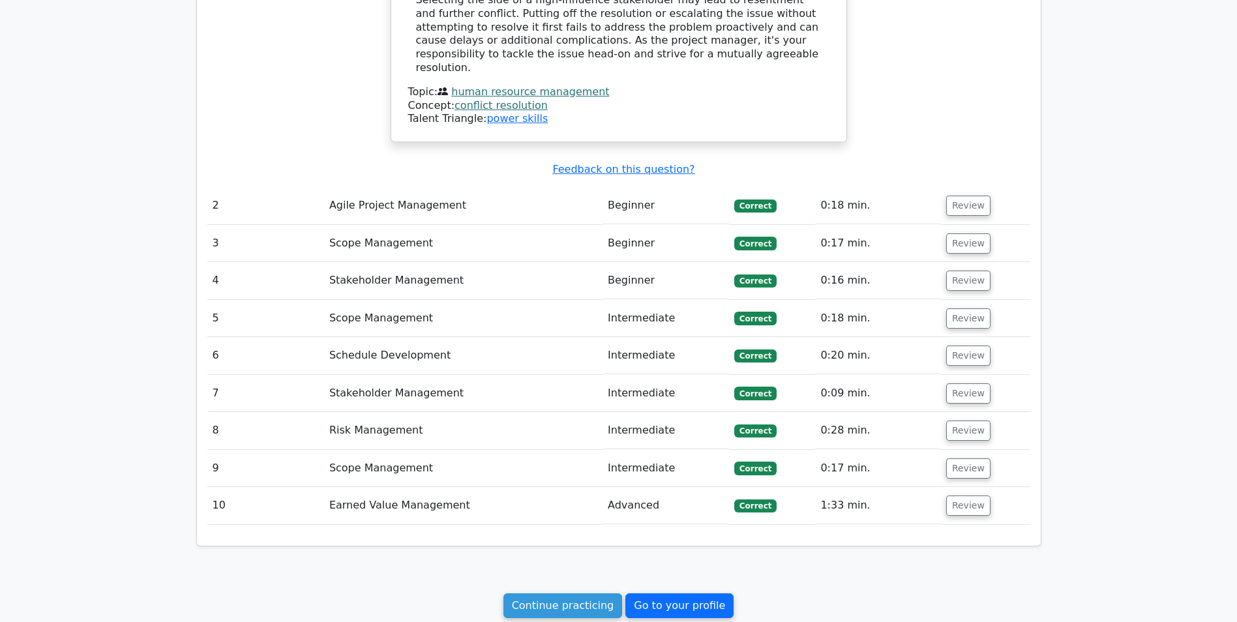
click at [676, 593] on link "Go to your profile" at bounding box center [679, 605] width 108 height 25
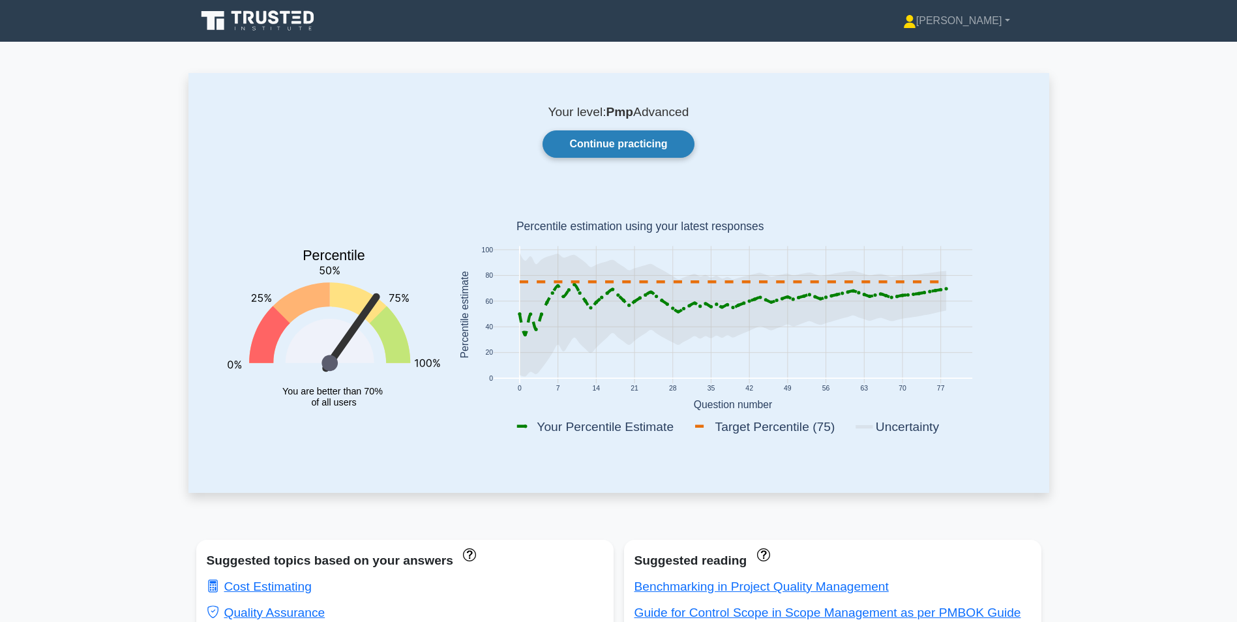
click at [612, 139] on link "Continue practicing" at bounding box center [618, 143] width 151 height 27
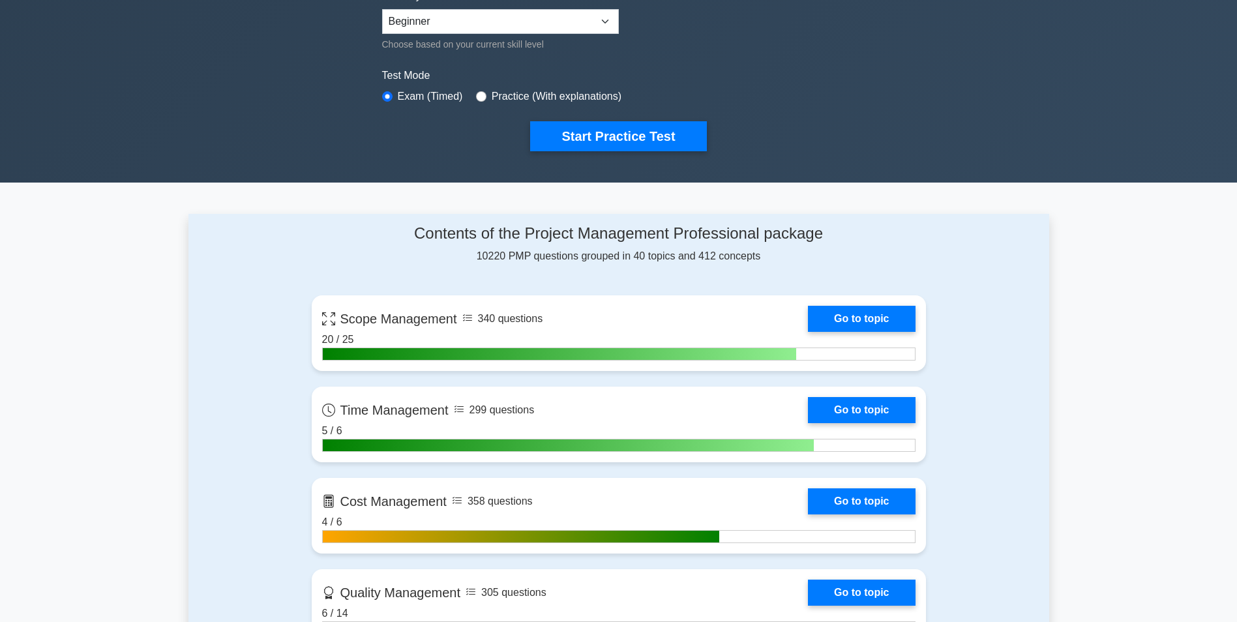
scroll to position [391, 0]
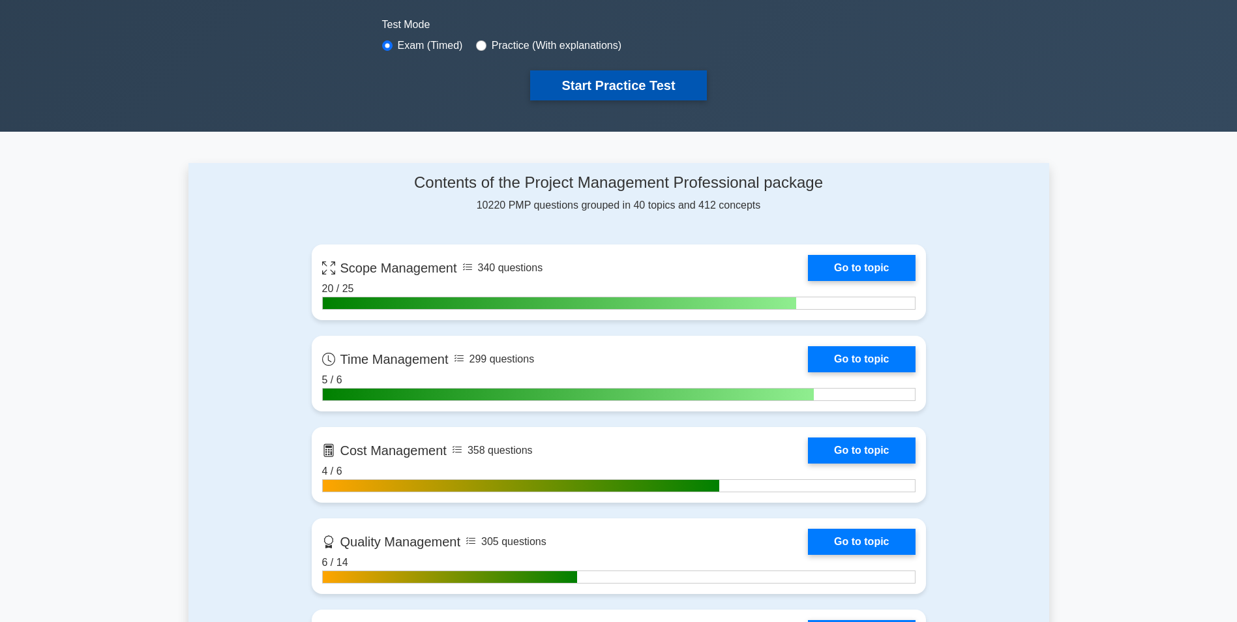
click at [652, 82] on button "Start Practice Test" at bounding box center [618, 85] width 176 height 30
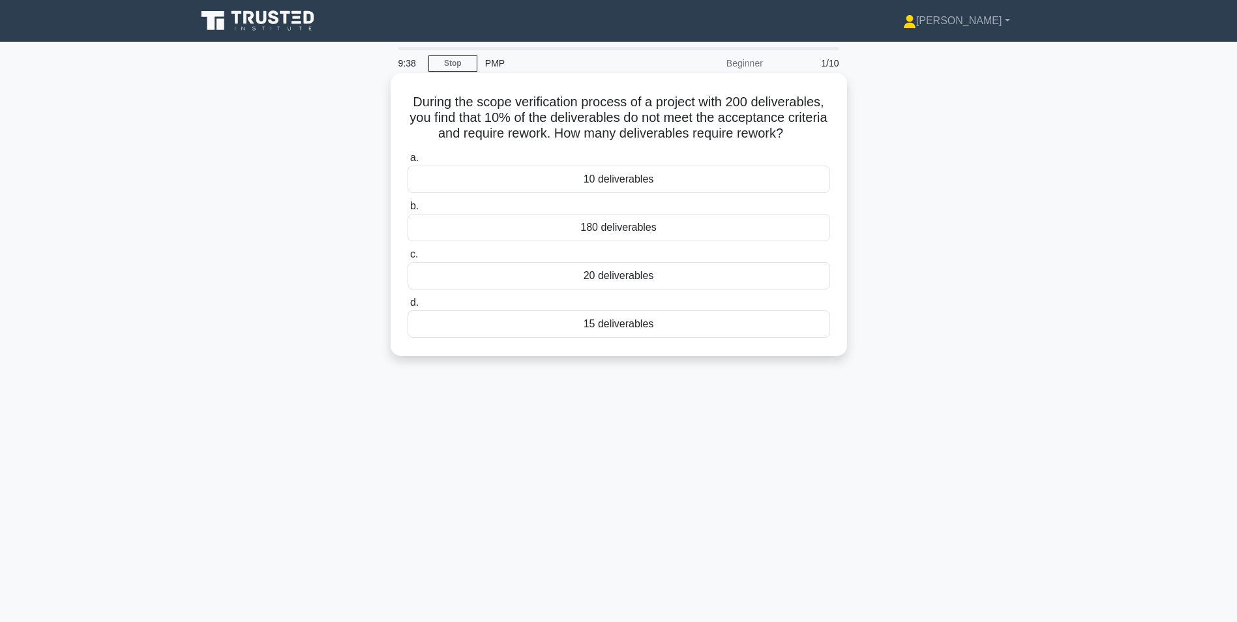
click at [616, 274] on div "20 deliverables" at bounding box center [619, 275] width 423 height 27
click at [408, 259] on input "c. 20 deliverables" at bounding box center [408, 254] width 0 height 8
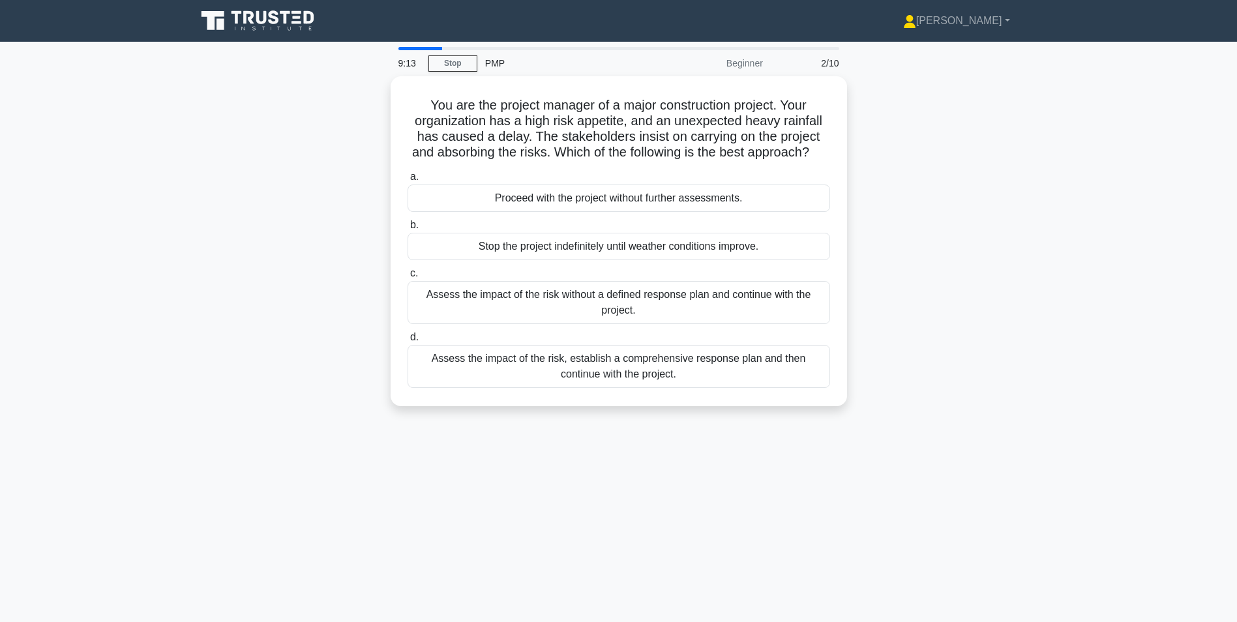
click at [458, 380] on div "Assess the impact of the risk, establish a comprehensive response plan and then…" at bounding box center [619, 366] width 423 height 43
click at [408, 342] on input "d. Assess the impact of the risk, establish a comprehensive response plan and t…" at bounding box center [408, 337] width 0 height 8
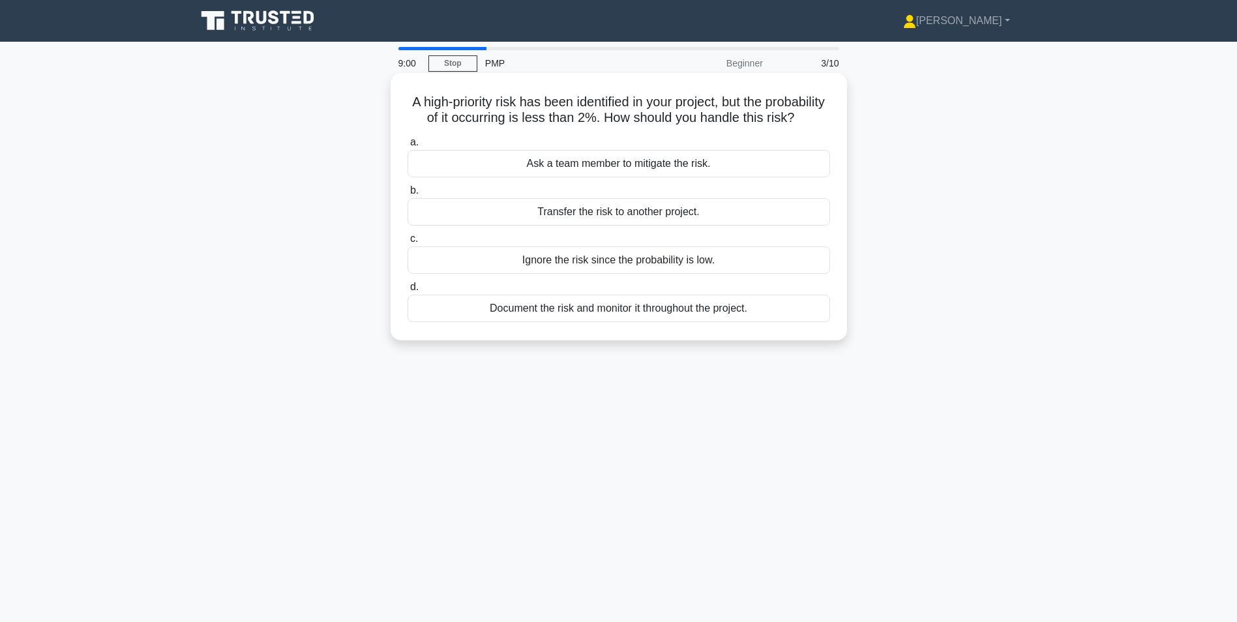
click at [560, 322] on div "Document the risk and monitor it throughout the project." at bounding box center [619, 308] width 423 height 27
click at [408, 292] on input "d. Document the risk and monitor it throughout the project." at bounding box center [408, 287] width 0 height 8
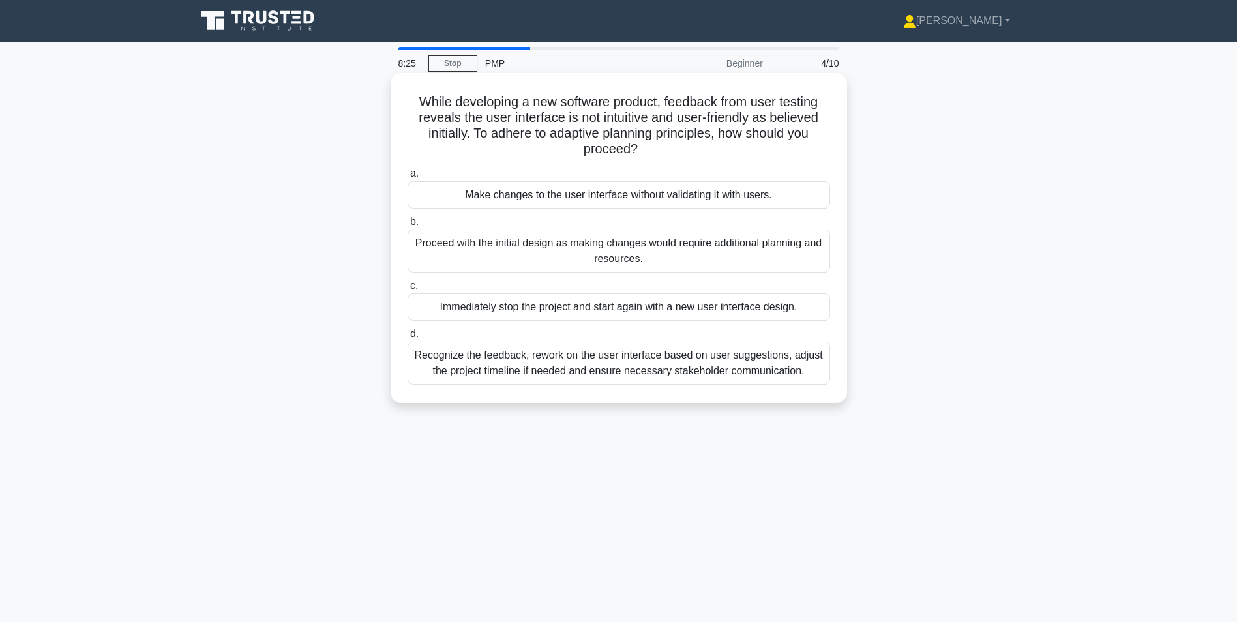
click at [516, 364] on div "Recognize the feedback, rework on the user interface based on user suggestions,…" at bounding box center [619, 363] width 423 height 43
click at [408, 338] on input "d. Recognize the feedback, rework on the user interface based on user suggestio…" at bounding box center [408, 334] width 0 height 8
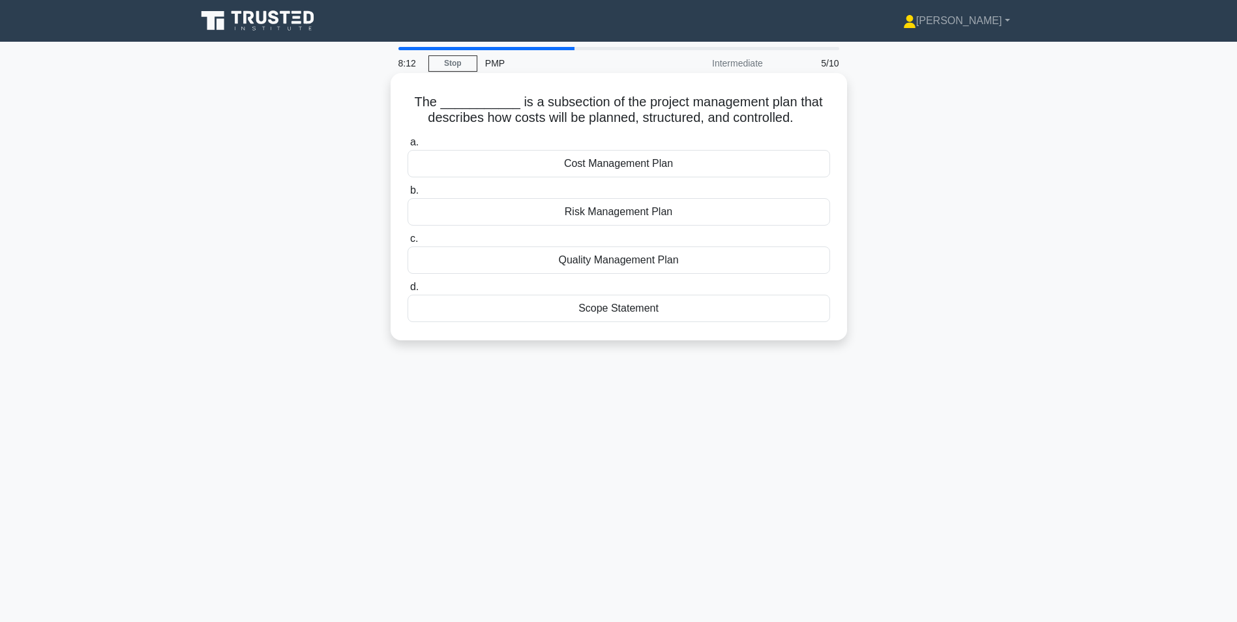
click at [614, 168] on div "Cost Management Plan" at bounding box center [619, 163] width 423 height 27
click at [408, 147] on input "a. Cost Management Plan" at bounding box center [408, 142] width 0 height 8
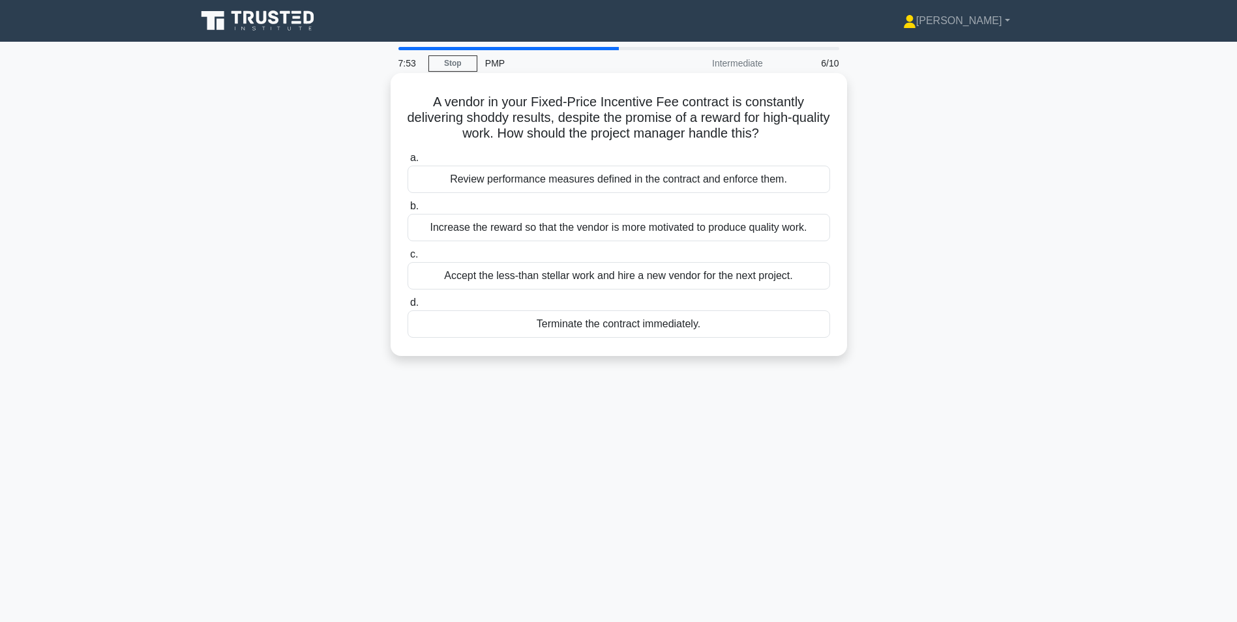
click at [507, 178] on div "Review performance measures defined in the contract and enforce them." at bounding box center [619, 179] width 423 height 27
click at [408, 162] on input "a. Review performance measures defined in the contract and enforce them." at bounding box center [408, 158] width 0 height 8
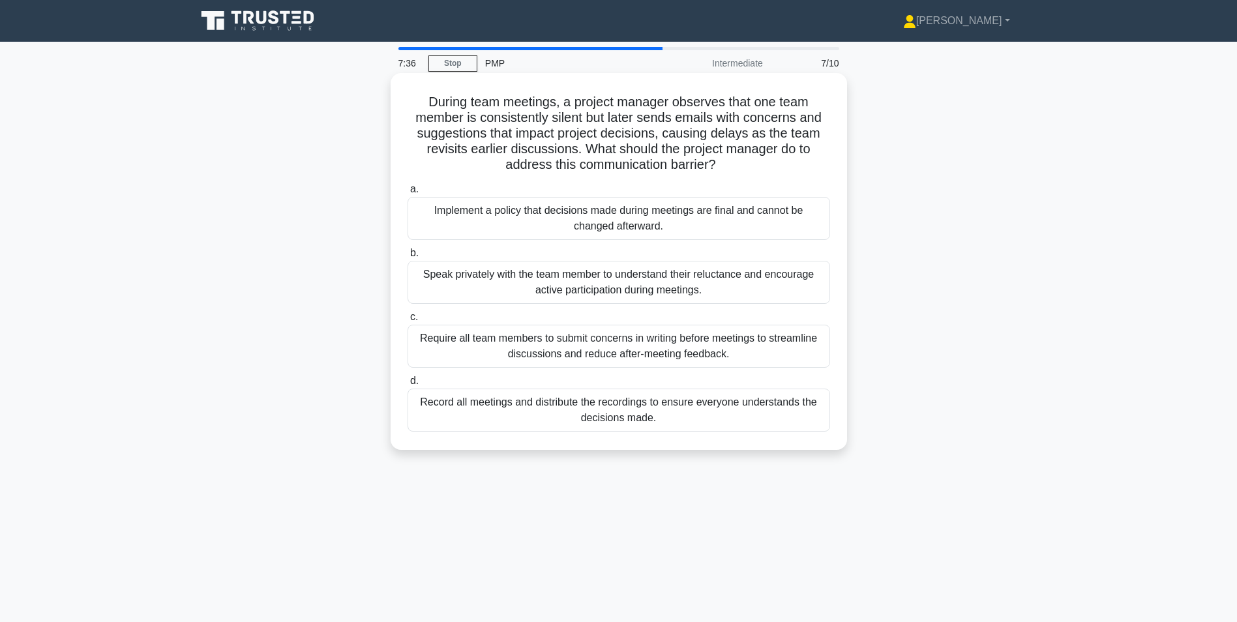
click at [497, 278] on div "Speak privately with the team member to understand their reluctance and encoura…" at bounding box center [619, 282] width 423 height 43
click at [408, 258] on input "b. Speak privately with the team member to understand their reluctance and enco…" at bounding box center [408, 253] width 0 height 8
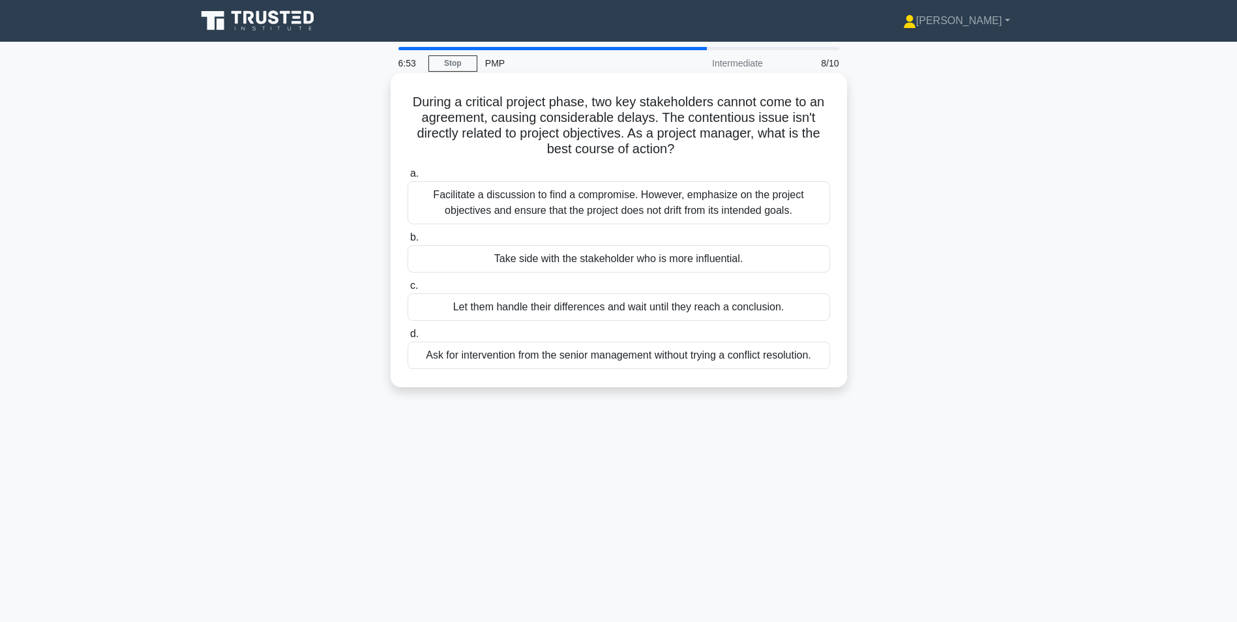
click at [477, 199] on div "Facilitate a discussion to find a compromise. However, emphasize on the project…" at bounding box center [619, 202] width 423 height 43
click at [408, 178] on input "a. Facilitate a discussion to find a compromise. However, emphasize on the proj…" at bounding box center [408, 174] width 0 height 8
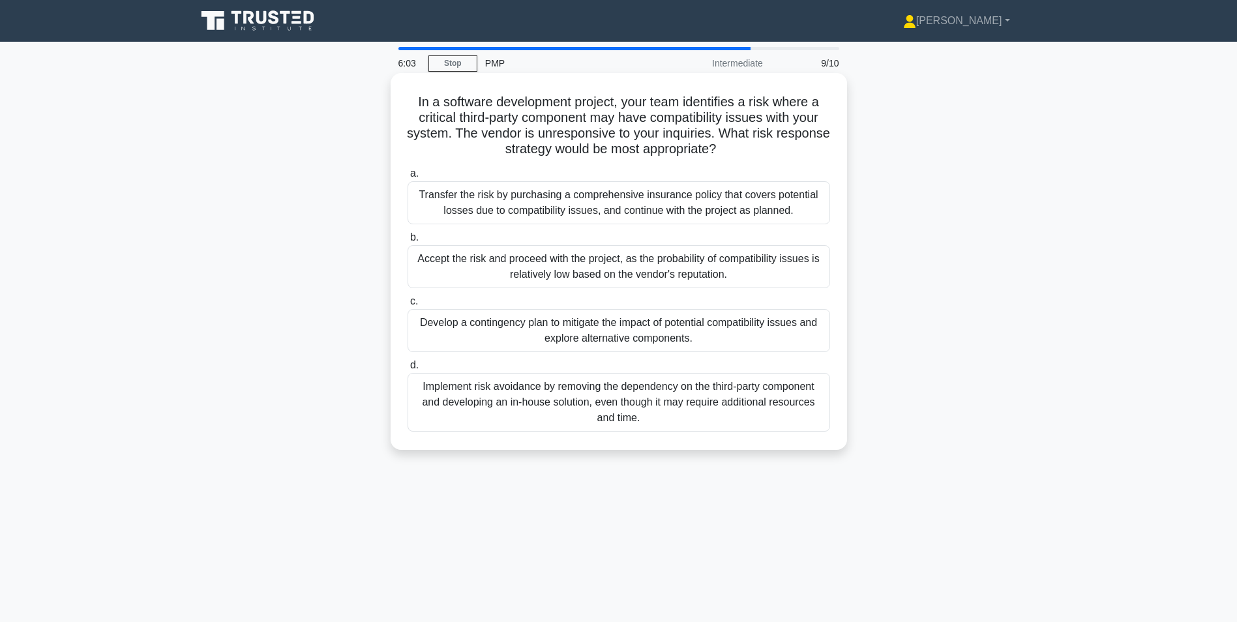
click at [624, 402] on div "Implement risk avoidance by removing the dependency on the third-party componen…" at bounding box center [619, 402] width 423 height 59
click at [408, 370] on input "d. Implement risk avoidance by removing the dependency on the third-party compo…" at bounding box center [408, 365] width 0 height 8
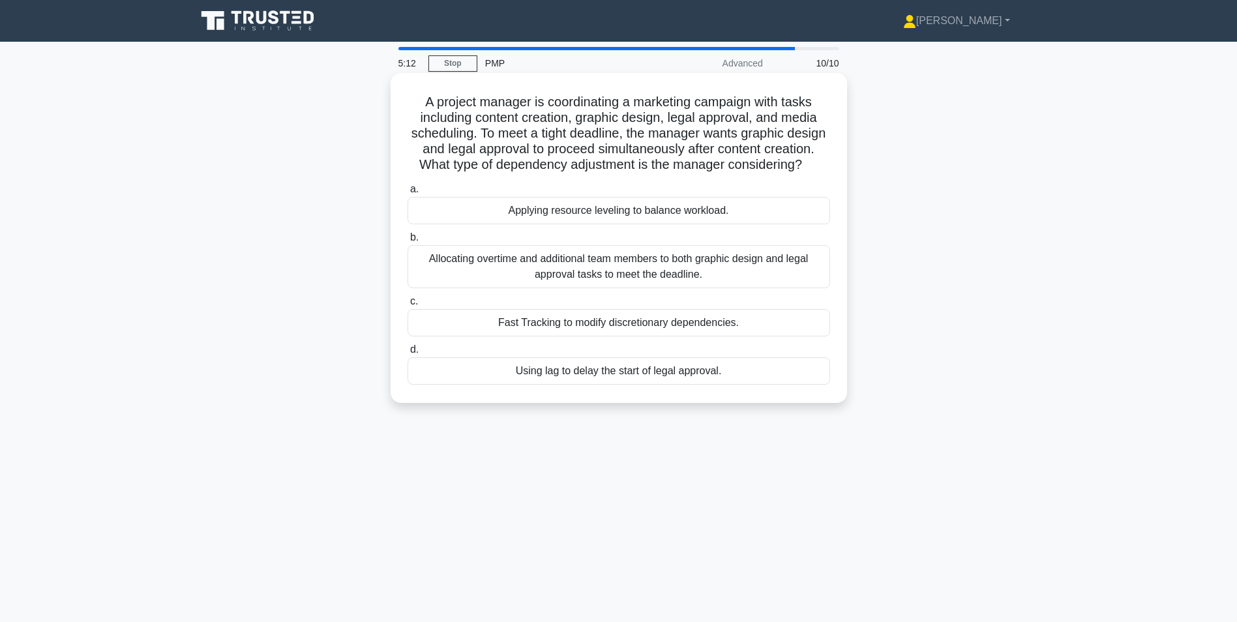
click at [636, 224] on div "Applying resource leveling to balance workload." at bounding box center [619, 210] width 423 height 27
click at [408, 194] on input "a. Applying resource leveling to balance workload." at bounding box center [408, 189] width 0 height 8
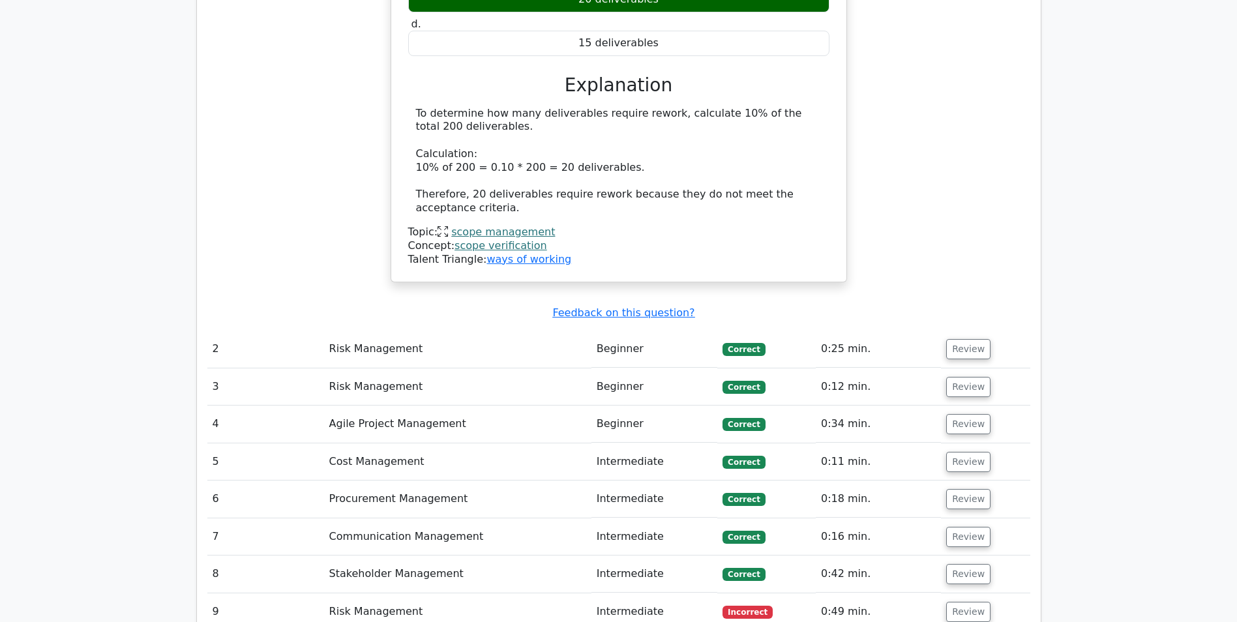
scroll to position [1304, 0]
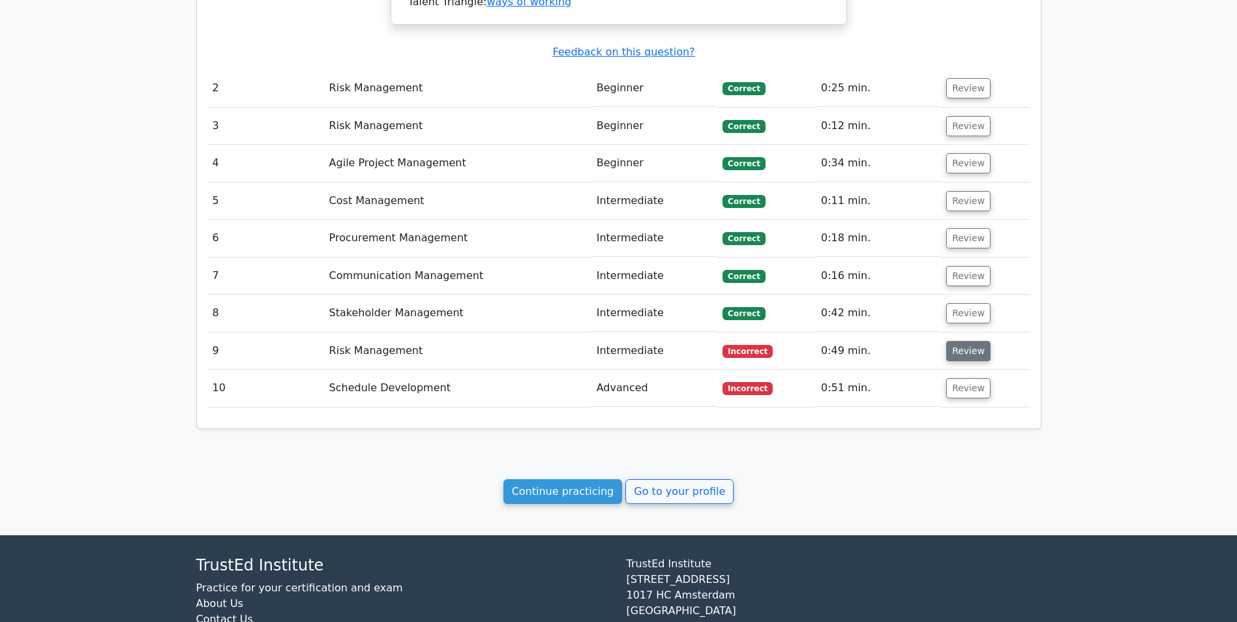
click at [963, 341] on button "Review" at bounding box center [968, 351] width 44 height 20
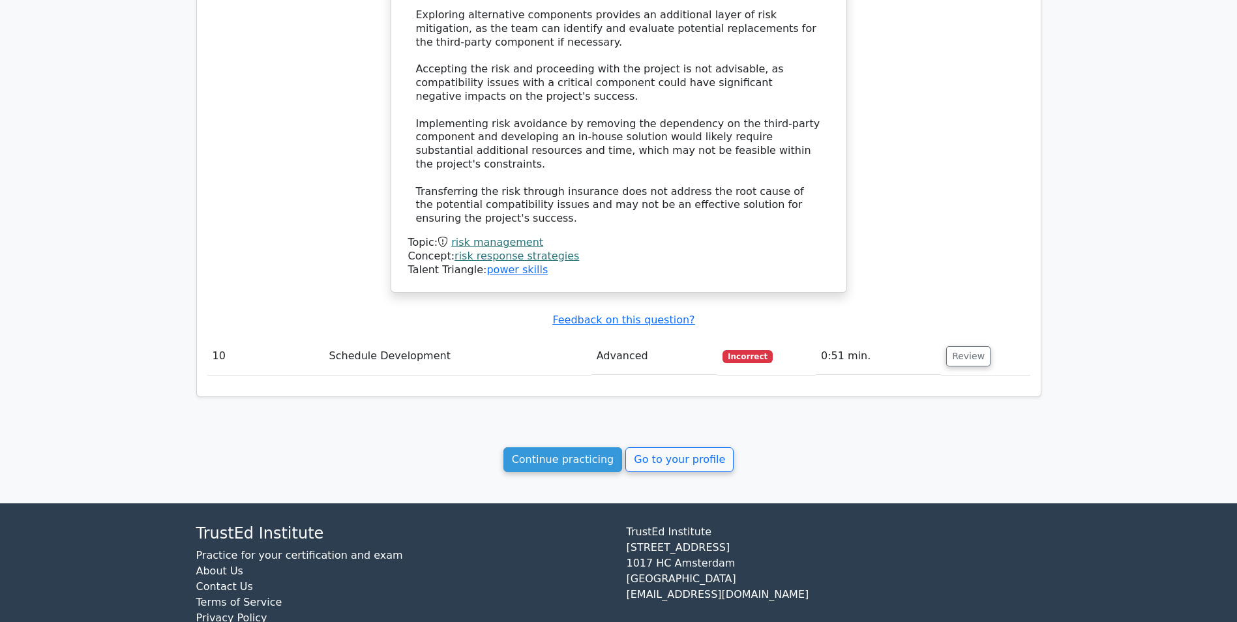
scroll to position [2199, 0]
click at [966, 346] on button "Review" at bounding box center [968, 356] width 44 height 20
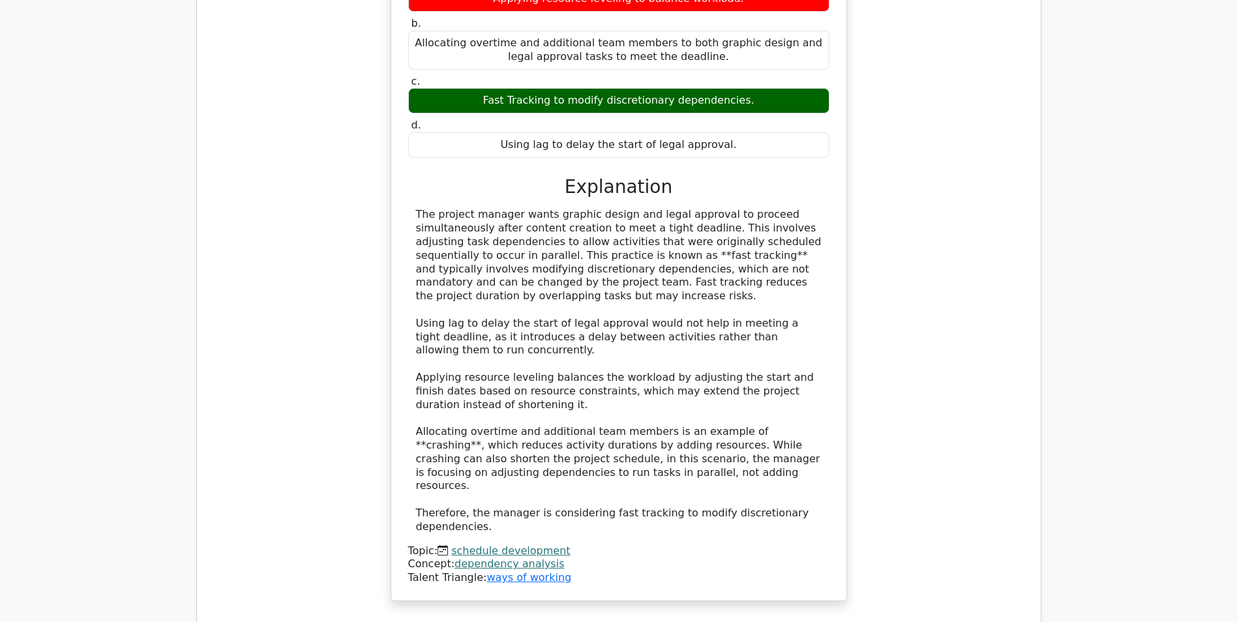
scroll to position [2982, 0]
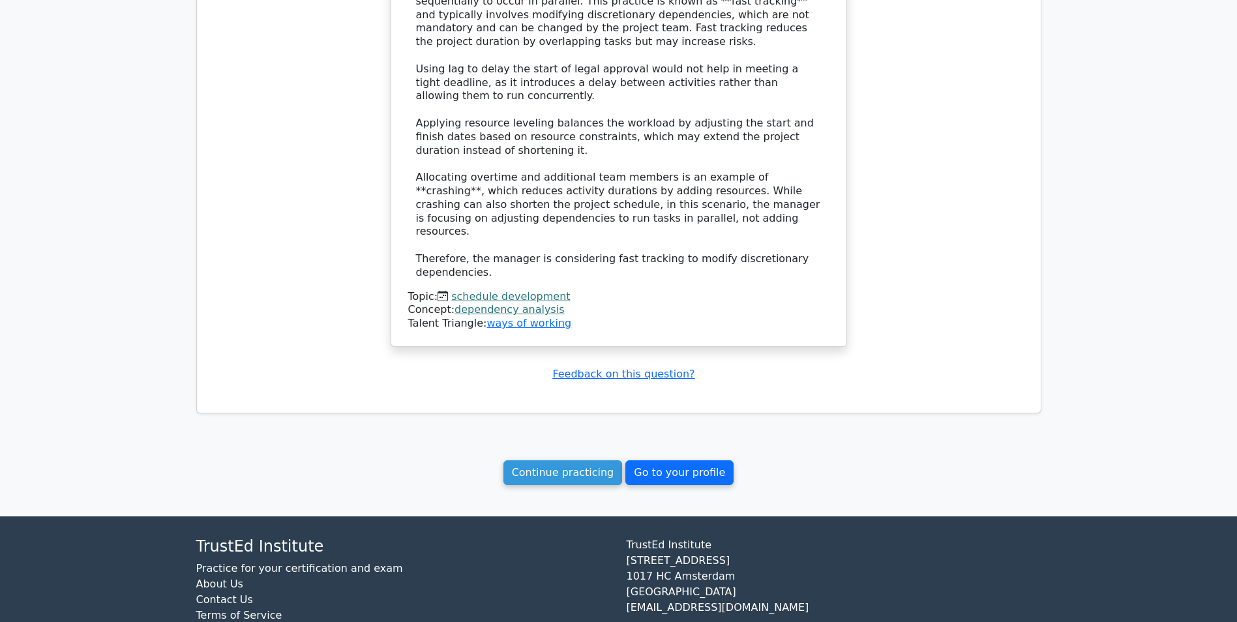
click at [678, 460] on link "Go to your profile" at bounding box center [679, 472] width 108 height 25
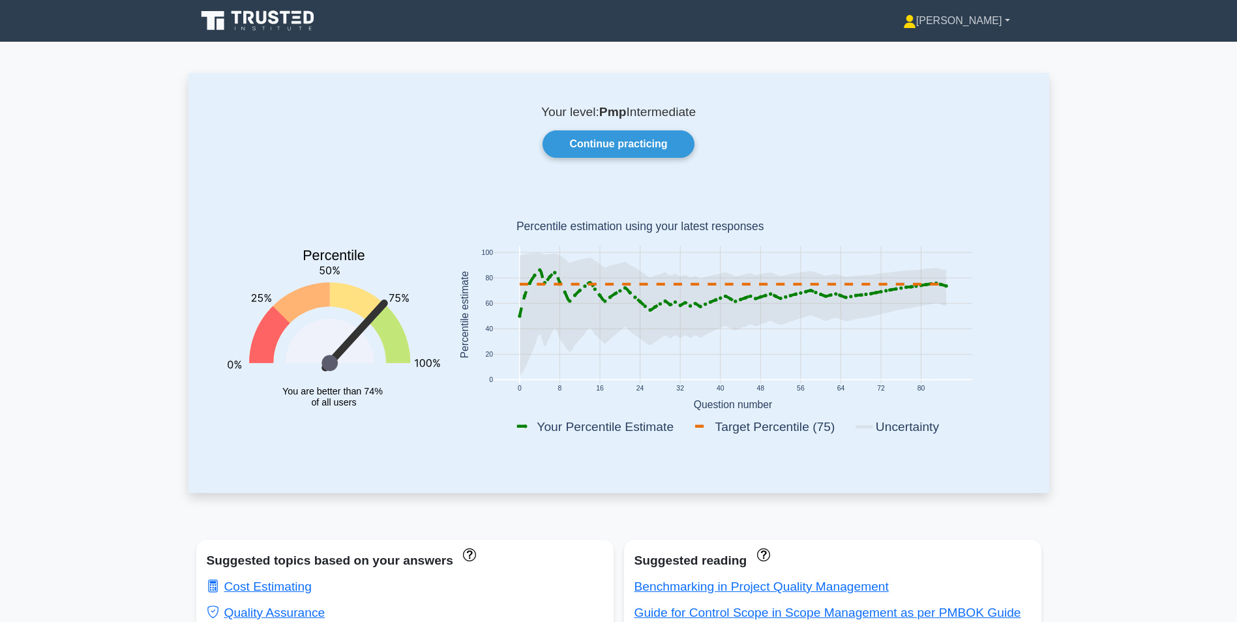
click at [1006, 23] on link "[PERSON_NAME]" at bounding box center [957, 21] width 170 height 26
click at [894, 54] on link "Profile" at bounding box center [924, 51] width 103 height 21
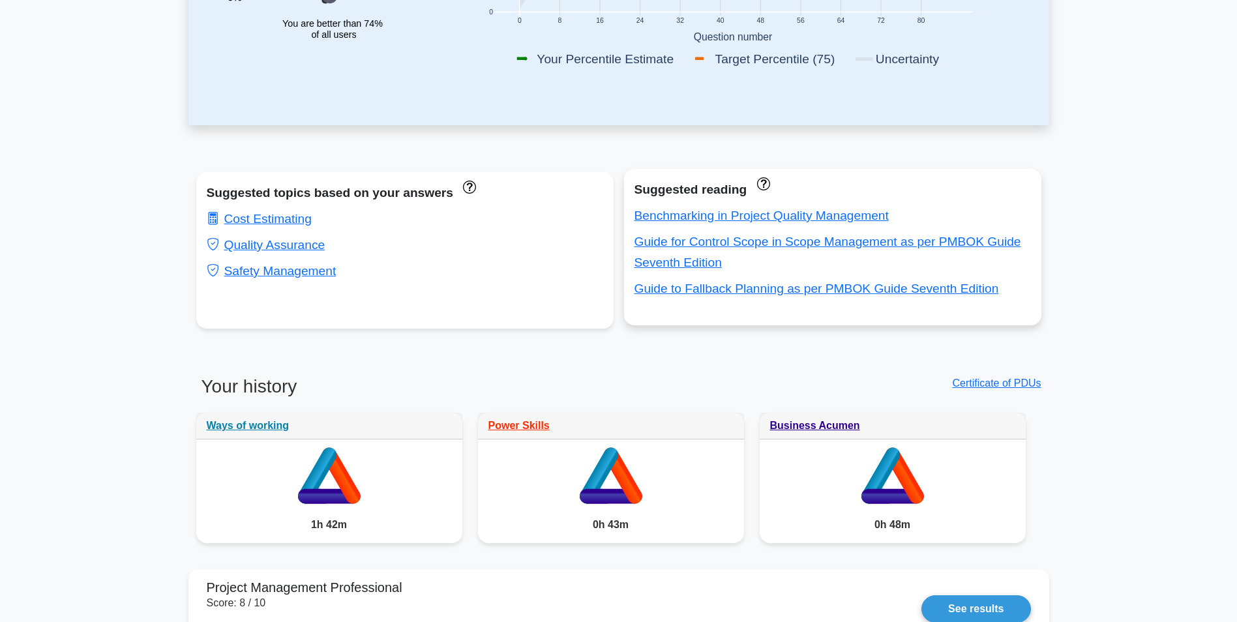
scroll to position [391, 0]
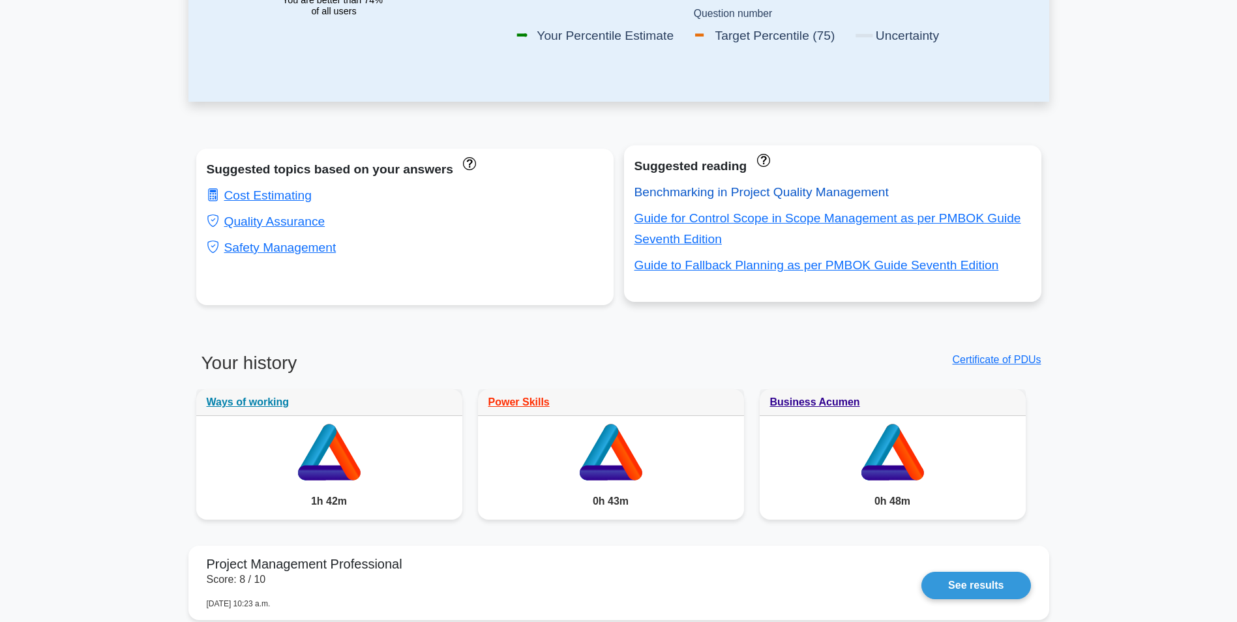
click at [837, 190] on link "Benchmarking in Project Quality Management" at bounding box center [762, 192] width 254 height 14
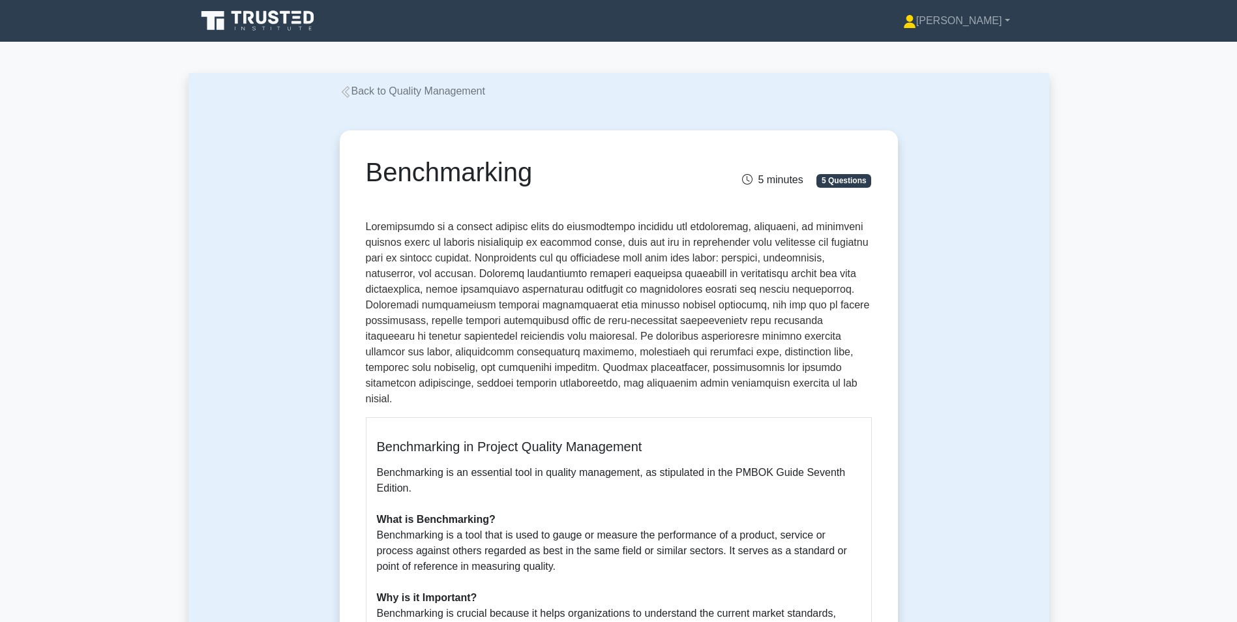
click at [277, 23] on icon at bounding box center [274, 17] width 10 height 14
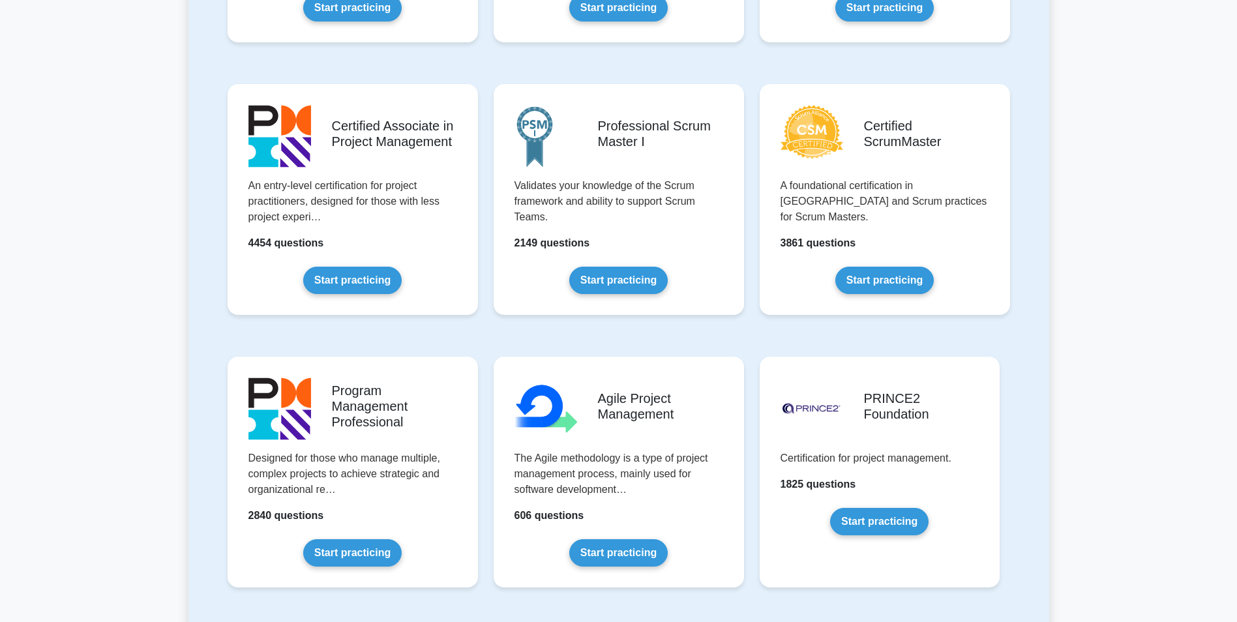
scroll to position [522, 0]
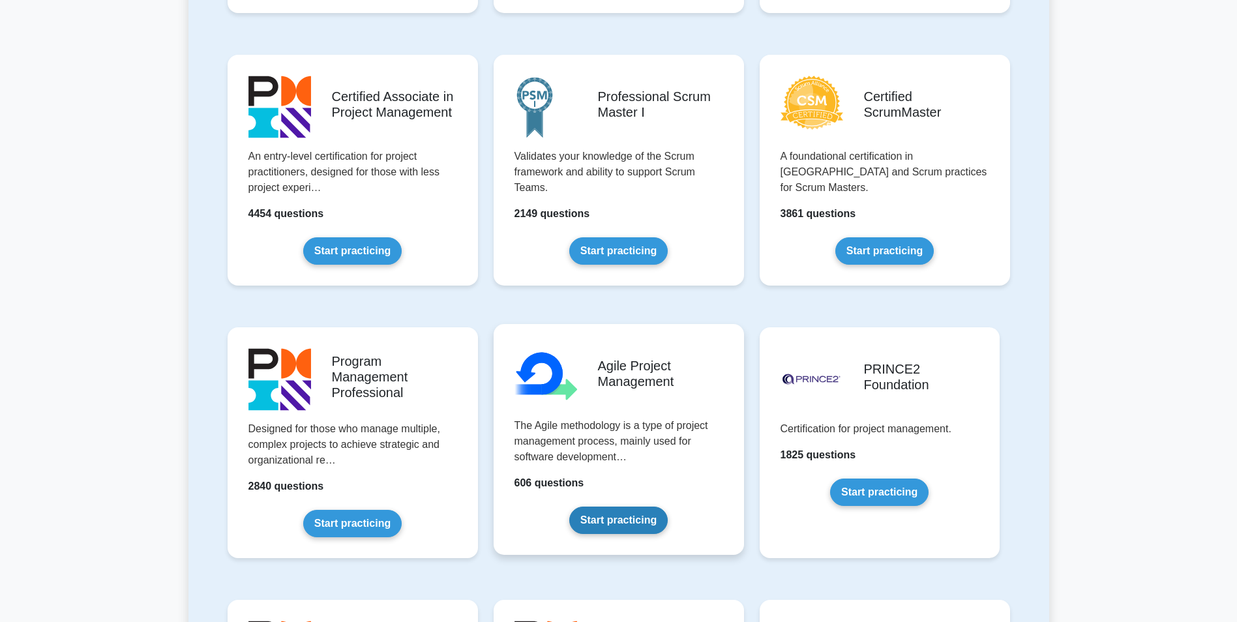
click at [586, 520] on link "Start practicing" at bounding box center [618, 520] width 98 height 27
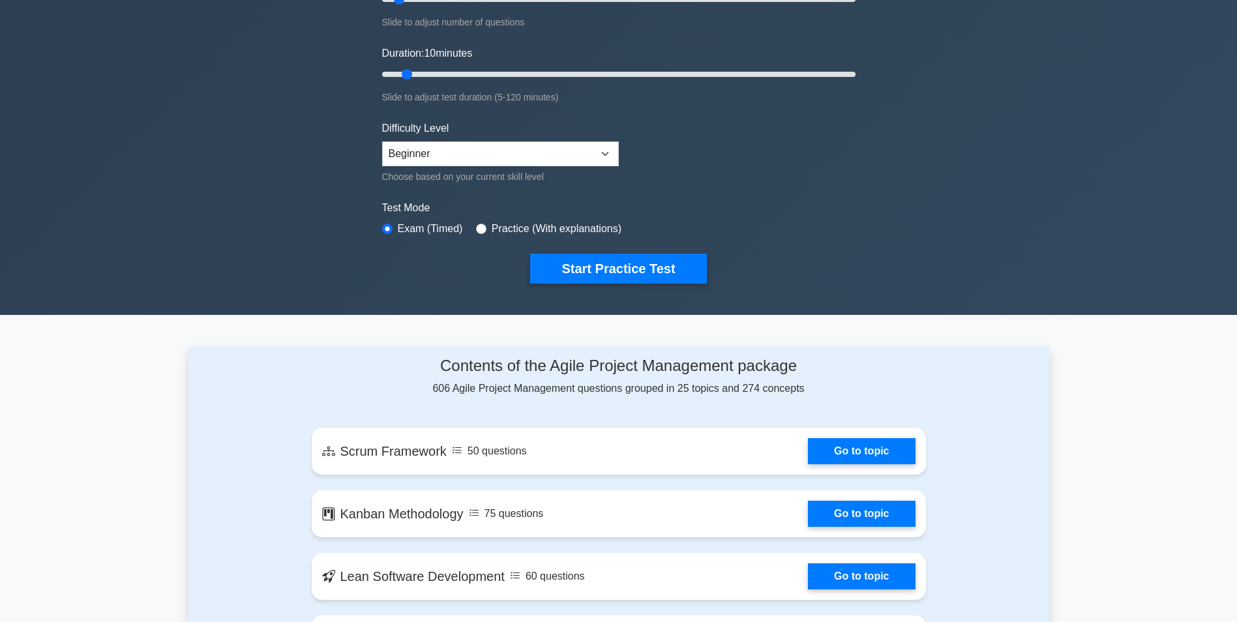
scroll to position [522, 0]
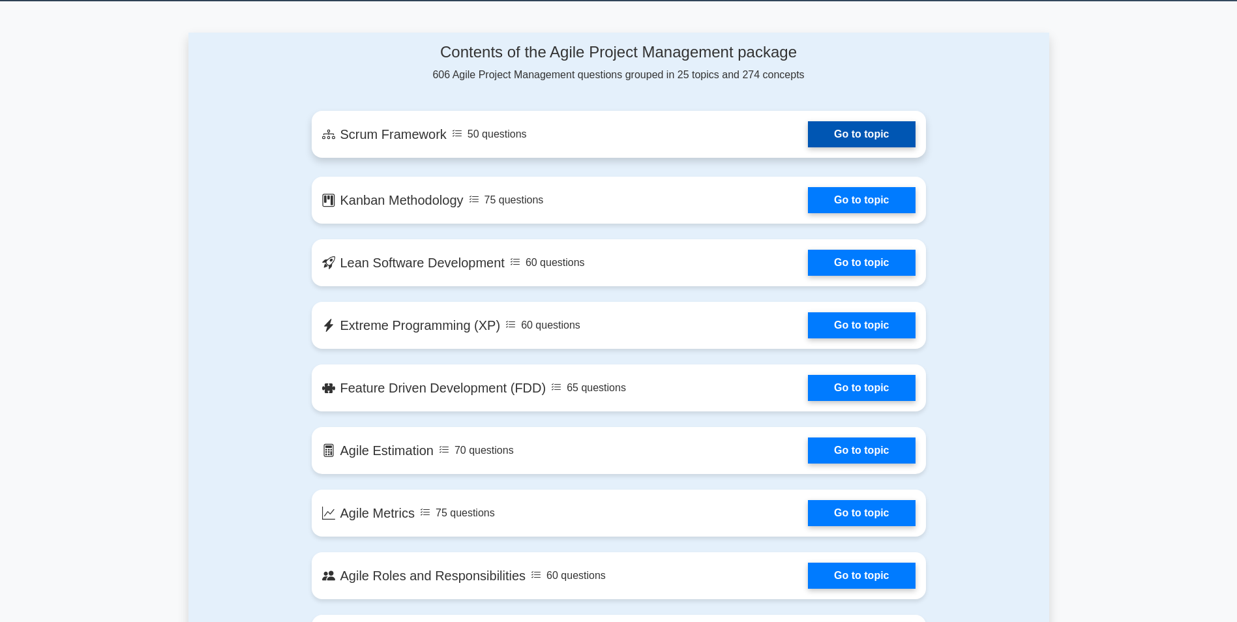
click at [867, 138] on link "Go to topic" at bounding box center [861, 134] width 107 height 26
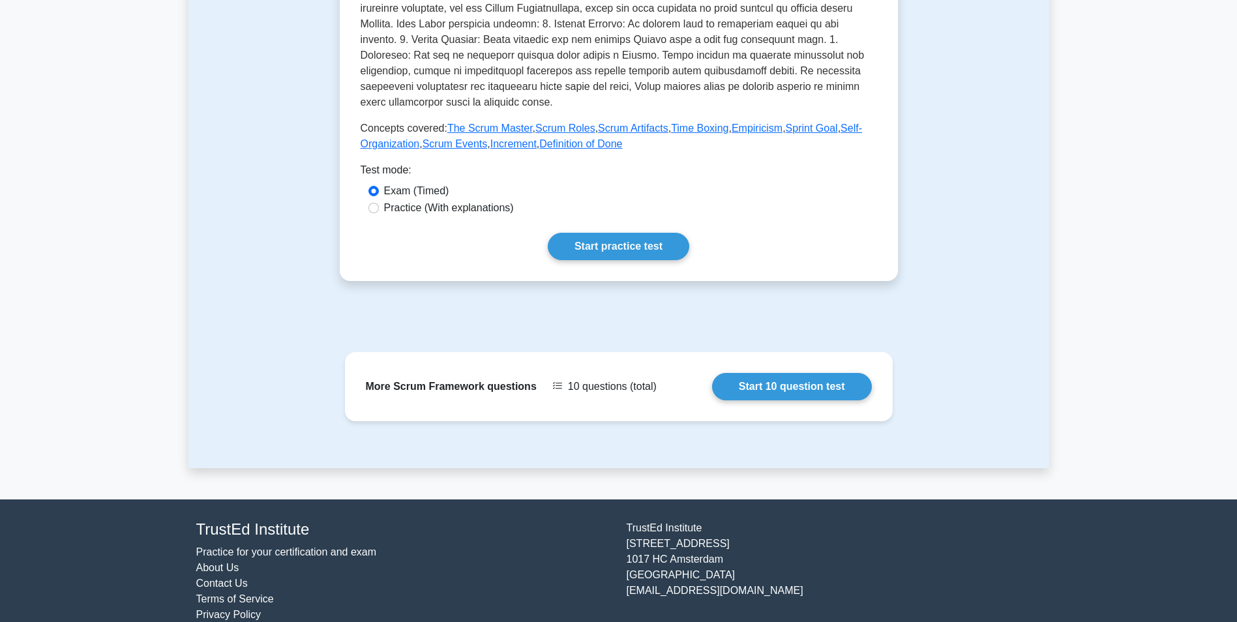
scroll to position [503, 0]
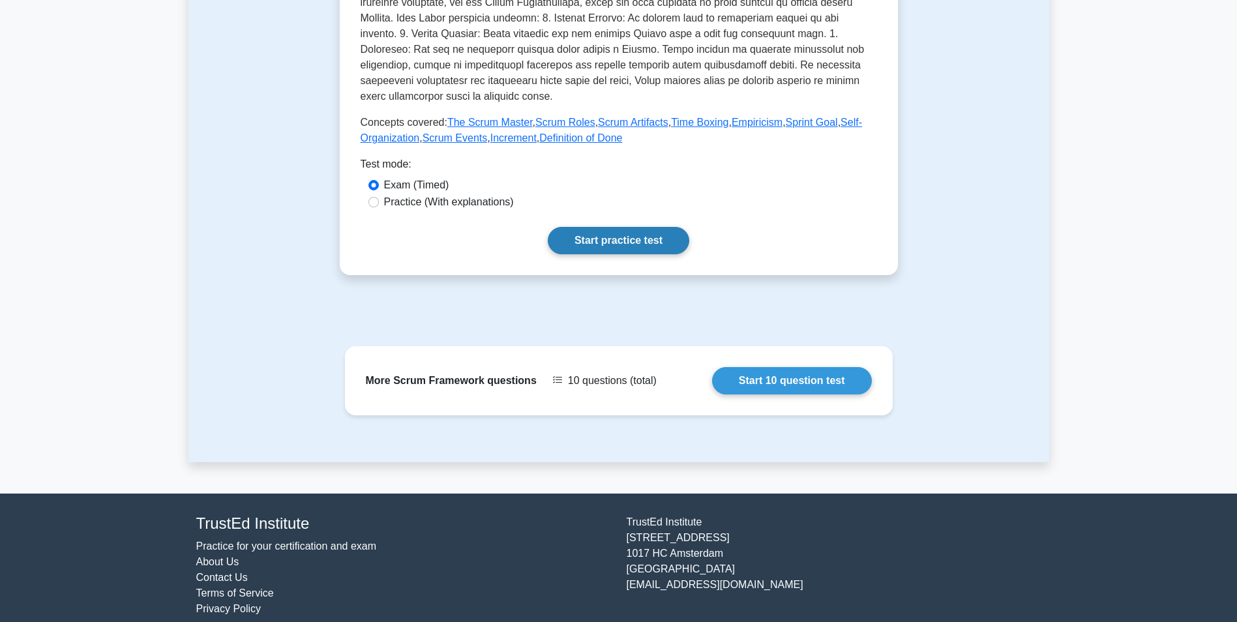
click at [646, 227] on link "Start practice test" at bounding box center [619, 240] width 142 height 27
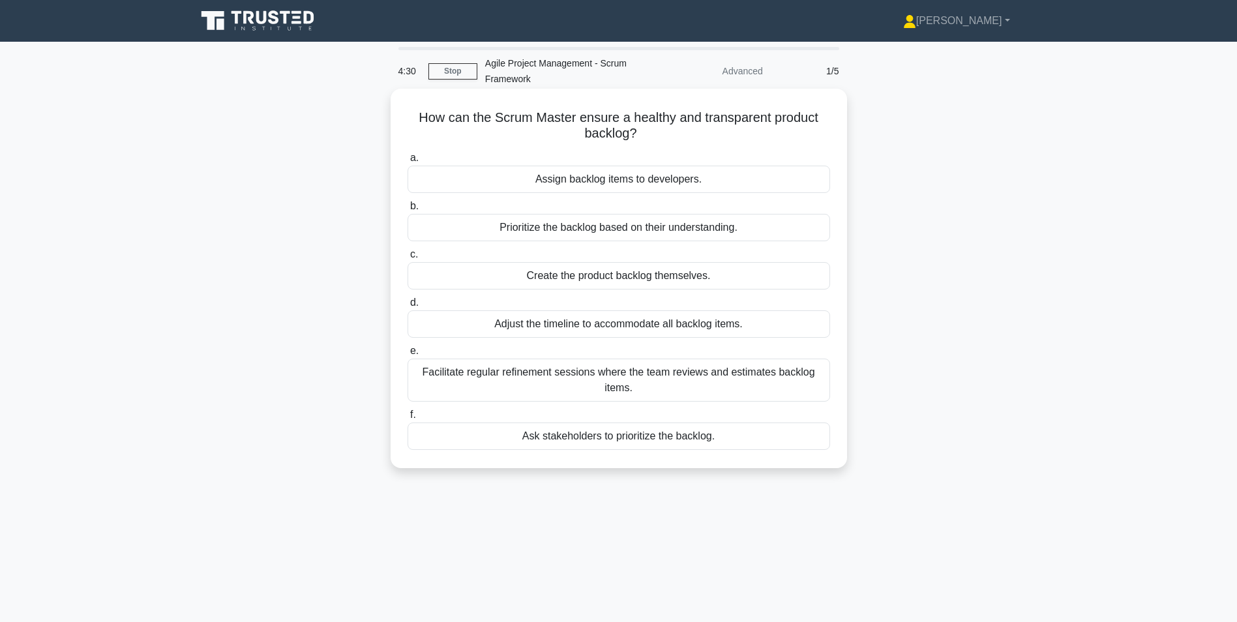
click at [528, 376] on div "Facilitate regular refinement sessions where the team reviews and estimates bac…" at bounding box center [619, 380] width 423 height 43
click at [408, 355] on input "e. Facilitate regular refinement sessions where the team reviews and estimates …" at bounding box center [408, 351] width 0 height 8
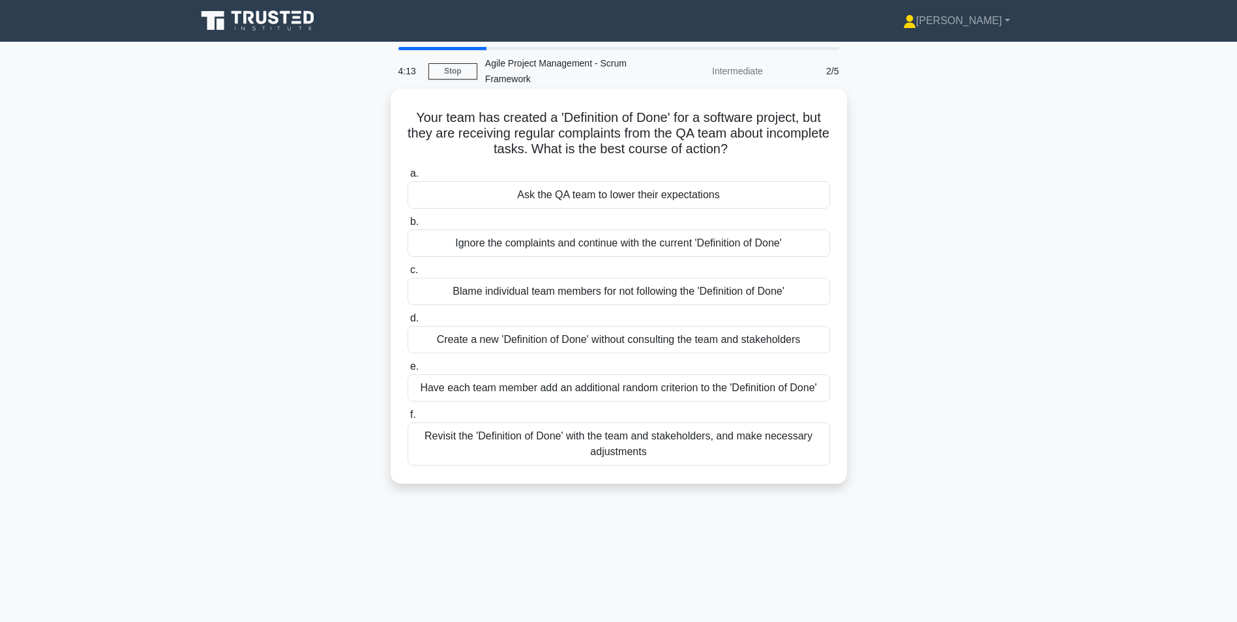
click at [507, 442] on div "Revisit the 'Definition of Done' with the team and stakeholders, and make neces…" at bounding box center [619, 444] width 423 height 43
click at [408, 419] on input "f. Revisit the 'Definition of Done' with the team and stakeholders, and make ne…" at bounding box center [408, 415] width 0 height 8
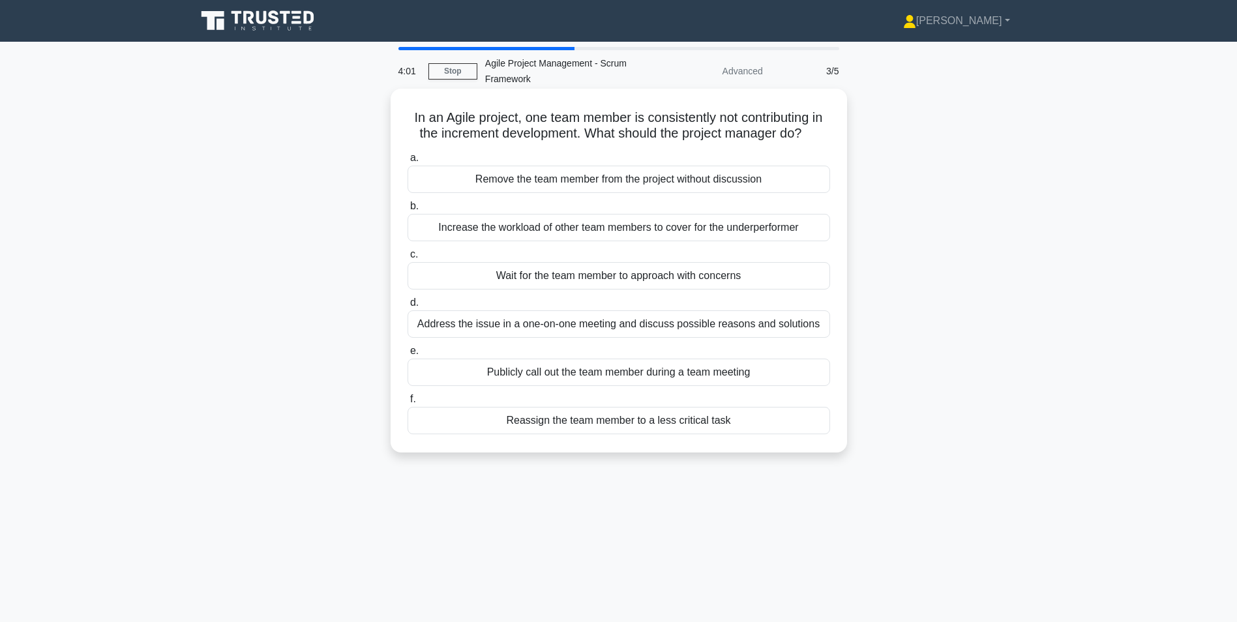
click at [517, 338] on div "Address the issue in a one-on-one meeting and discuss possible reasons and solu…" at bounding box center [619, 323] width 423 height 27
click at [408, 307] on input "d. Address the issue in a one-on-one meeting and discuss possible reasons and s…" at bounding box center [408, 303] width 0 height 8
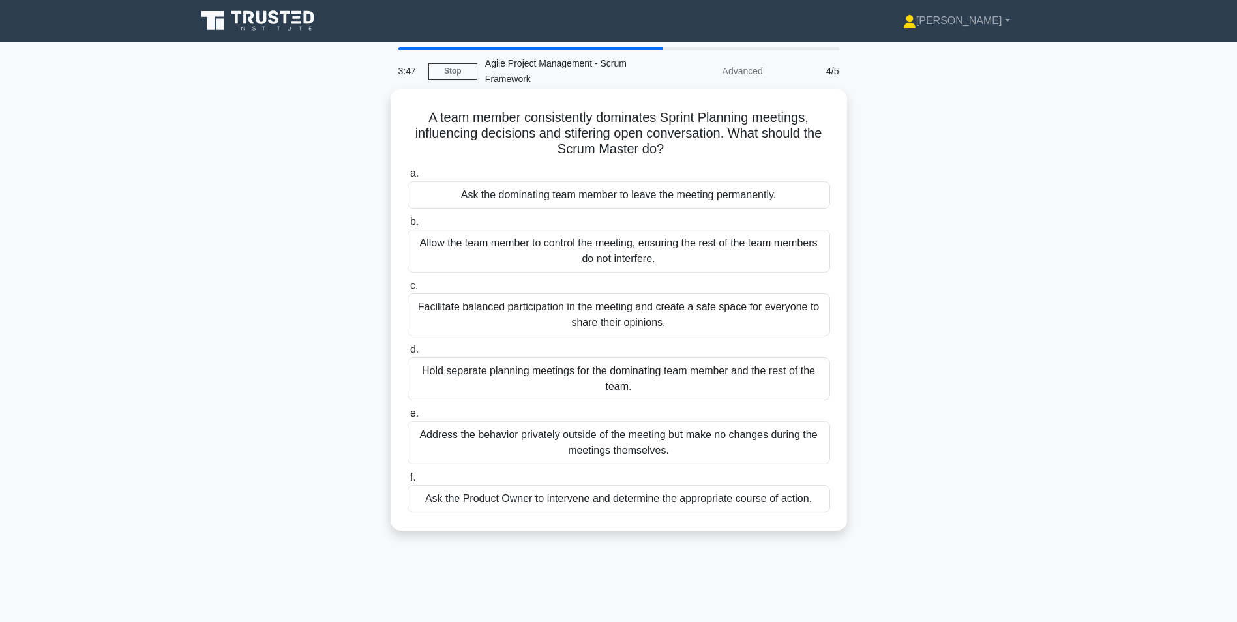
click at [522, 322] on div "Facilitate balanced participation in the meeting and create a safe space for ev…" at bounding box center [619, 314] width 423 height 43
click at [408, 290] on input "c. Facilitate balanced participation in the meeting and create a safe space for…" at bounding box center [408, 286] width 0 height 8
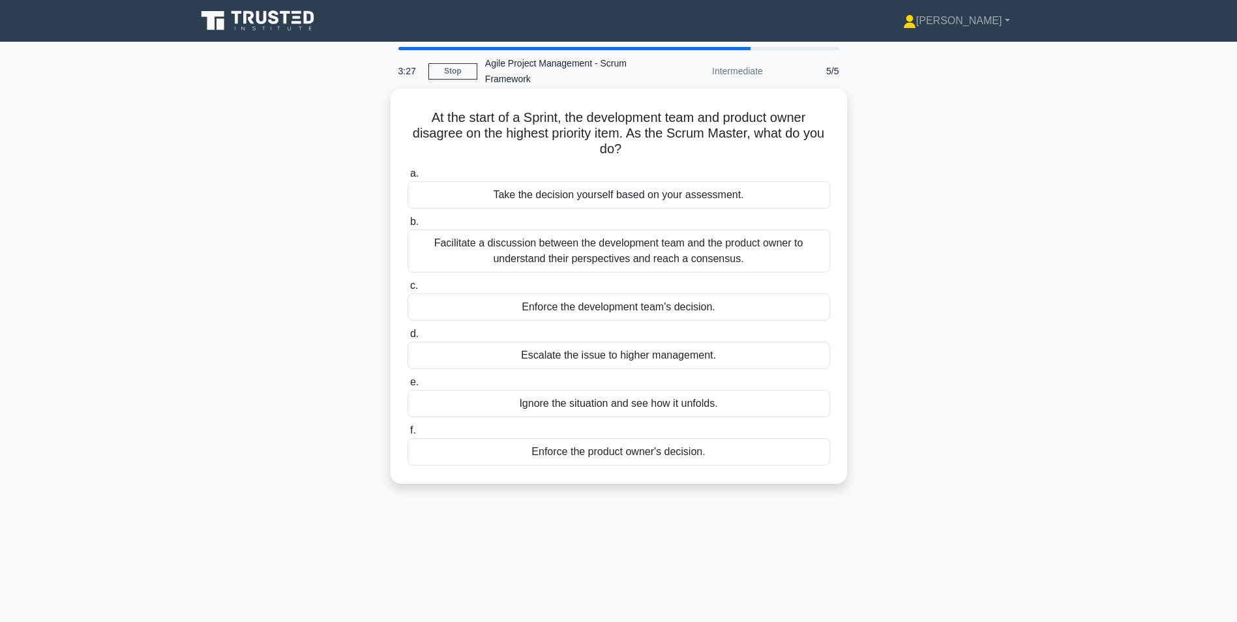
click at [522, 251] on div "Facilitate a discussion between the development team and the product owner to u…" at bounding box center [619, 251] width 423 height 43
click at [408, 226] on input "b. Facilitate a discussion between the development team and the product owner t…" at bounding box center [408, 222] width 0 height 8
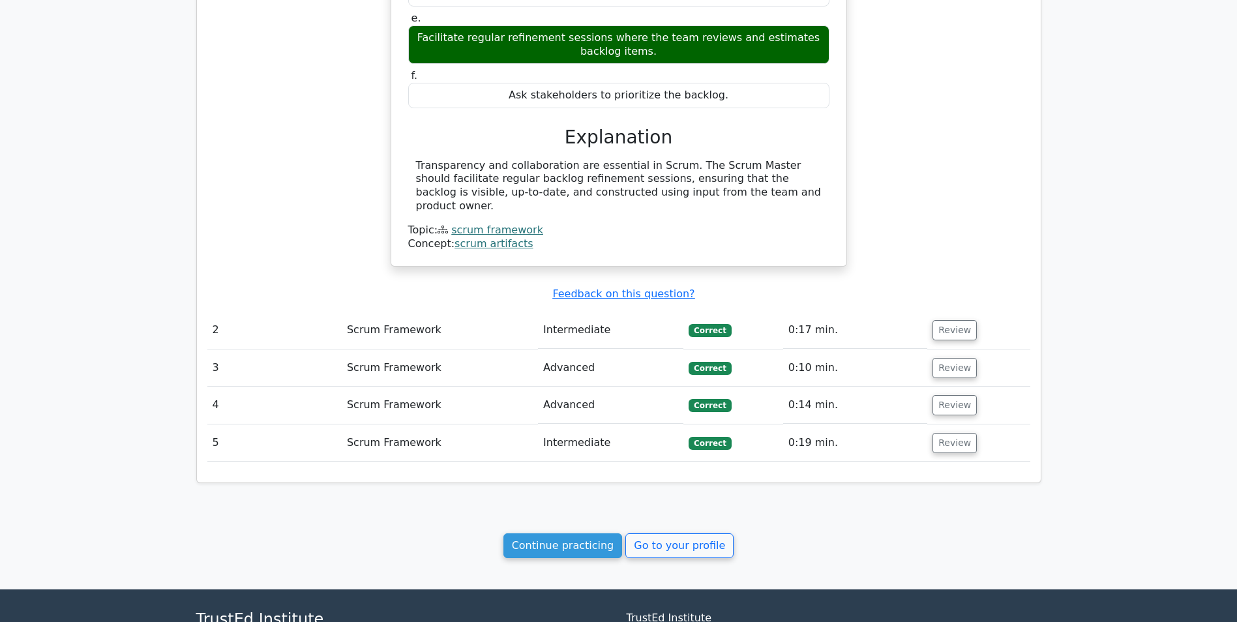
scroll to position [1047, 0]
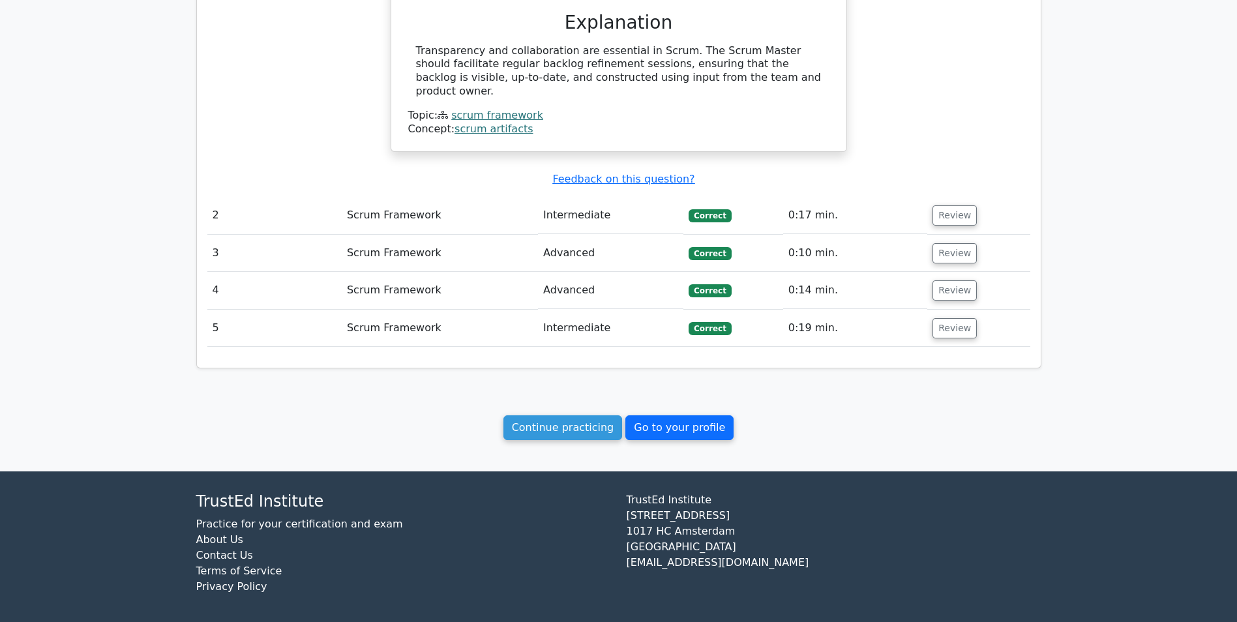
click at [661, 420] on link "Go to your profile" at bounding box center [679, 427] width 108 height 25
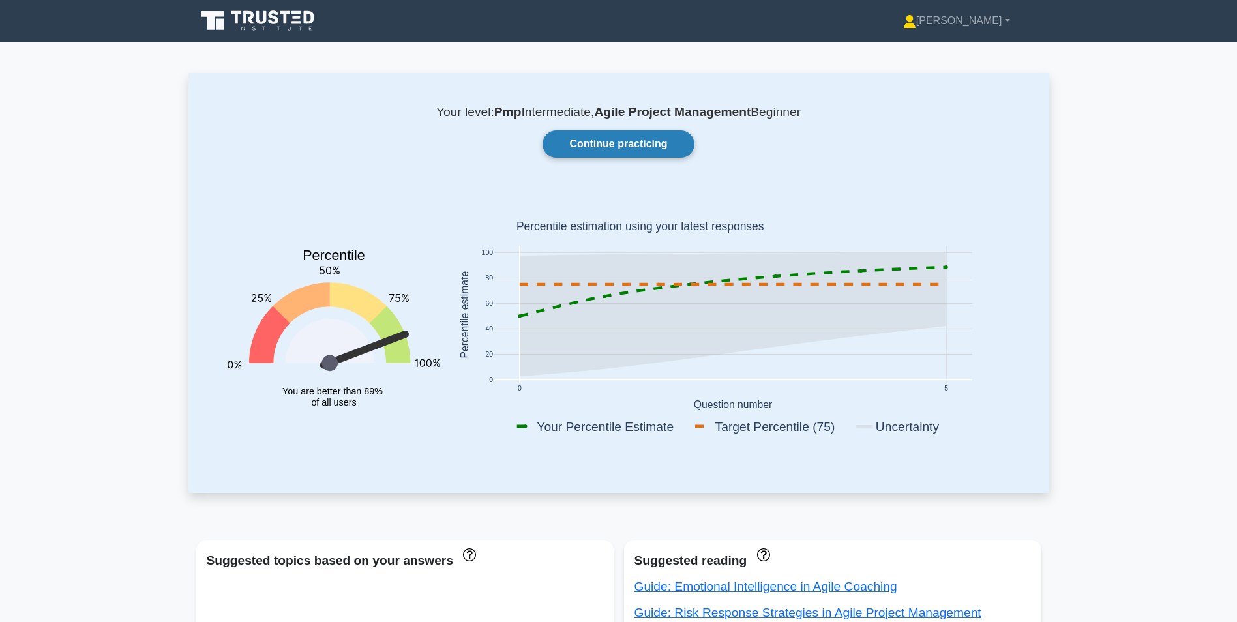
click at [616, 136] on link "Continue practicing" at bounding box center [618, 143] width 151 height 27
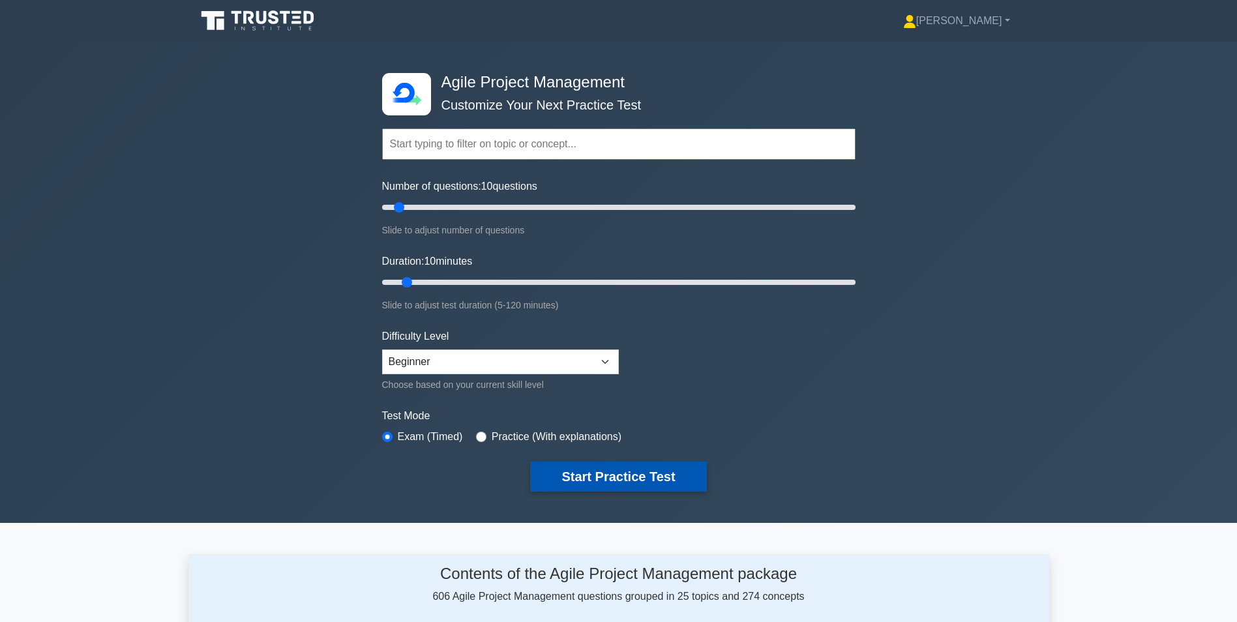
click at [604, 475] on button "Start Practice Test" at bounding box center [618, 477] width 176 height 30
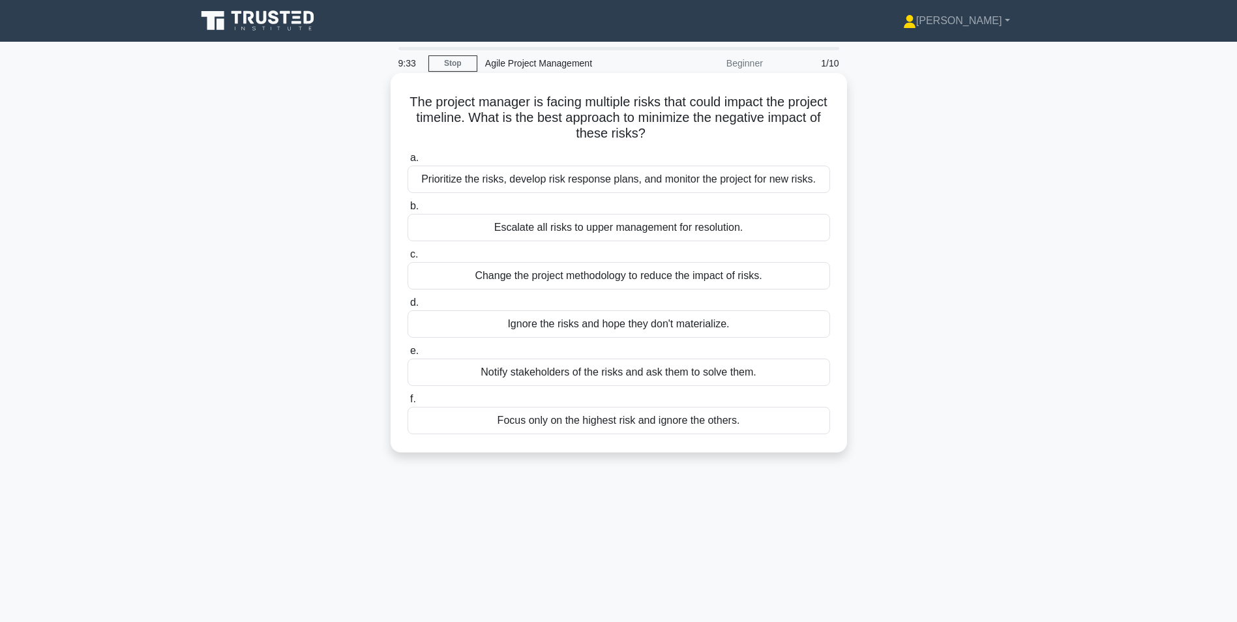
click at [507, 179] on div "Prioritize the risks, develop risk response plans, and monitor the project for …" at bounding box center [619, 179] width 423 height 27
click at [408, 162] on input "a. Prioritize the risks, develop risk response plans, and monitor the project f…" at bounding box center [408, 158] width 0 height 8
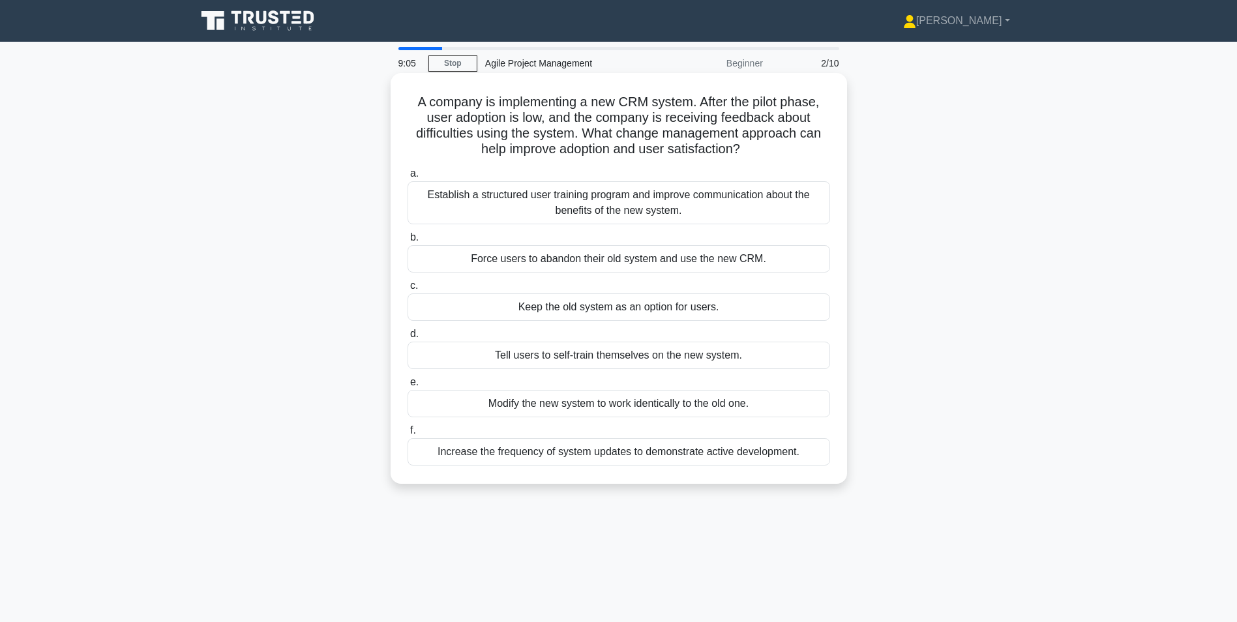
click at [511, 199] on div "Establish a structured user training program and improve communication about th…" at bounding box center [619, 202] width 423 height 43
click at [408, 178] on input "a. Establish a structured user training program and improve communication about…" at bounding box center [408, 174] width 0 height 8
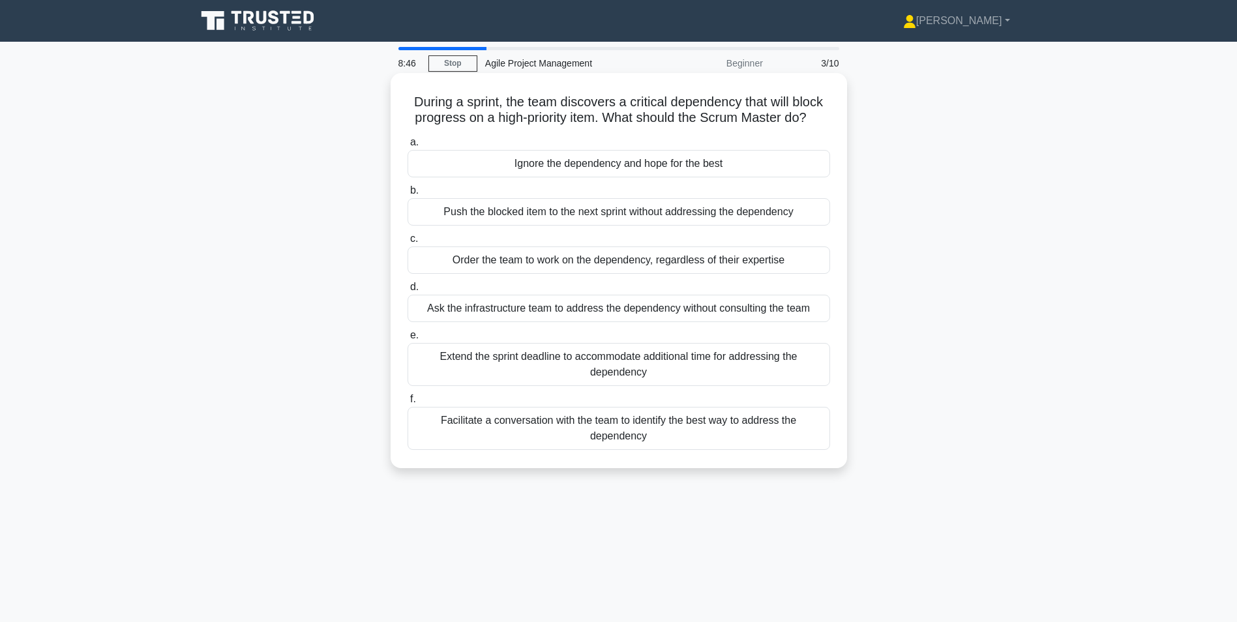
click at [502, 430] on div "Facilitate a conversation with the team to identify the best way to address the…" at bounding box center [619, 428] width 423 height 43
click at [408, 404] on input "f. Facilitate a conversation with the team to identify the best way to address …" at bounding box center [408, 399] width 0 height 8
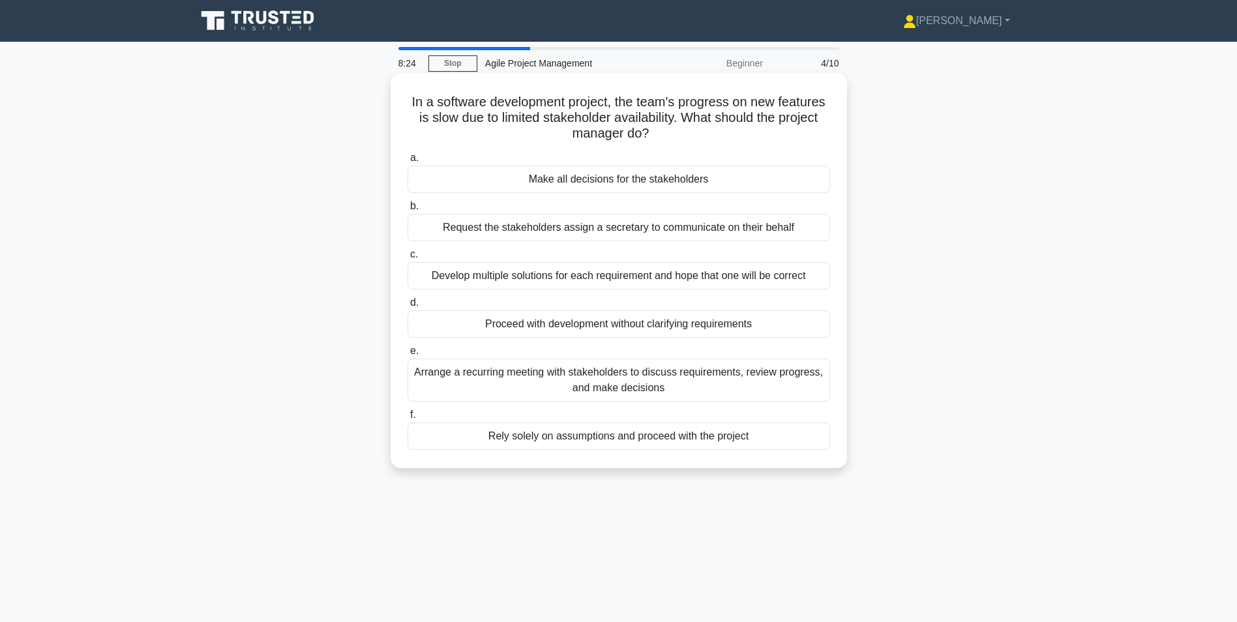
click at [550, 374] on div "Arrange a recurring meeting with stakeholders to discuss requirements, review p…" at bounding box center [619, 380] width 423 height 43
click at [408, 355] on input "e. Arrange a recurring meeting with stakeholders to discuss requirements, revie…" at bounding box center [408, 351] width 0 height 8
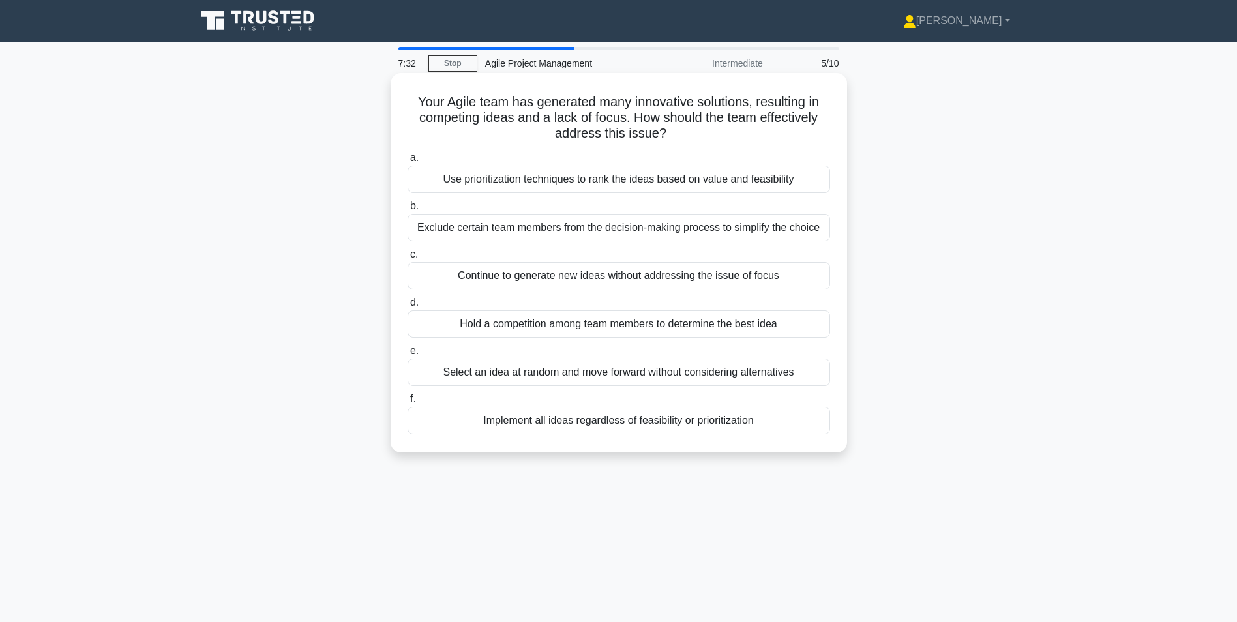
click at [511, 182] on div "Use prioritization techniques to rank the ideas based on value and feasibility" at bounding box center [619, 179] width 423 height 27
click at [408, 162] on input "a. Use prioritization techniques to rank the ideas based on value and feasibili…" at bounding box center [408, 158] width 0 height 8
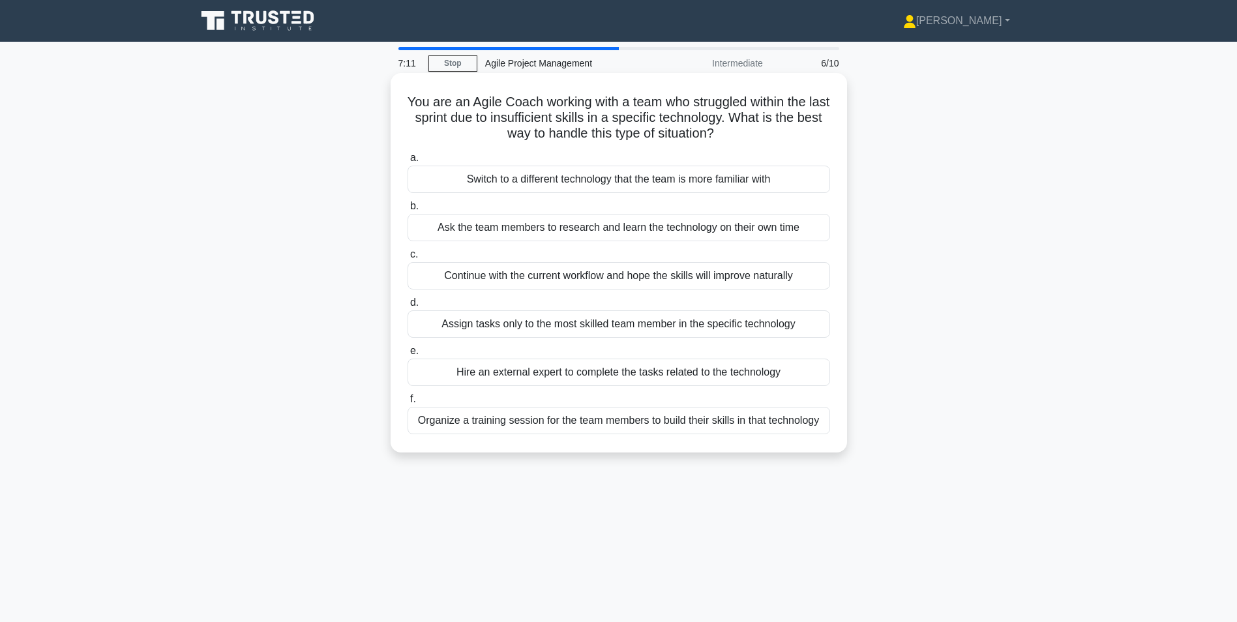
click at [528, 425] on div "Organize a training session for the team members to build their skills in that …" at bounding box center [619, 420] width 423 height 27
click at [408, 404] on input "f. Organize a training session for the team members to build their skills in th…" at bounding box center [408, 399] width 0 height 8
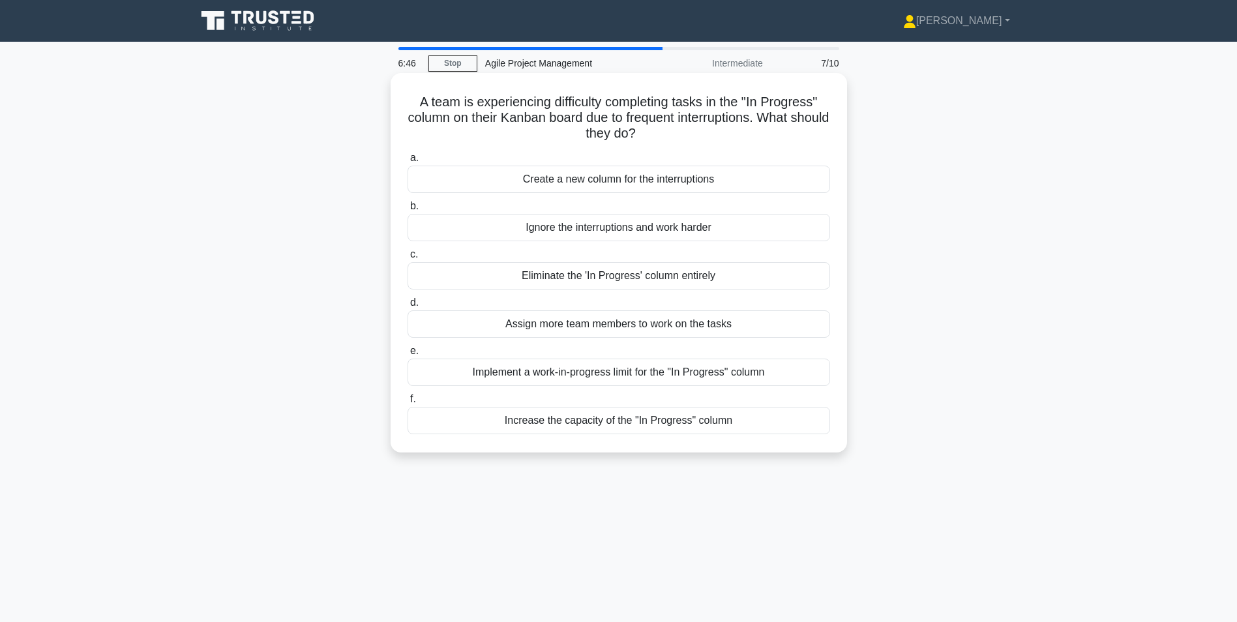
click at [537, 377] on div "Implement a work-in-progress limit for the "In Progress" column" at bounding box center [619, 372] width 423 height 27
click at [408, 355] on input "e. Implement a work-in-progress limit for the "In Progress" column" at bounding box center [408, 351] width 0 height 8
click at [682, 230] on div "Introduce WIP limits to the 'In Progress' stage, which may encourage better foc…" at bounding box center [619, 227] width 423 height 27
click at [408, 211] on input "b. Introduce WIP limits to the 'In Progress' stage, which may encourage better …" at bounding box center [408, 206] width 0 height 8
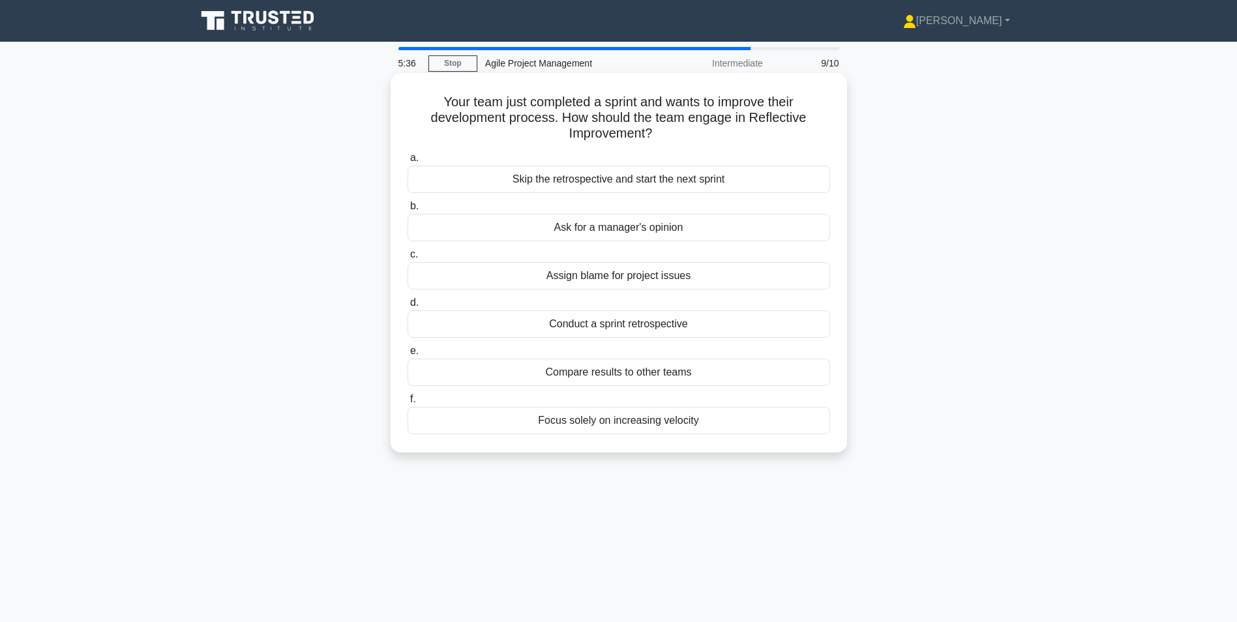
click at [636, 328] on div "Conduct a sprint retrospective" at bounding box center [619, 323] width 423 height 27
click at [408, 307] on input "d. Conduct a sprint retrospective" at bounding box center [408, 303] width 0 height 8
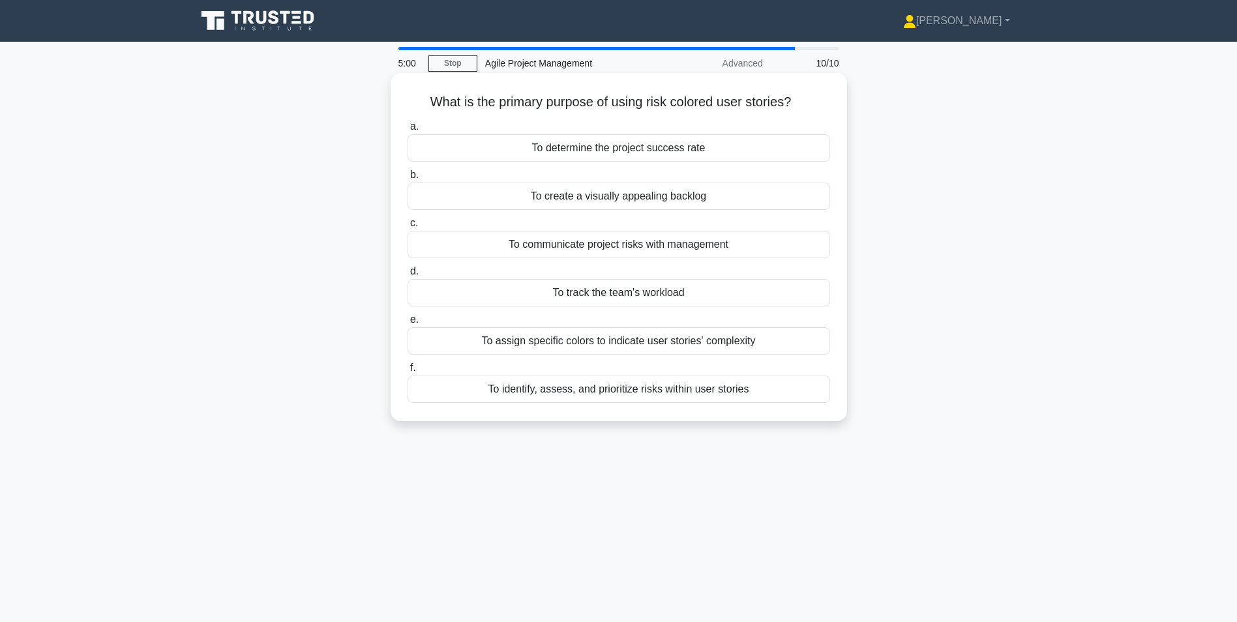
click at [676, 380] on div "To identify, assess, and prioritize risks within user stories" at bounding box center [619, 389] width 423 height 27
click at [408, 372] on input "f. To identify, assess, and prioritize risks within user stories" at bounding box center [408, 368] width 0 height 8
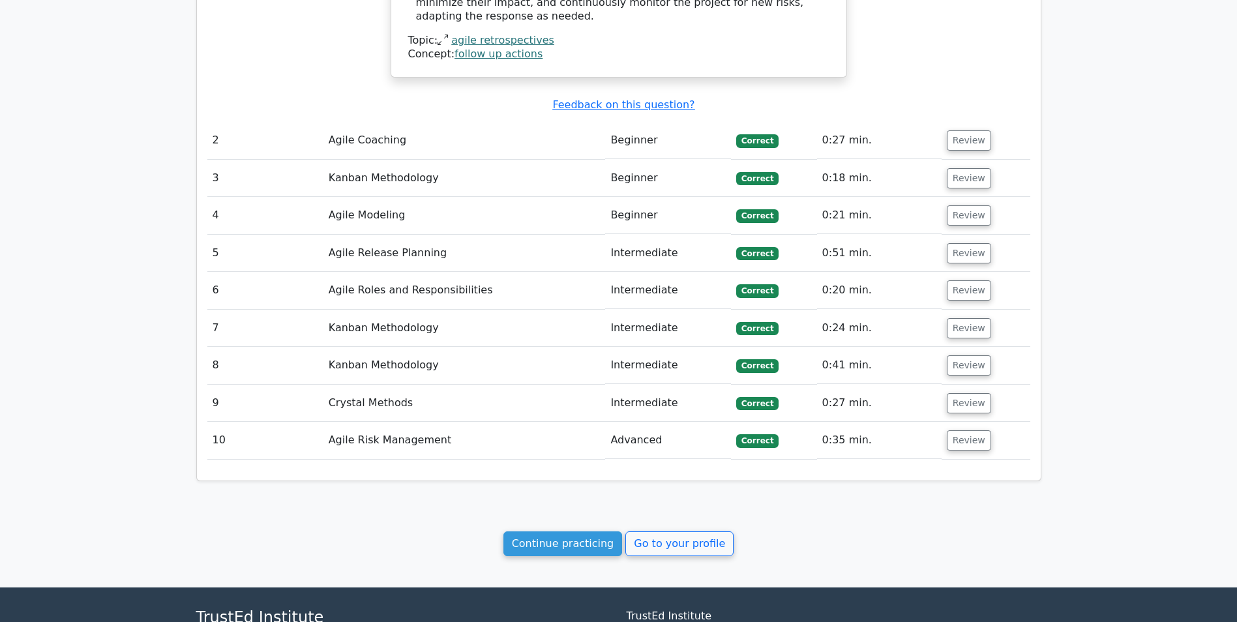
scroll to position [1304, 0]
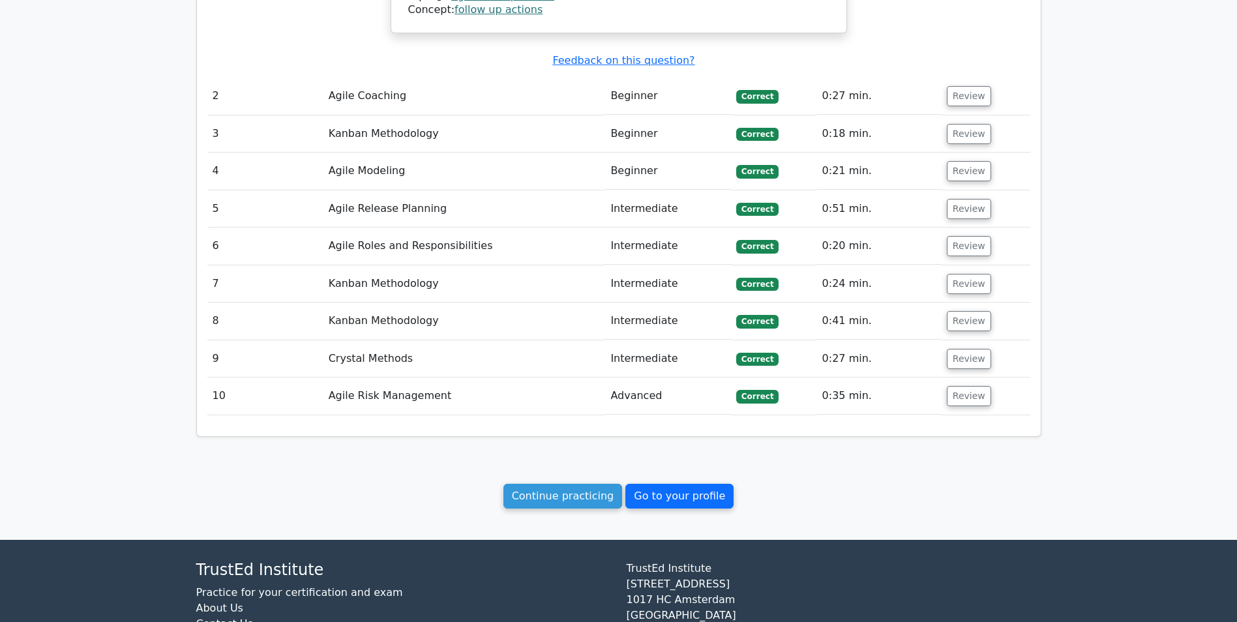
click at [689, 492] on link "Go to your profile" at bounding box center [679, 496] width 108 height 25
